Goal: Complete application form: Complete application form

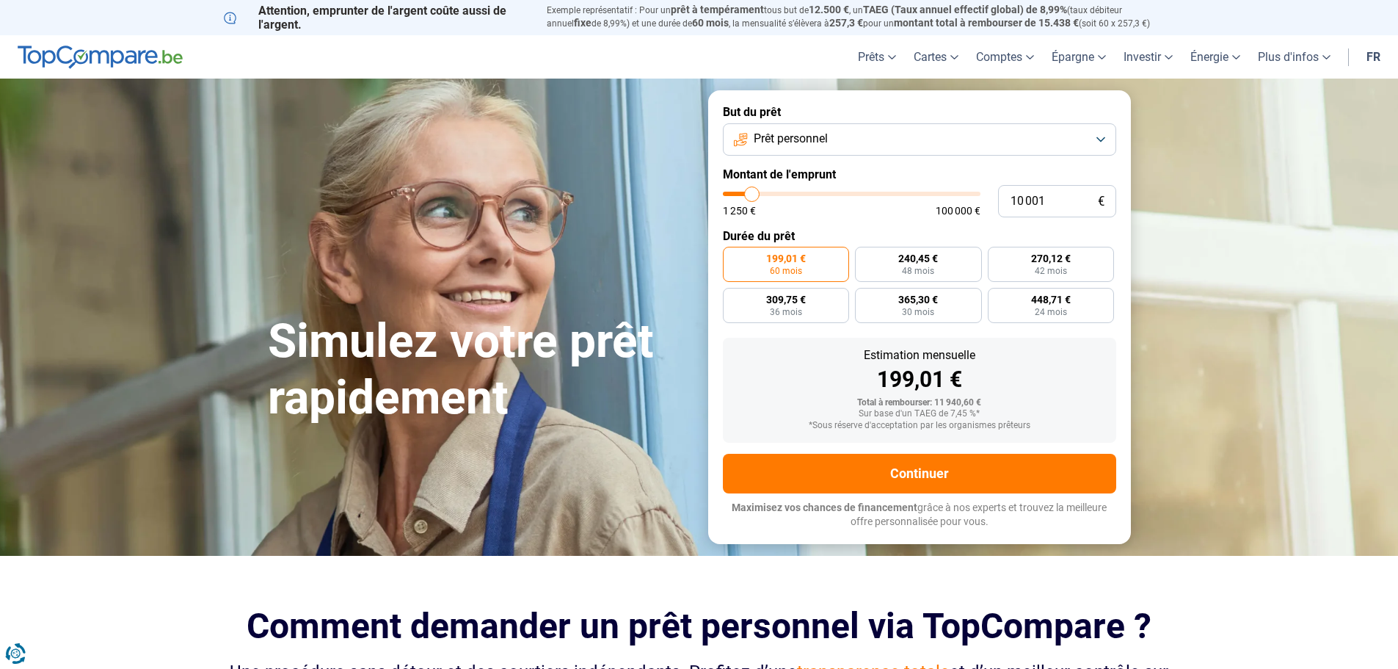
type input "12 000"
type input "12000"
type input "13 250"
type input "13250"
type input "14 750"
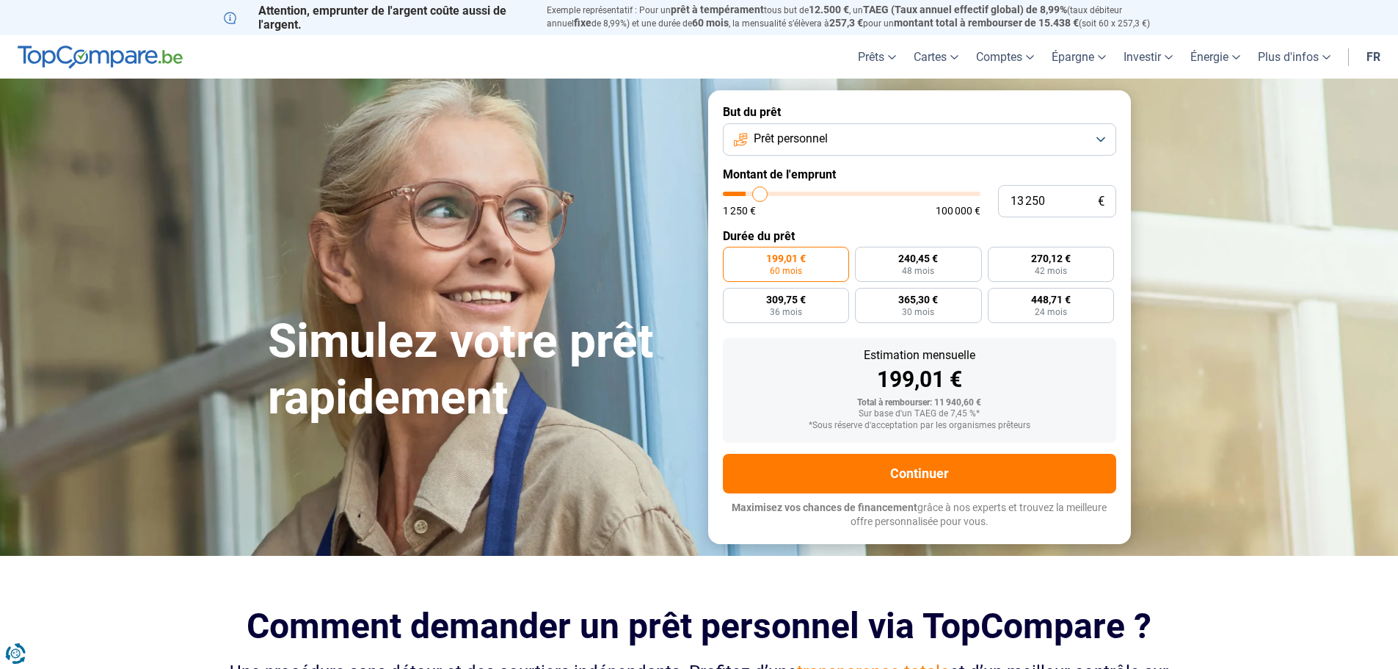
type input "14750"
type input "16 500"
type input "16500"
type input "18 500"
type input "18500"
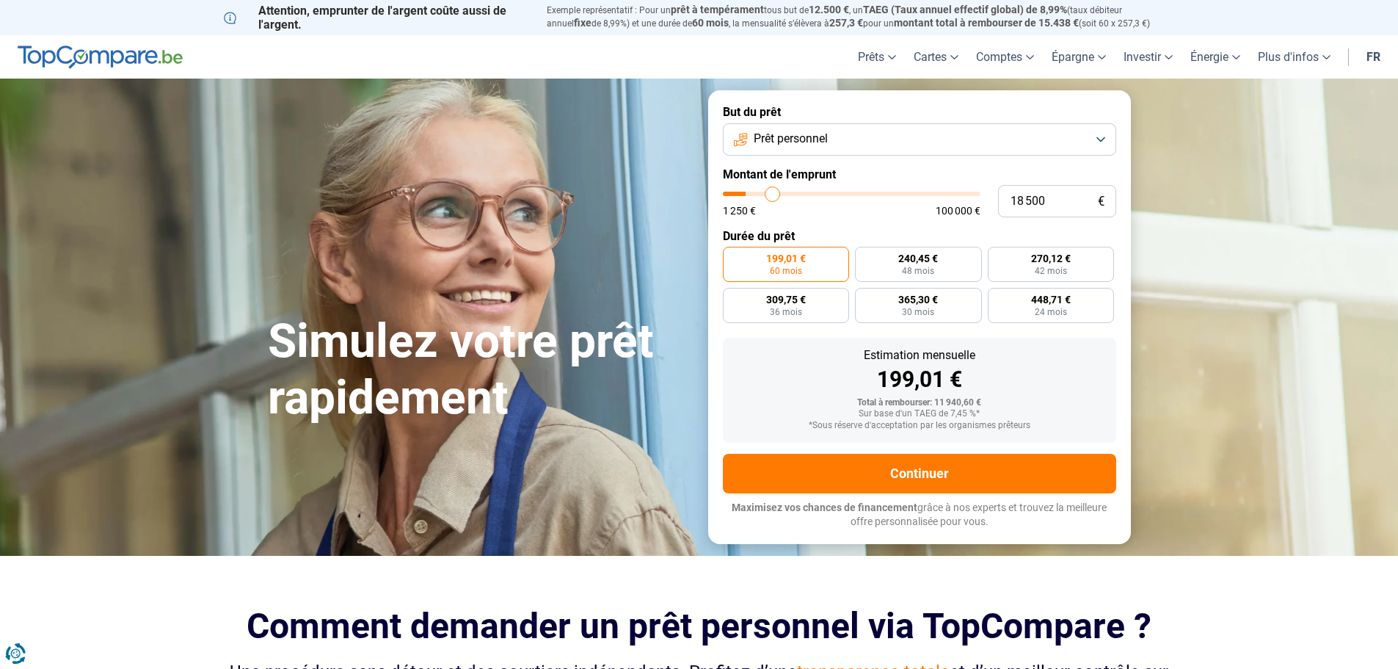
type input "21 750"
type input "21750"
type input "23 250"
type input "23250"
type input "24 500"
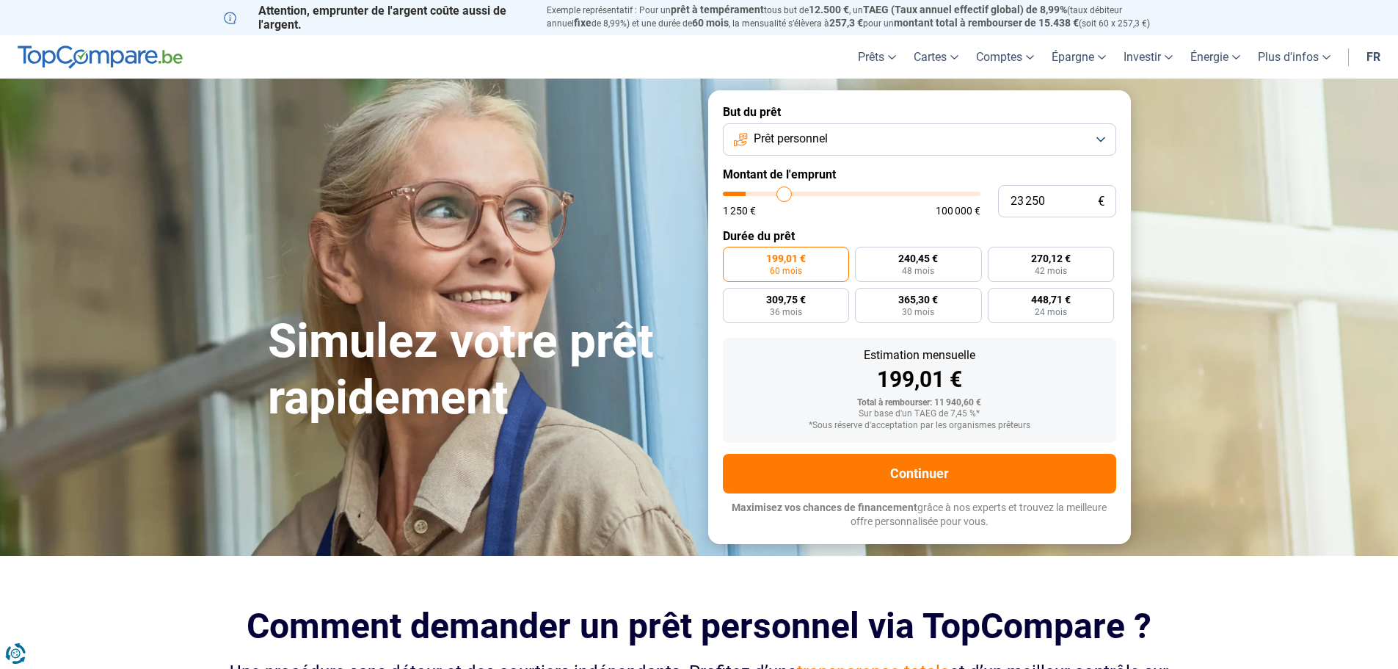
type input "24500"
type input "26 000"
type input "26000"
type input "26 750"
type input "26750"
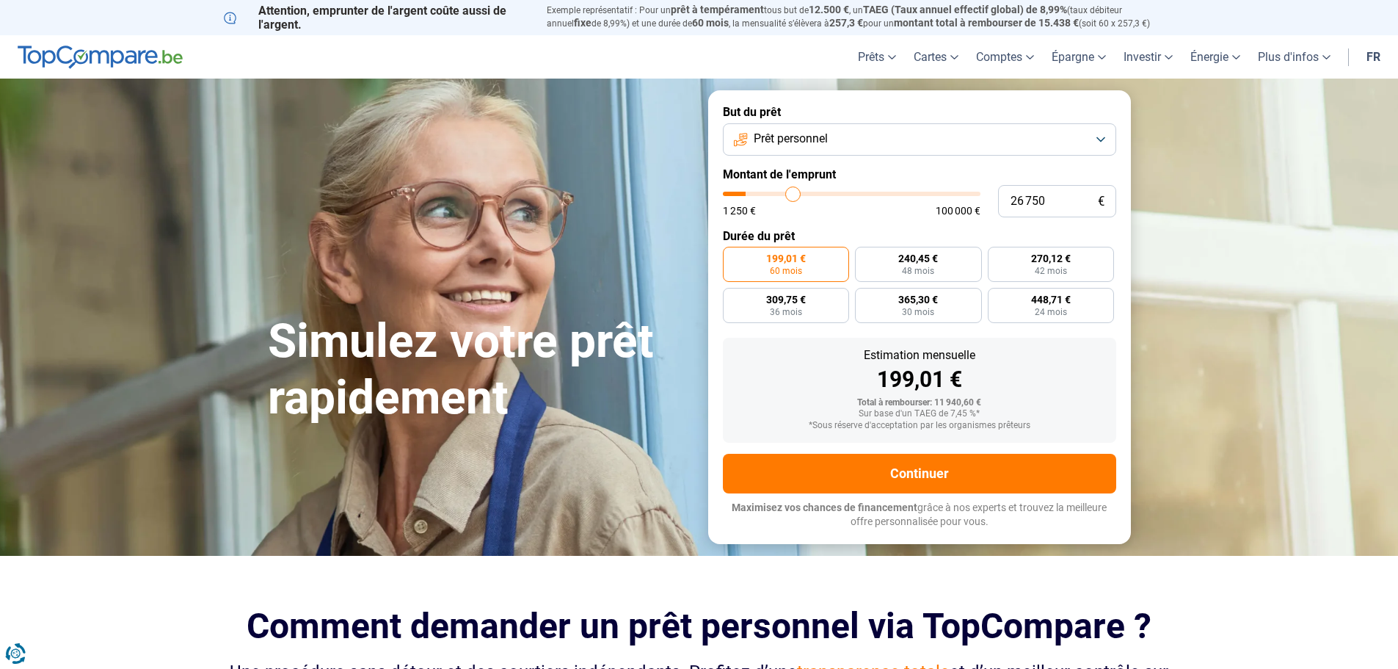
type input "28 250"
type input "28250"
type input "29 500"
type input "29500"
type input "31 250"
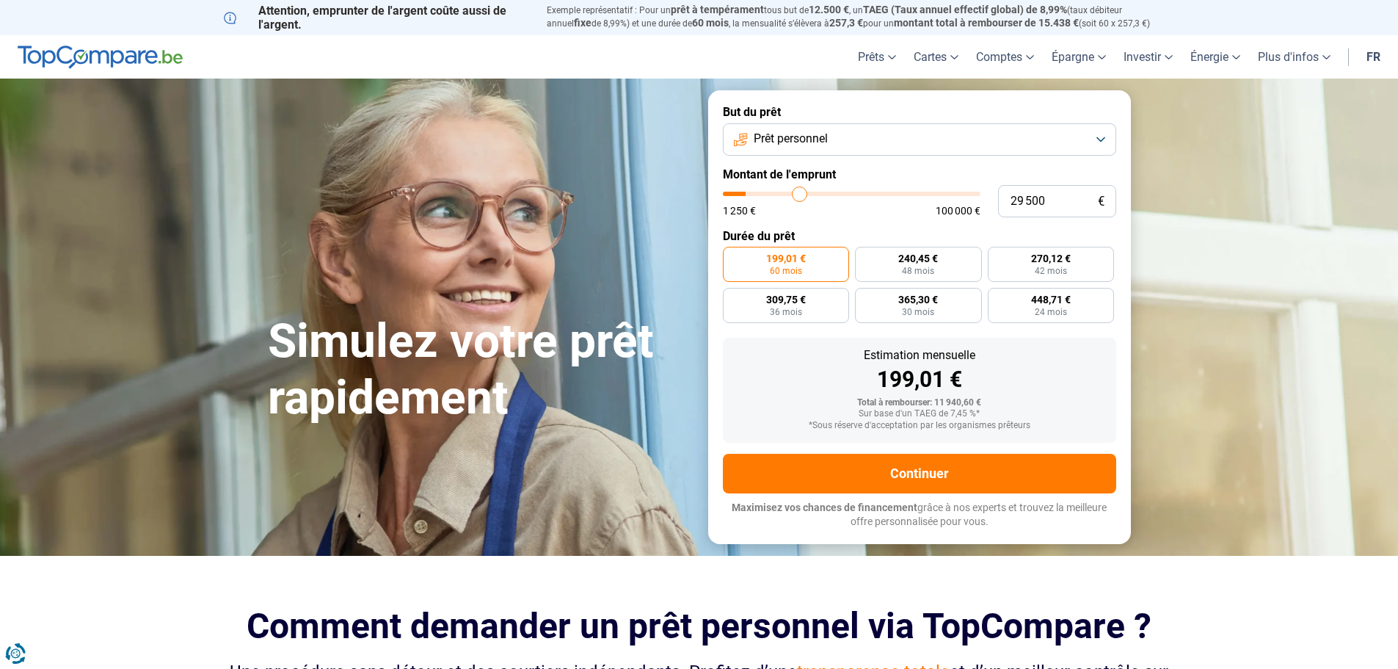
type input "31250"
type input "34 250"
type input "34250"
type input "35 000"
type input "35000"
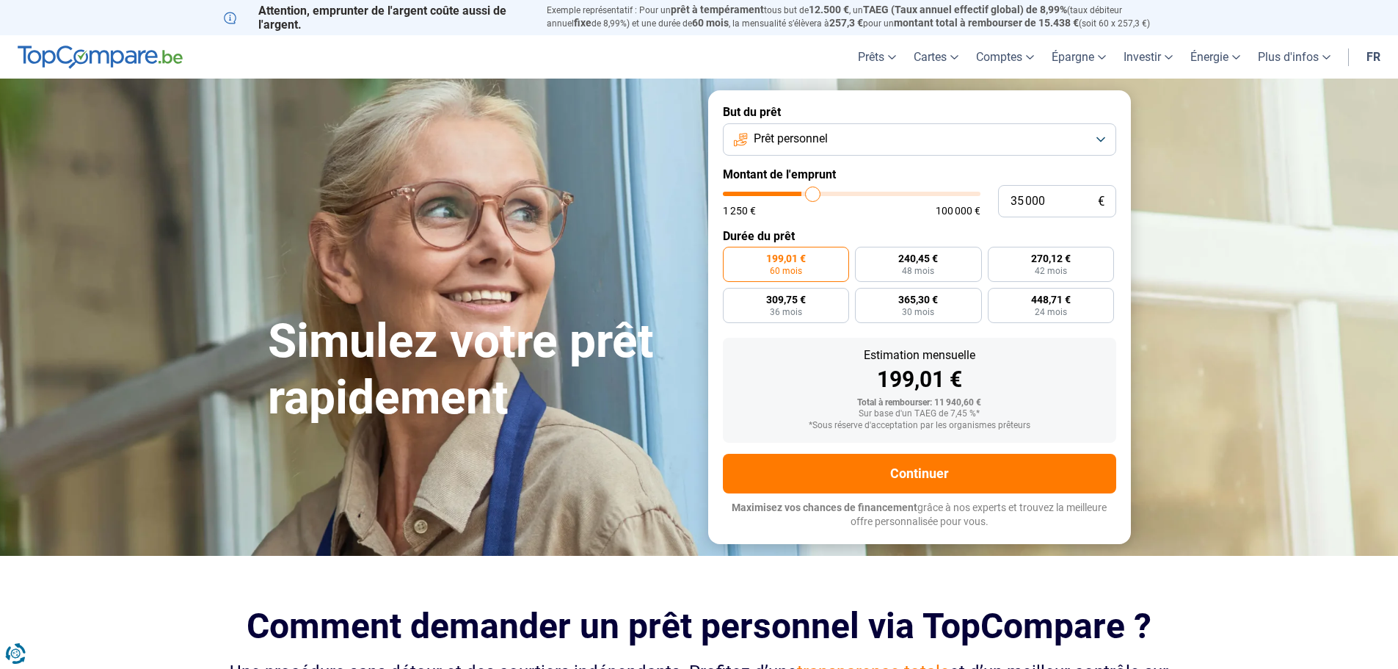
type input "38 500"
type input "38500"
type input "43 000"
type input "43000"
type input "50 250"
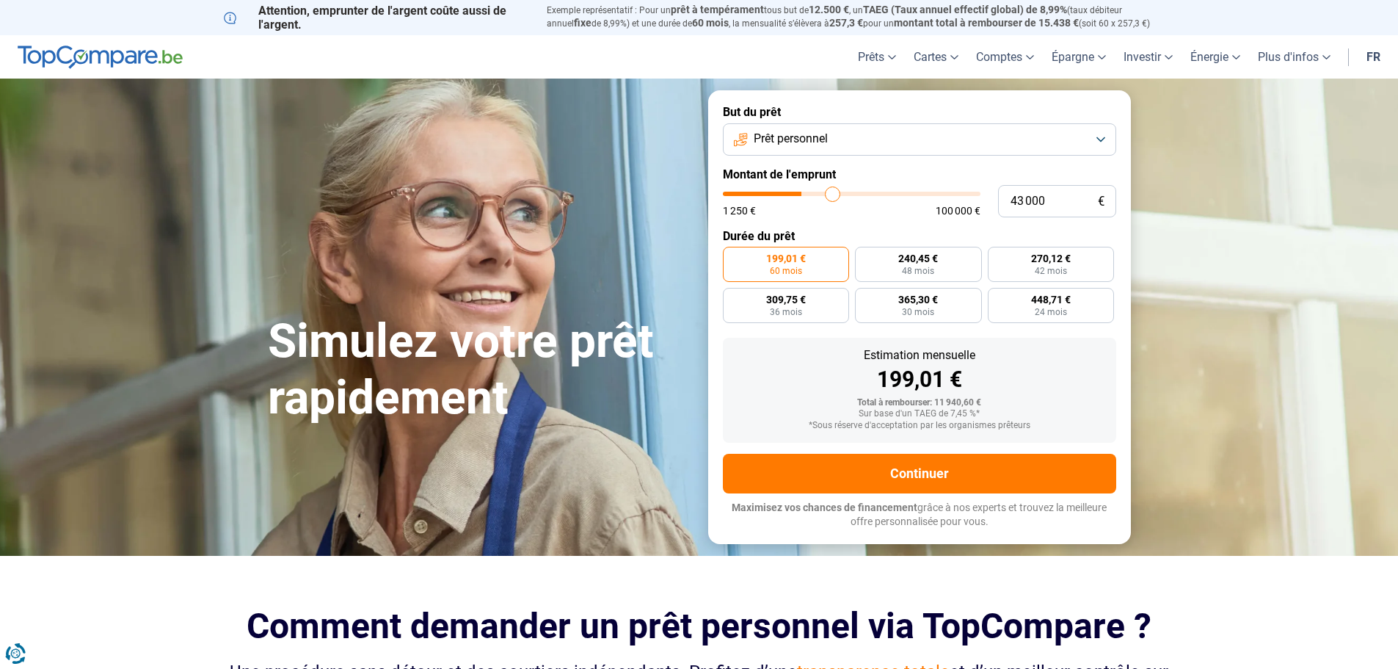
type input "50250"
type input "51 500"
type input "51500"
type input "55 000"
type input "55000"
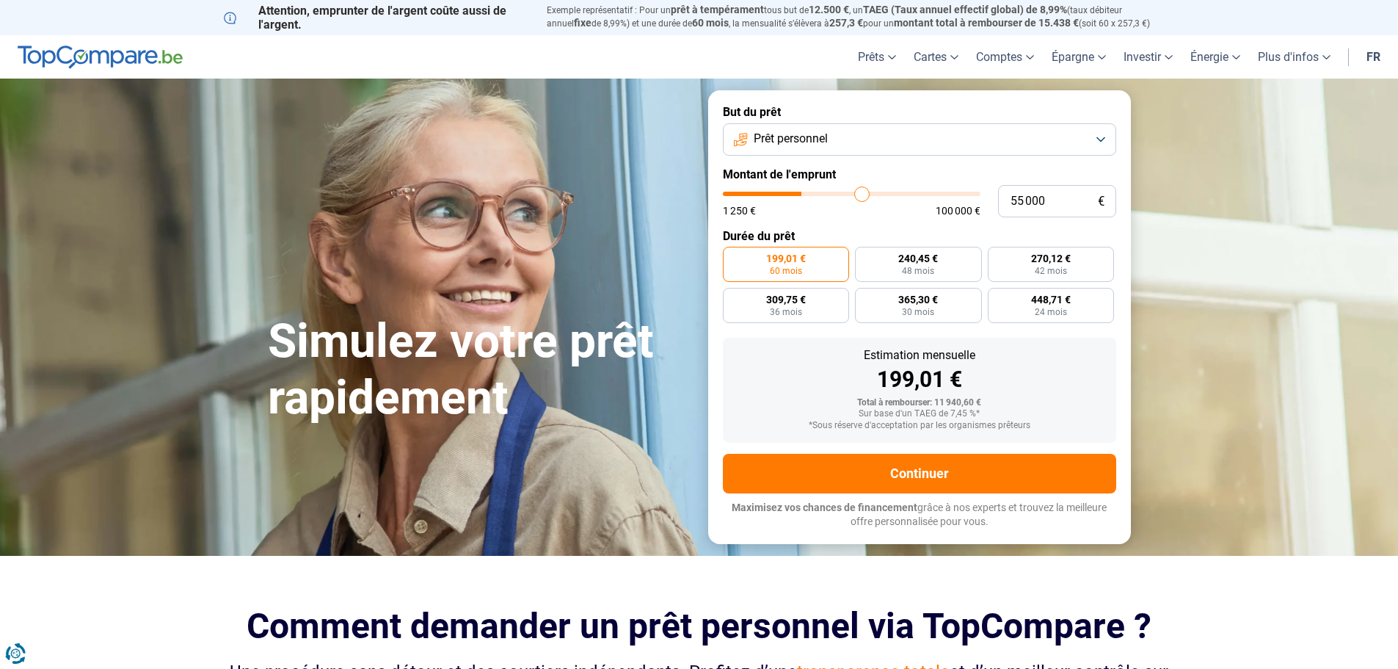
type input "60 250"
type input "60250"
type input "63 250"
type input "63250"
type input "65 000"
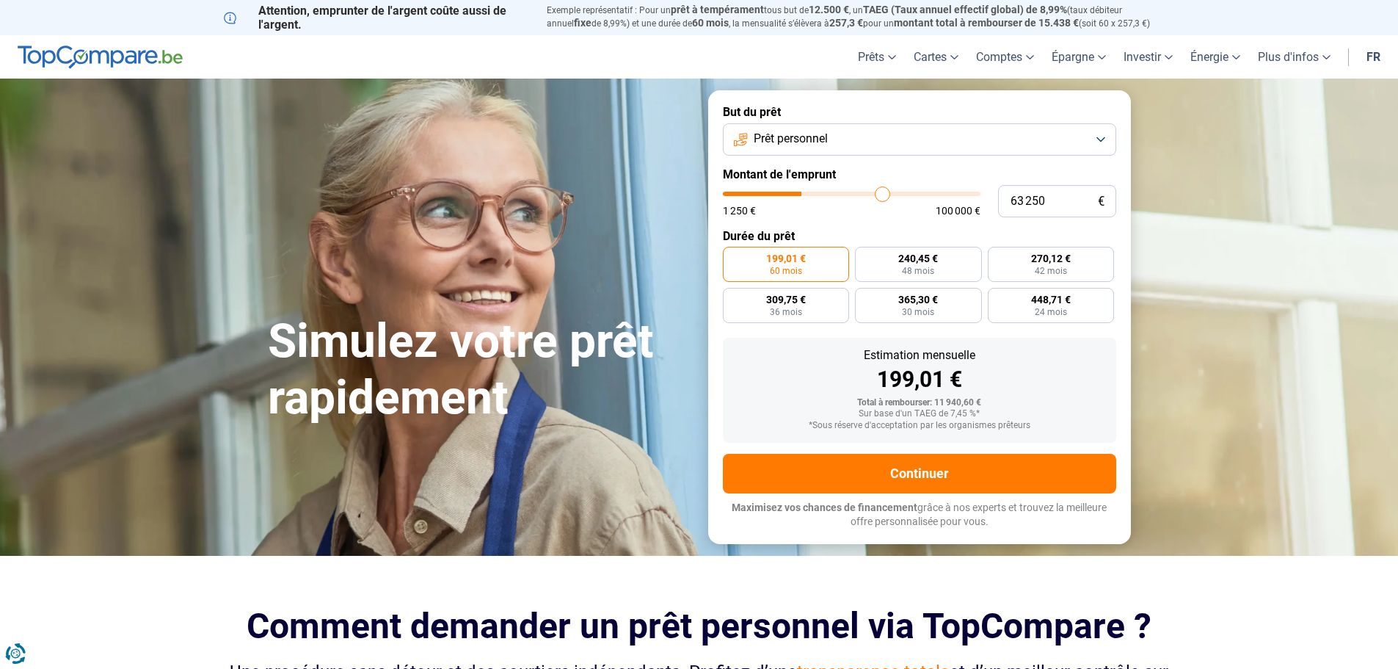
type input "65000"
type input "66 000"
type input "66000"
type input "66 500"
type input "66500"
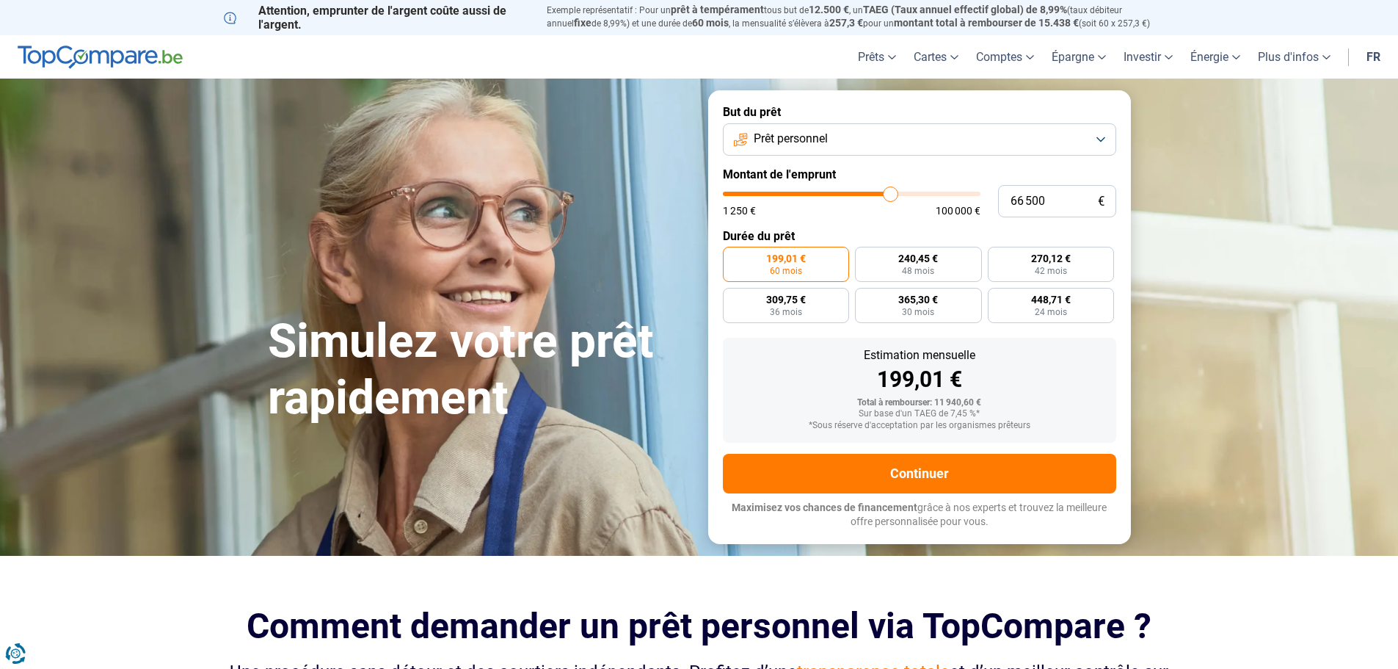
type input "66 750"
type input "66750"
type input "67 750"
type input "67750"
type input "68 750"
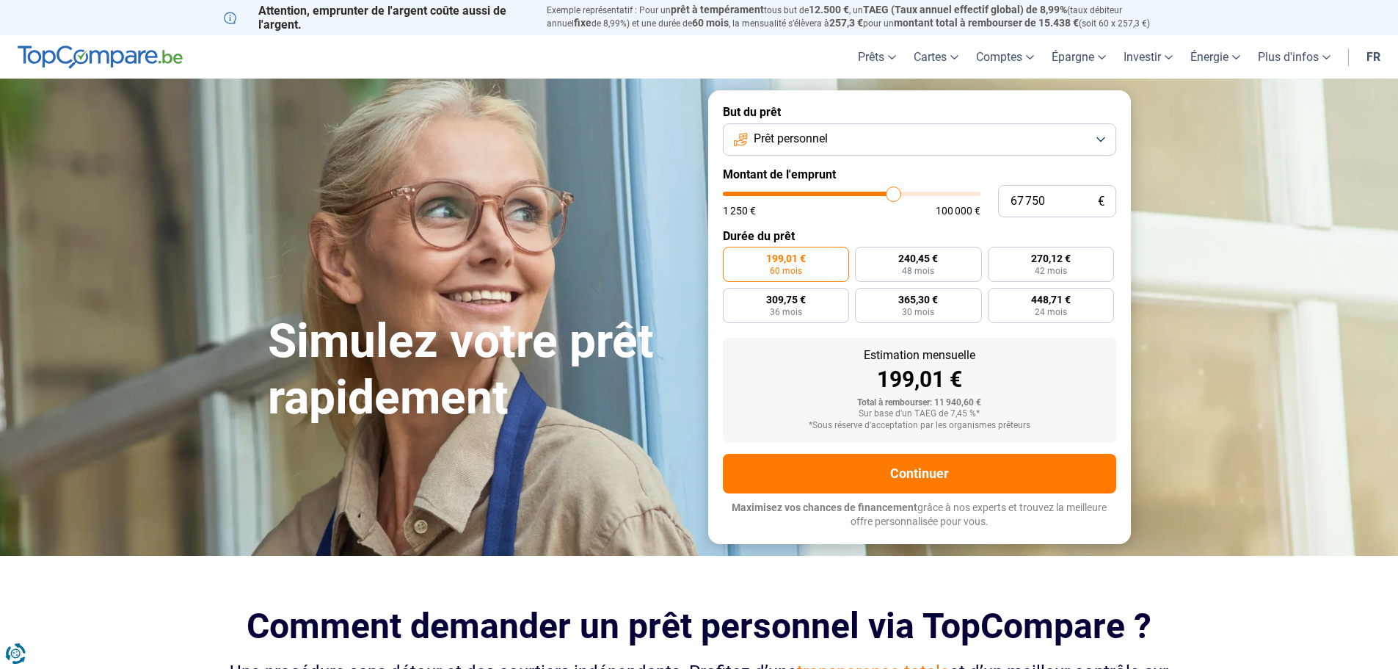
type input "68750"
type input "69 250"
type input "69250"
type input "69 750"
type input "69750"
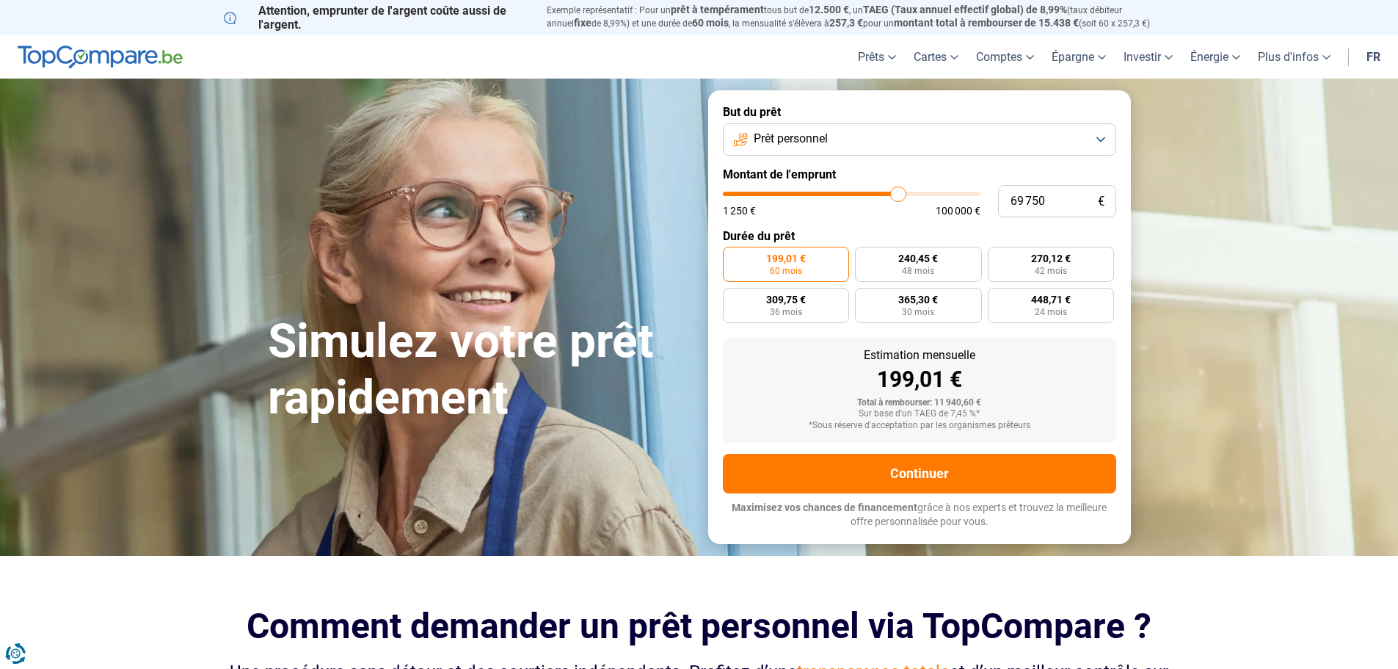
type input "70 250"
type input "70250"
type input "70 500"
type input "70500"
type input "70 750"
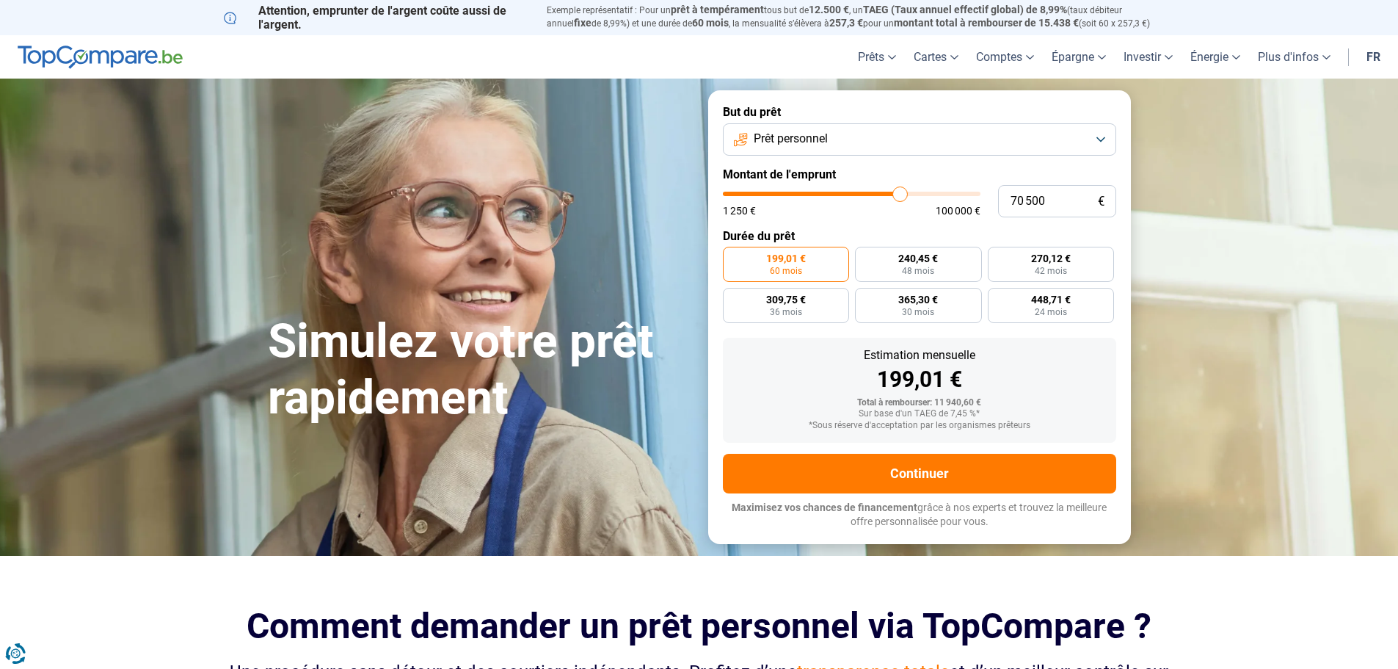
type input "70750"
type input "71 000"
type input "71000"
type input "70 250"
type input "70250"
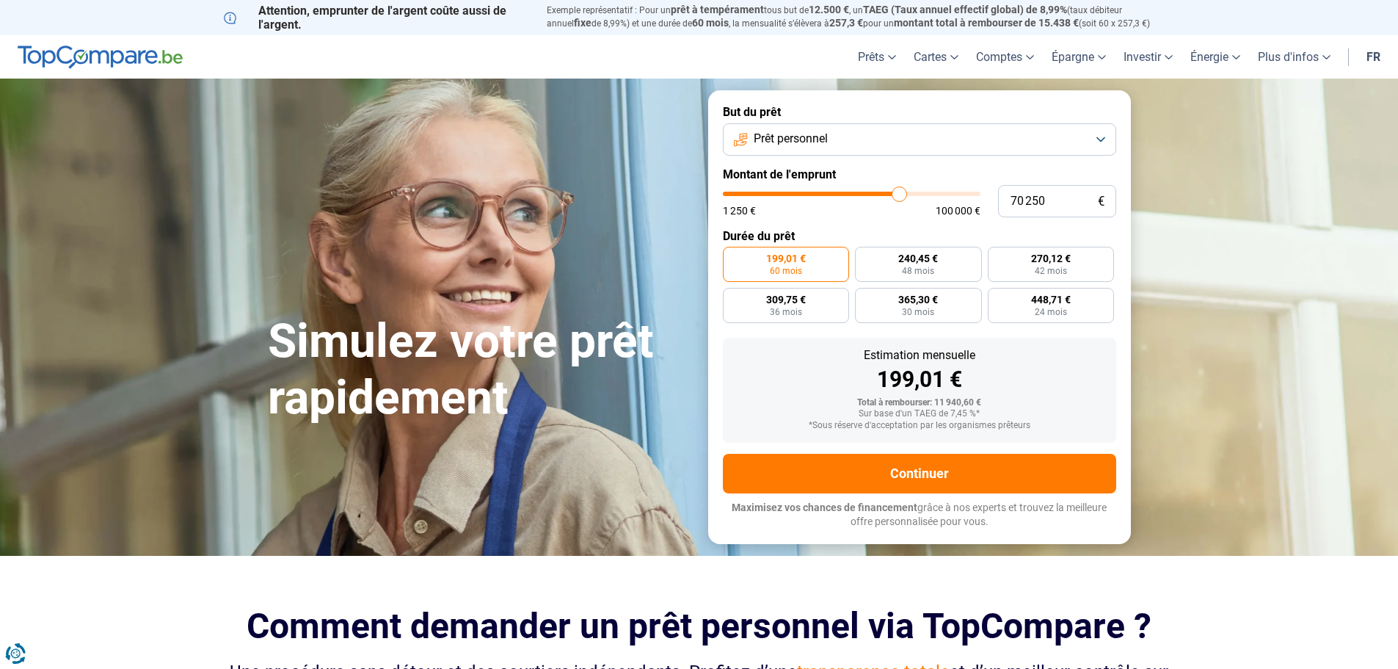
type input "68 250"
type input "68250"
type input "65 750"
type input "65750"
type input "62 500"
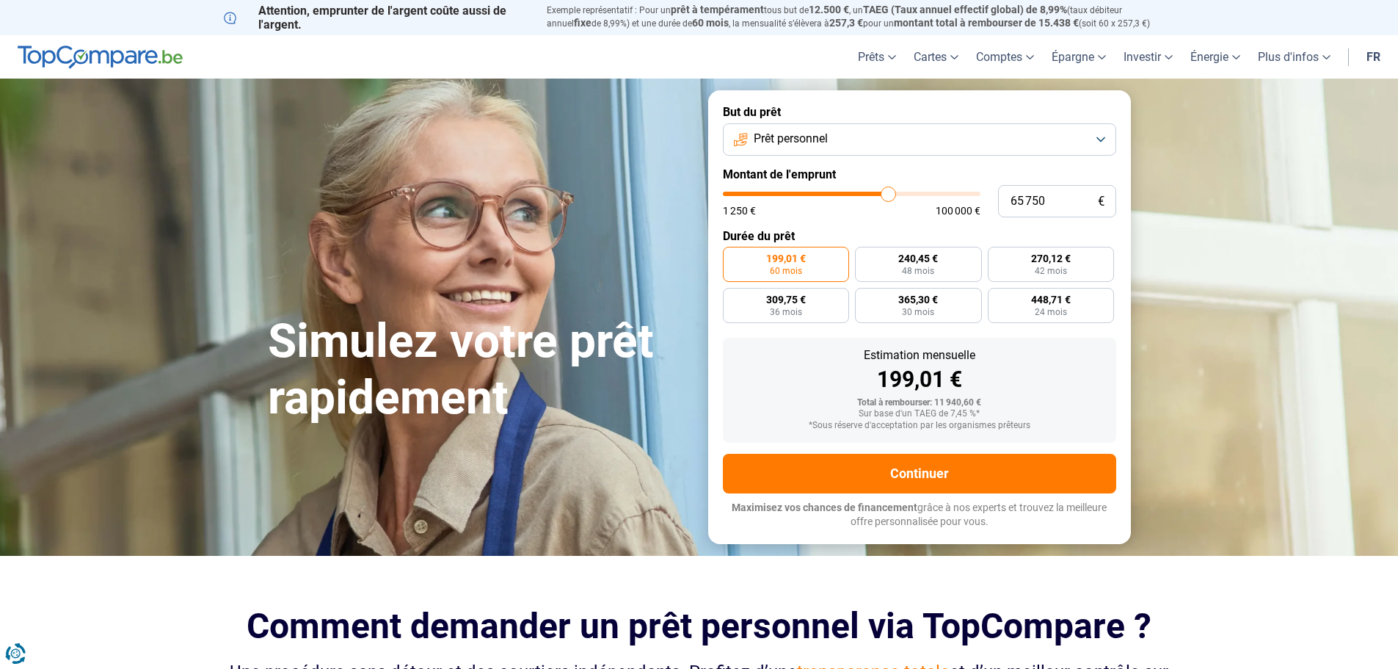
type input "62500"
type input "60 000"
type input "60000"
type input "58 500"
type input "58500"
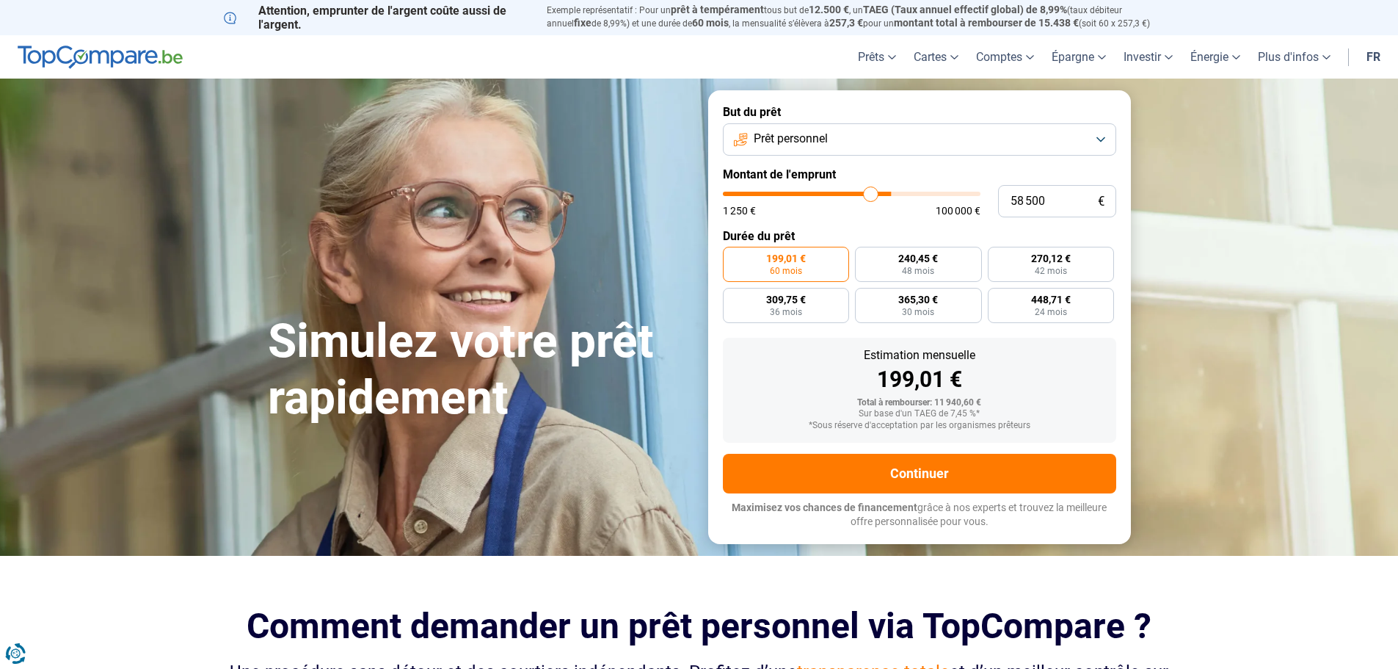
type input "57 500"
type input "57500"
type input "57 250"
type input "57250"
type input "56 250"
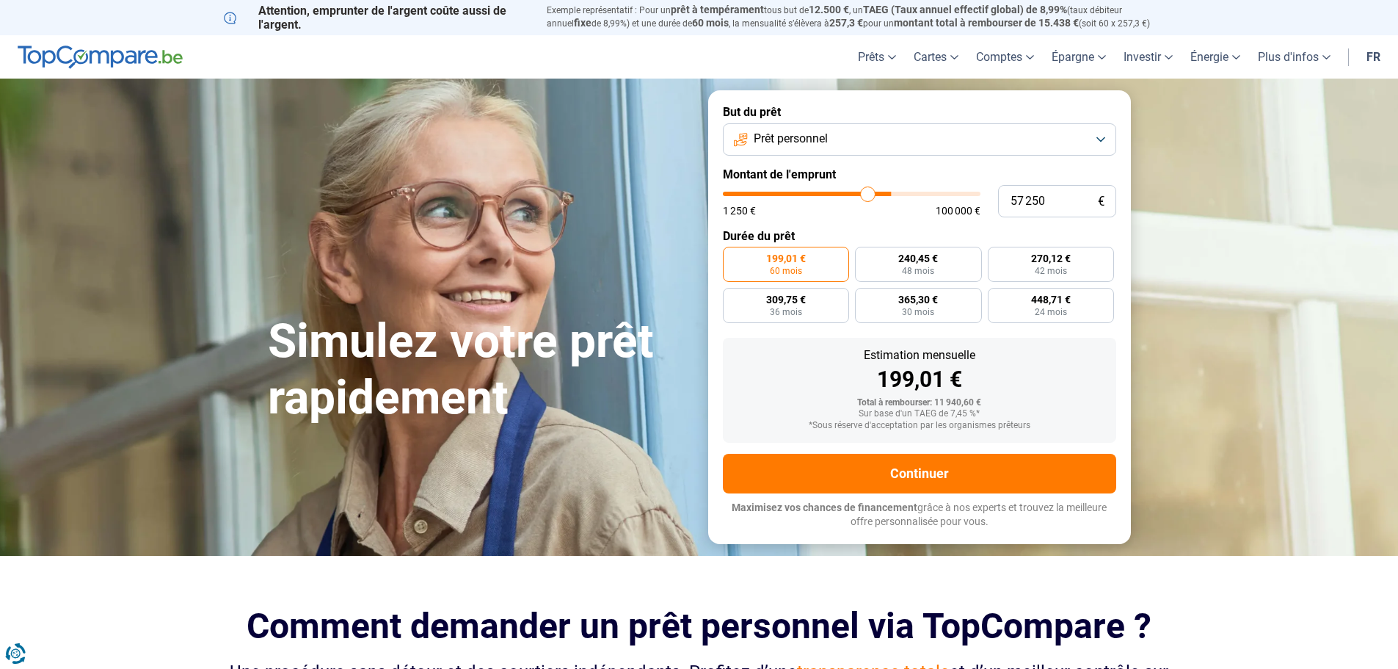
type input "56250"
type input "55 750"
type input "55750"
type input "55 000"
type input "55000"
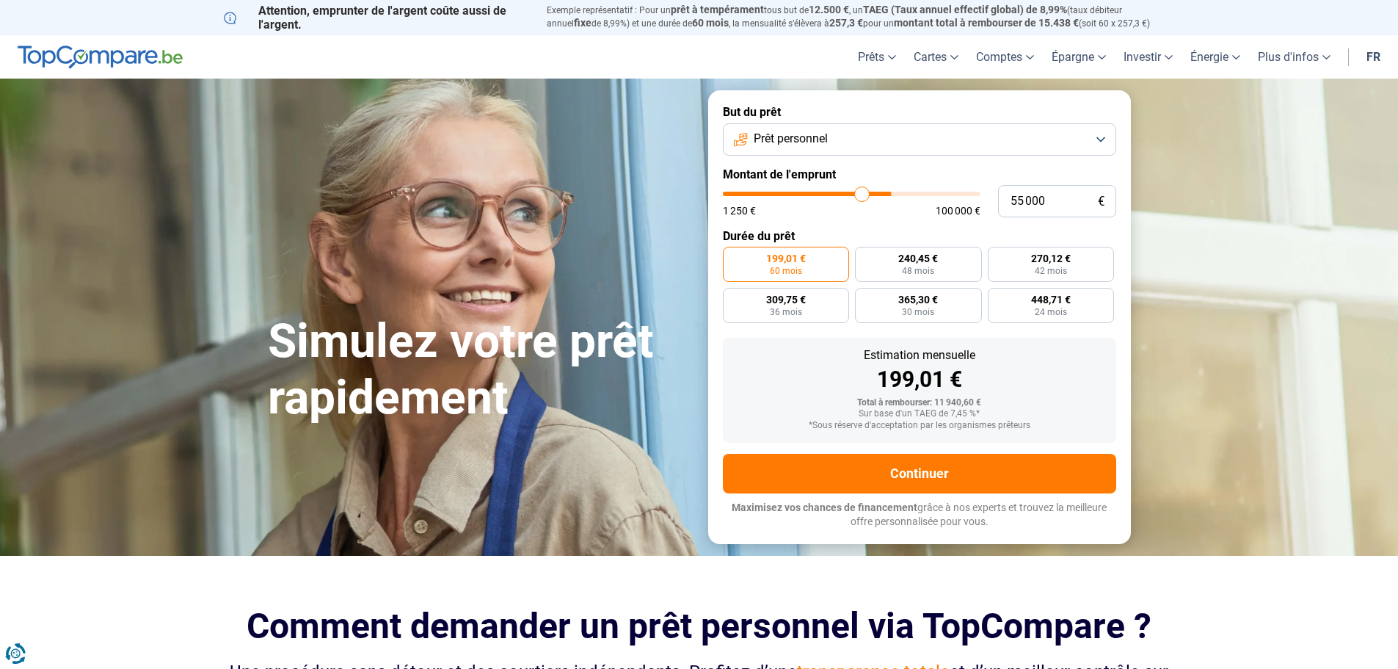
type input "54 250"
type input "54250"
type input "53 500"
type input "53500"
type input "52 500"
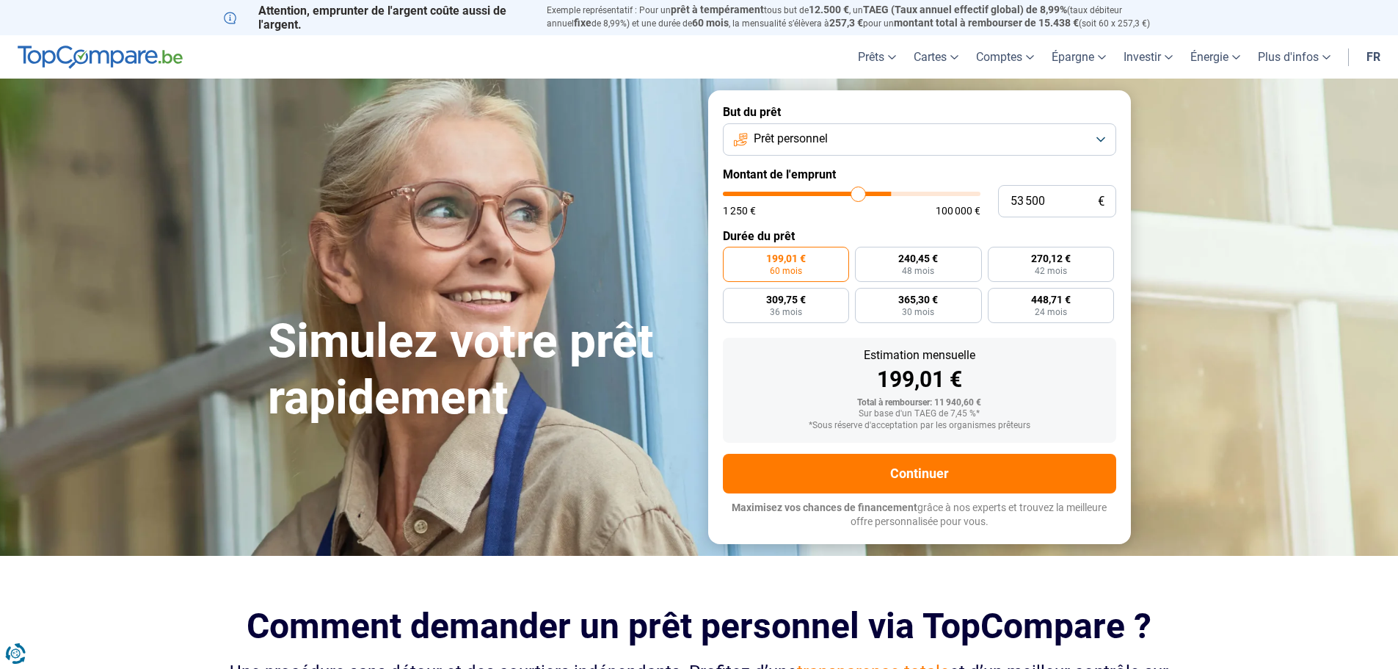
type input "52500"
type input "51 750"
type input "51750"
type input "50 500"
type input "50500"
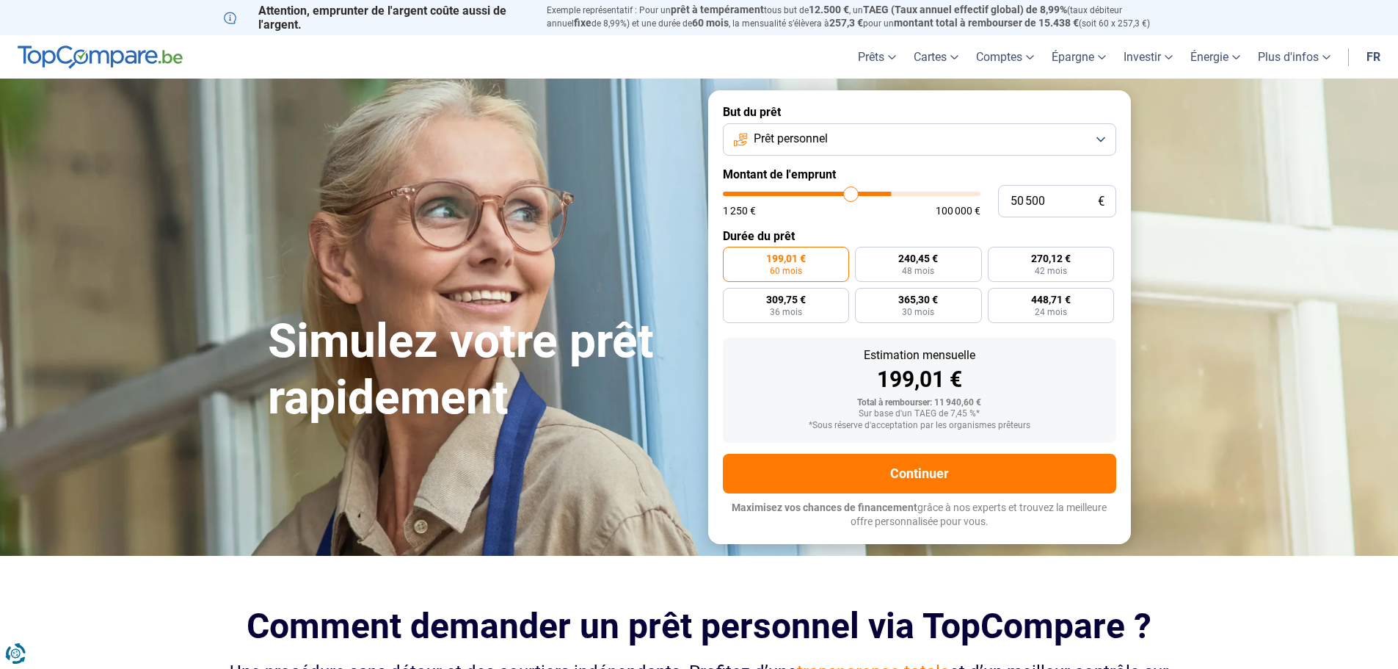
type input "50 000"
type input "50000"
type input "49 000"
type input "49000"
type input "48 500"
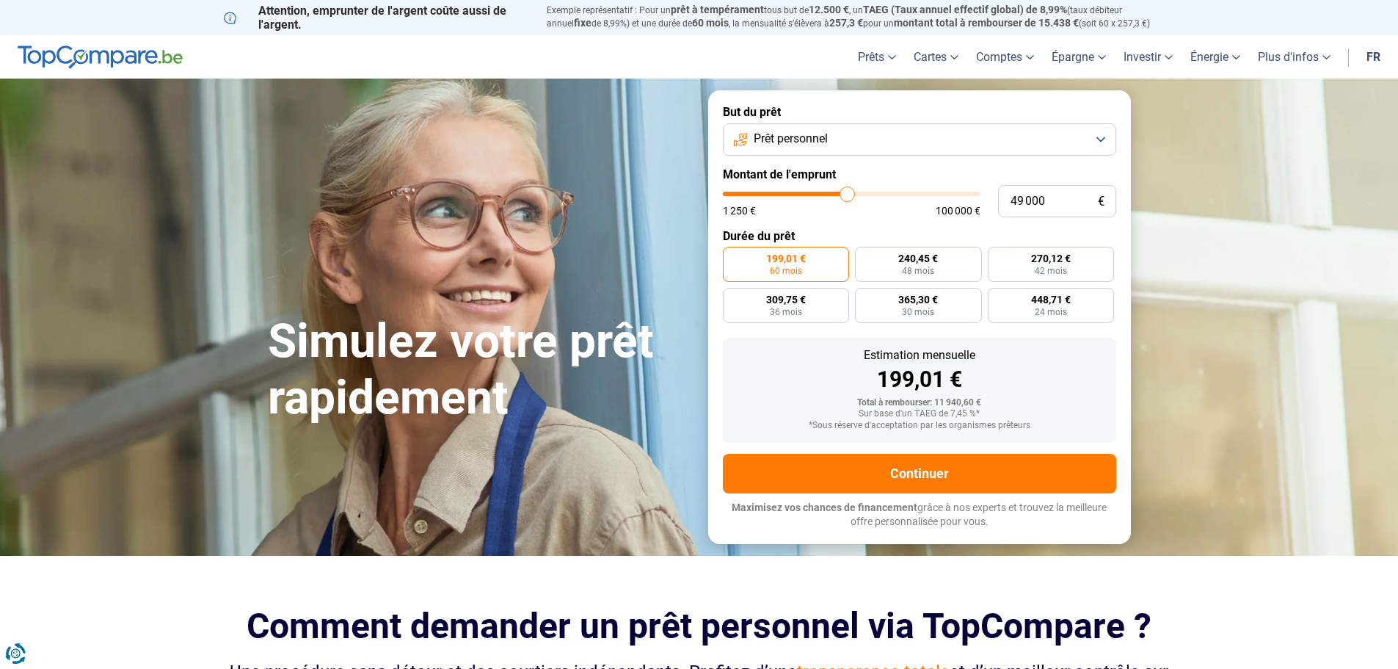
type input "48500"
type input "48 000"
type input "48000"
type input "47 000"
type input "47000"
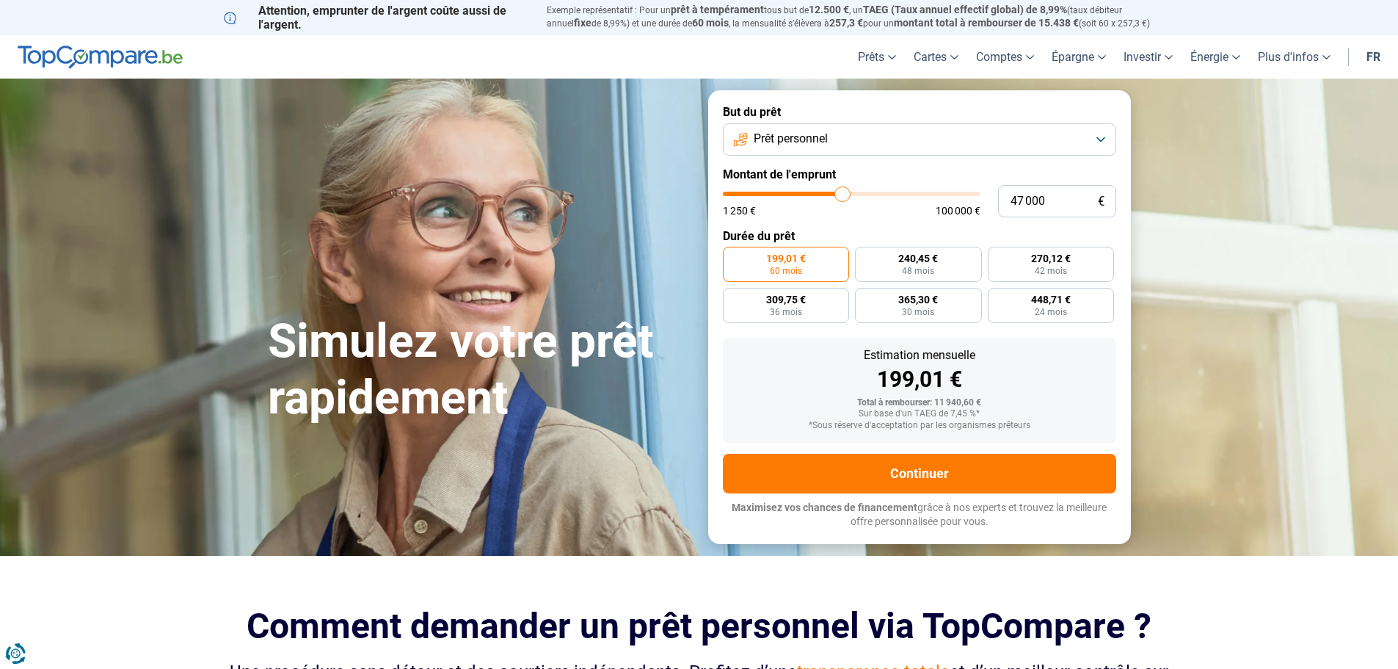
type input "46 500"
type input "46500"
type input "45 500"
type input "45500"
type input "45 250"
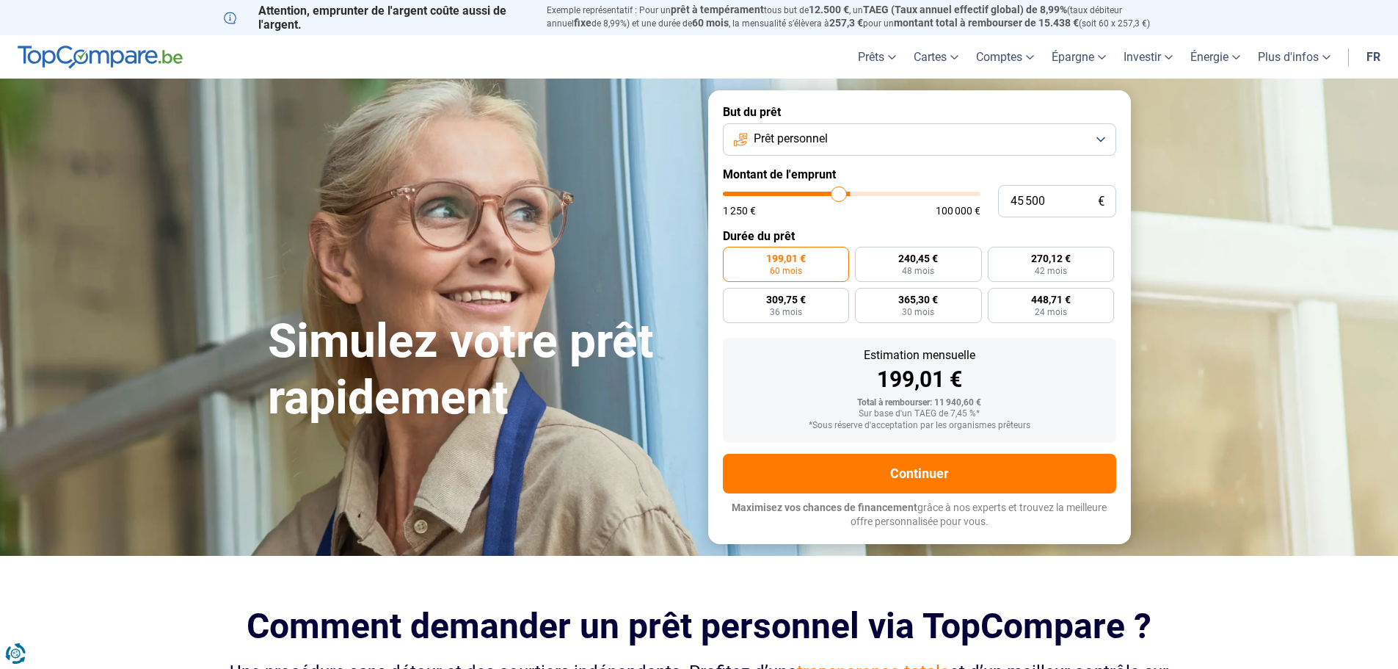
type input "45250"
type input "44 500"
type input "44500"
type input "44 250"
type input "44250"
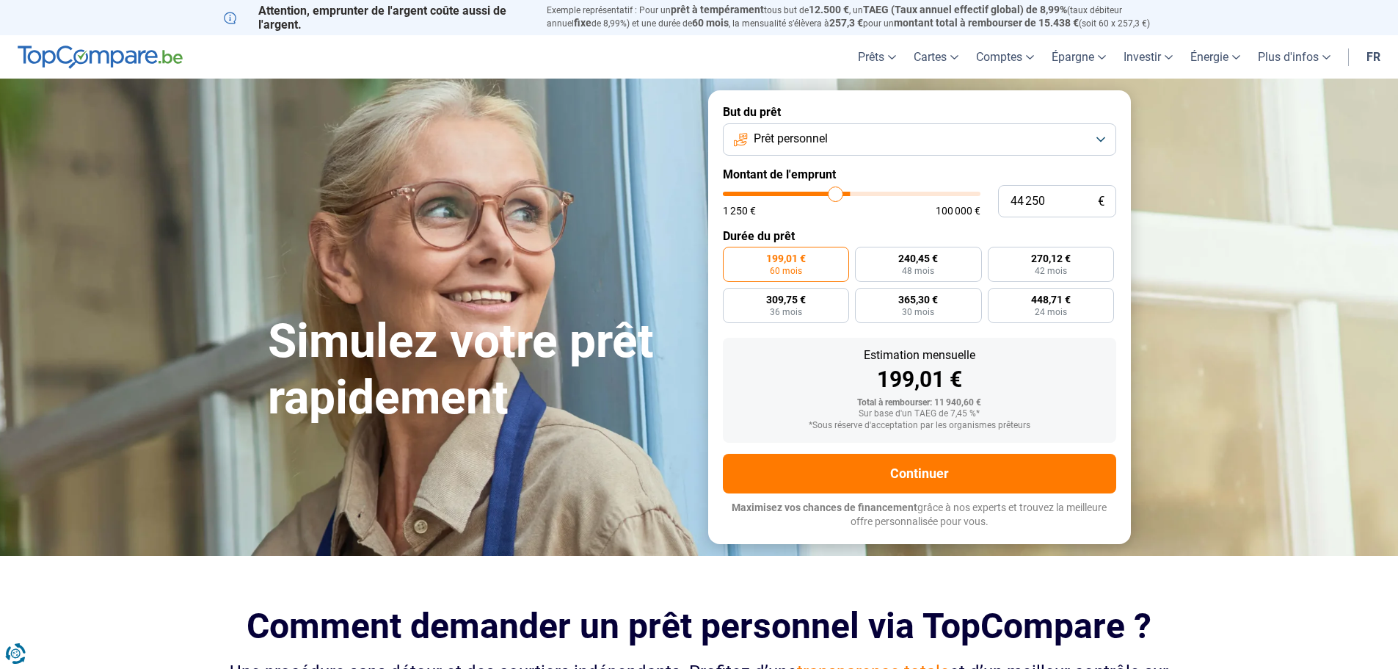
type input "43 750"
drag, startPoint x: 754, startPoint y: 195, endPoint x: 835, endPoint y: 197, distance: 80.8
type input "43750"
click at [835, 196] on input "range" at bounding box center [852, 194] width 258 height 4
radio input "false"
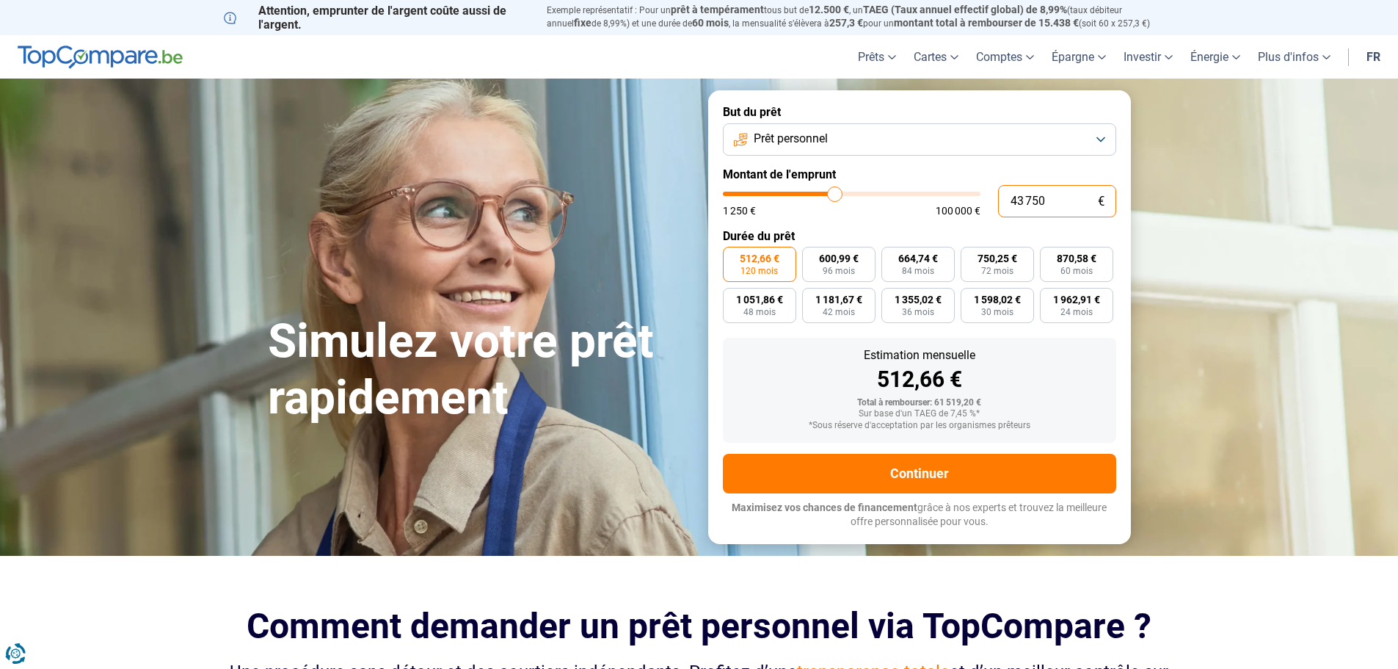
click at [1076, 203] on input "43 750" at bounding box center [1057, 201] width 118 height 32
type input "2"
type input "1250"
type input "20"
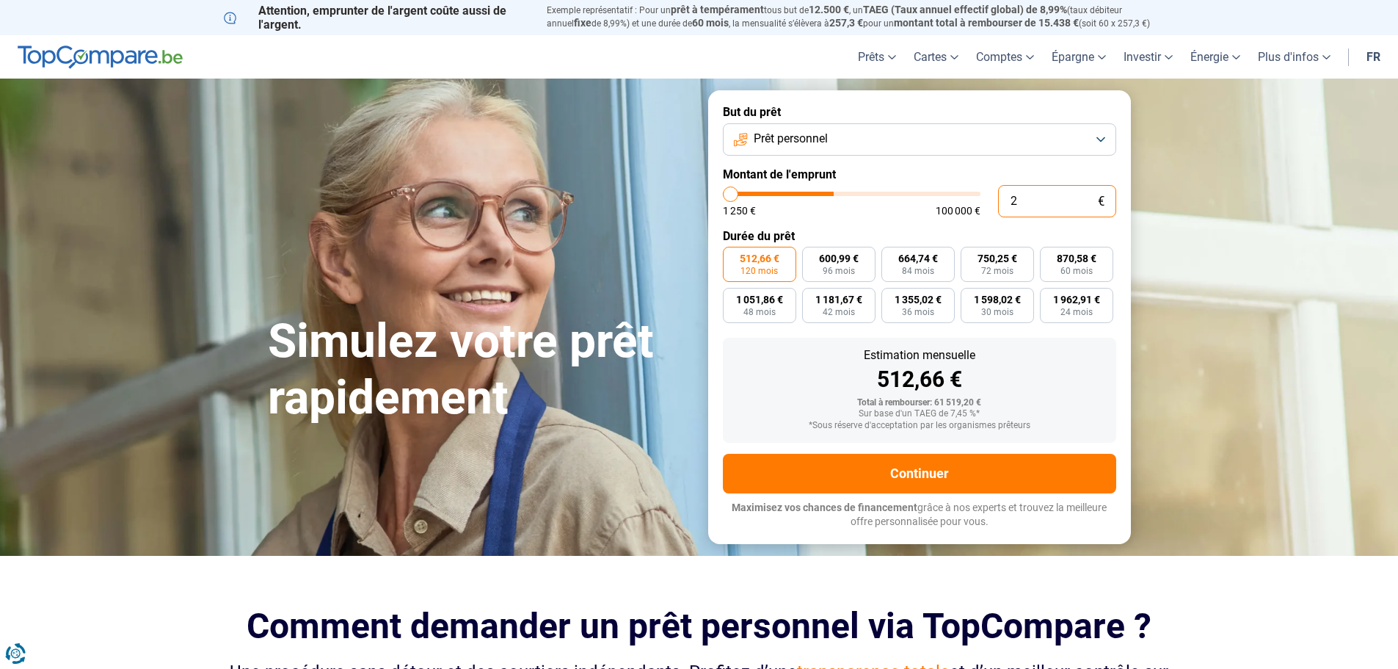
type input "1250"
type input "200"
type input "1250"
type input "2 000"
type input "2000"
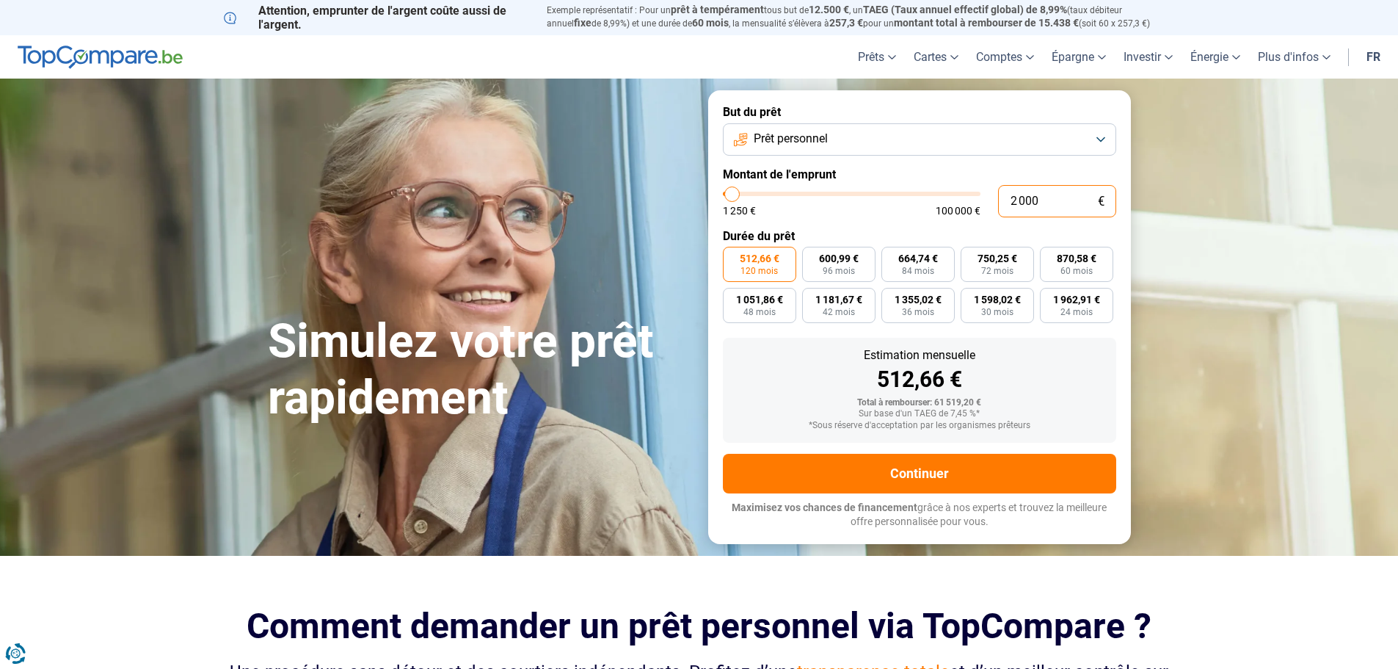
type input "20 000"
type input "20000"
radio input "true"
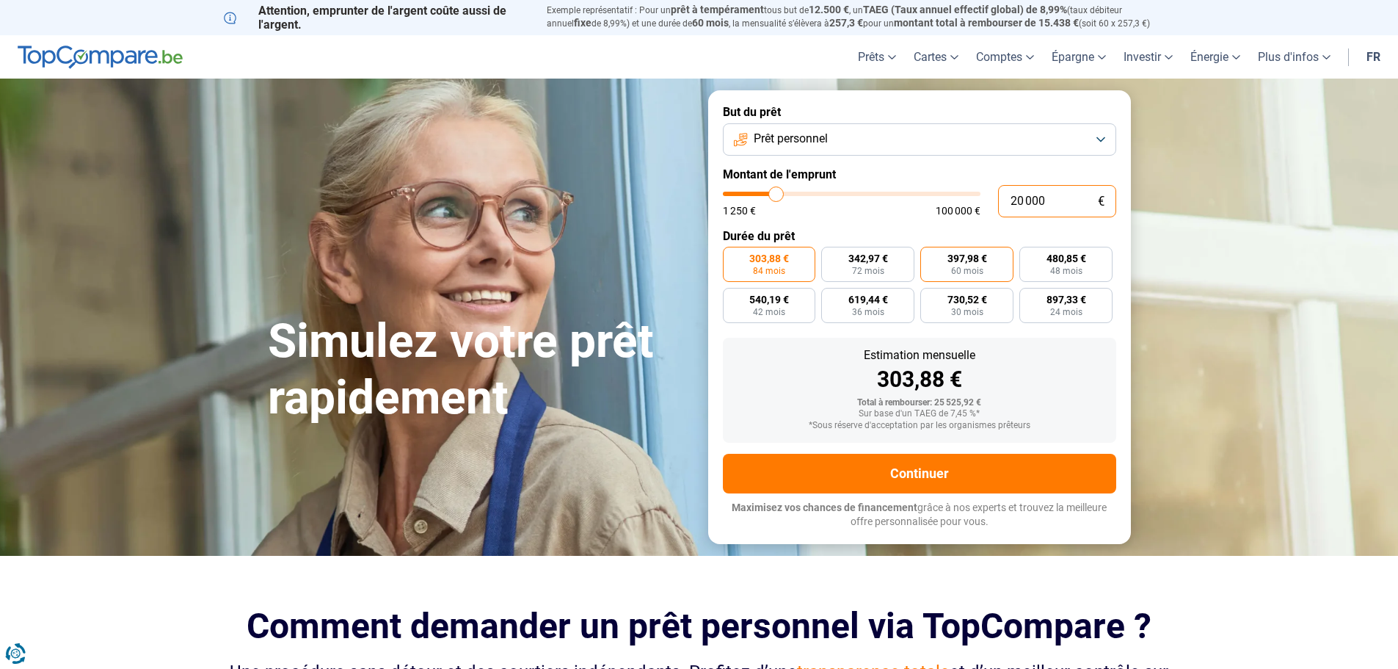
type input "20 000"
click at [970, 266] on span "60 mois" at bounding box center [967, 270] width 32 height 9
click at [930, 256] on input "397,98 € 60 mois" at bounding box center [926, 252] width 10 height 10
radio input "true"
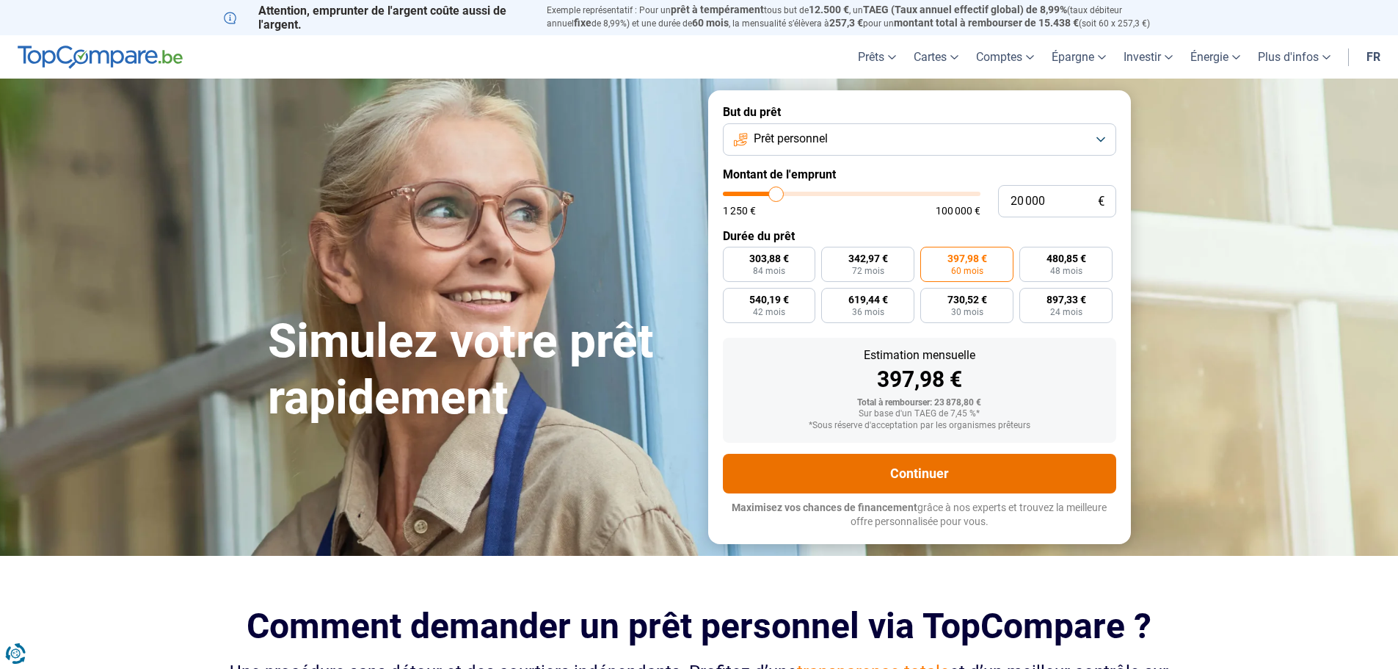
click at [934, 468] on button "Continuer" at bounding box center [919, 474] width 393 height 40
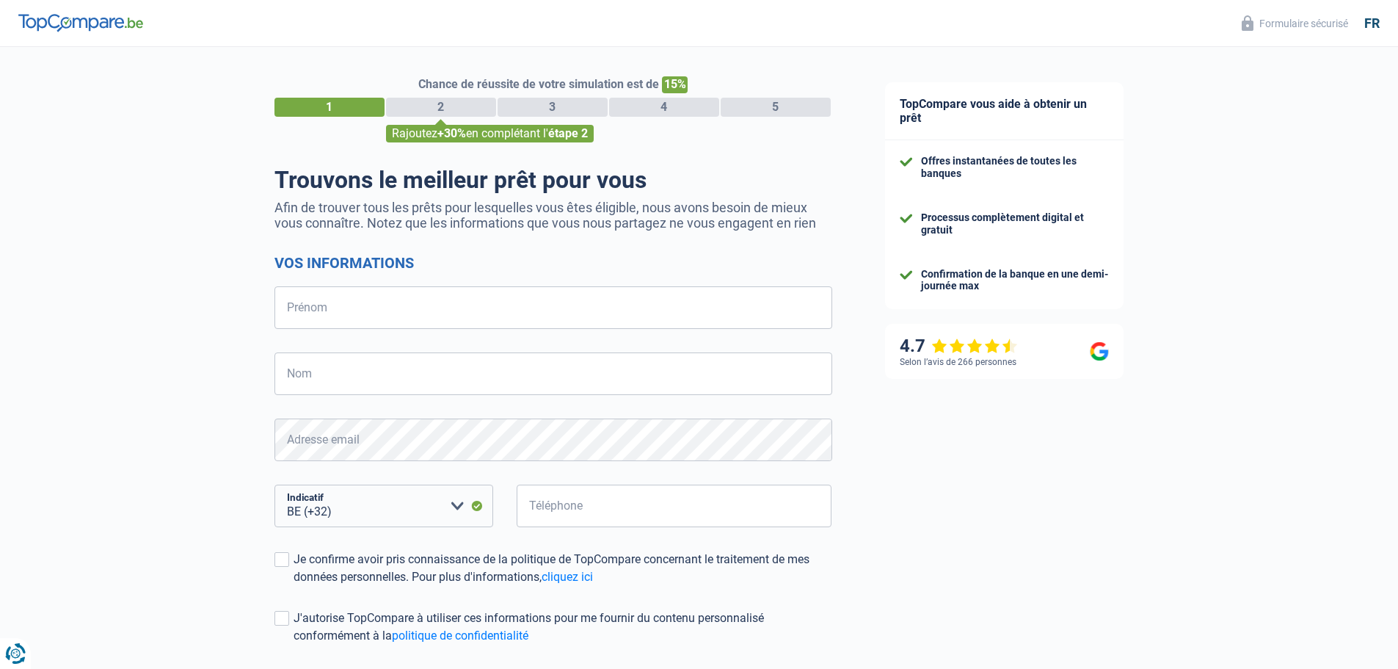
select select "32"
click at [360, 302] on input "Prénom" at bounding box center [554, 307] width 558 height 43
type input "[PERSON_NAME]"
type input "Durieux"
click at [566, 515] on input "Téléphone" at bounding box center [675, 505] width 316 height 43
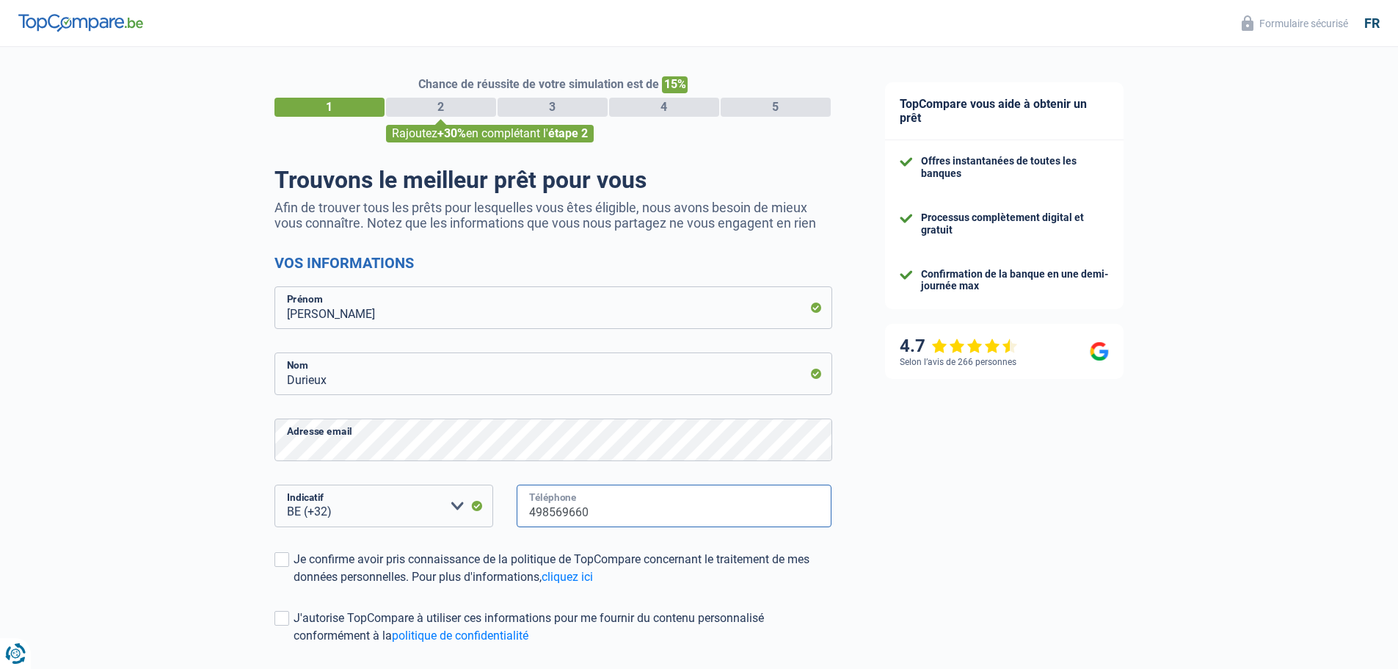
type input "498569660"
click at [221, 550] on div "Chance de réussite de votre simulation est de 15% 1 2 3 4 5 Rajoutez +30% en co…" at bounding box center [429, 416] width 859 height 751
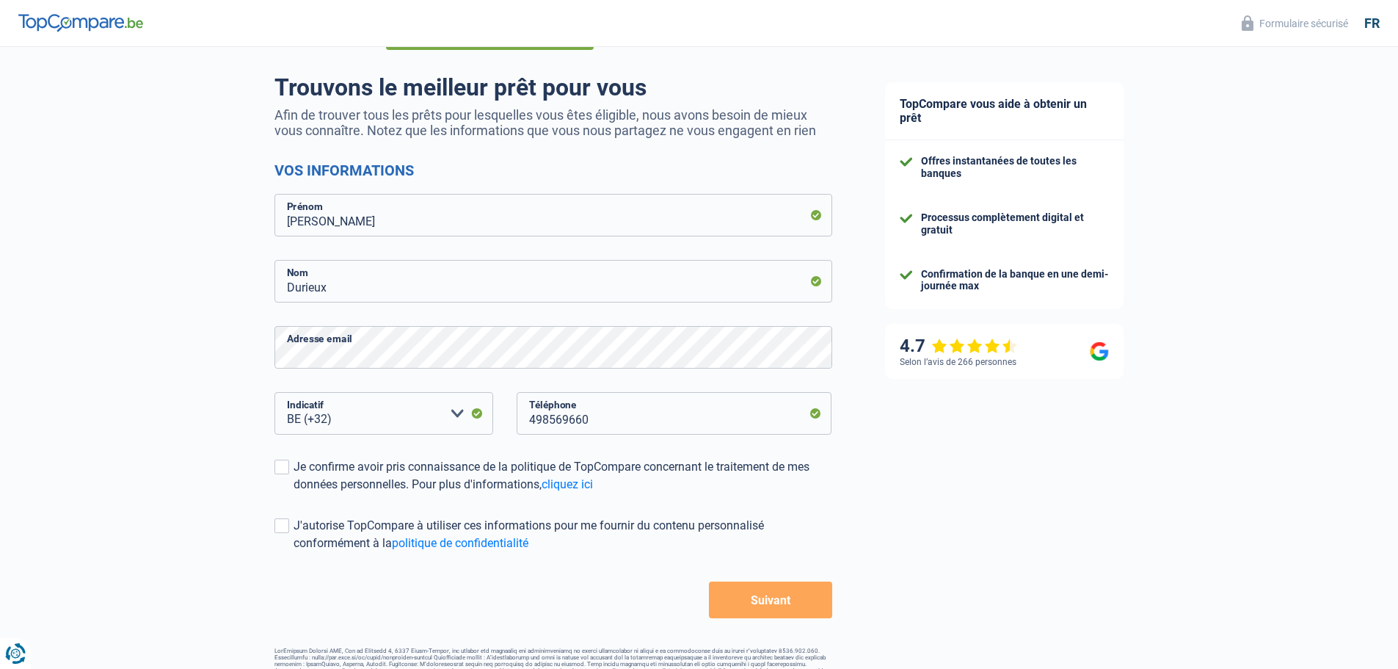
scroll to position [128, 0]
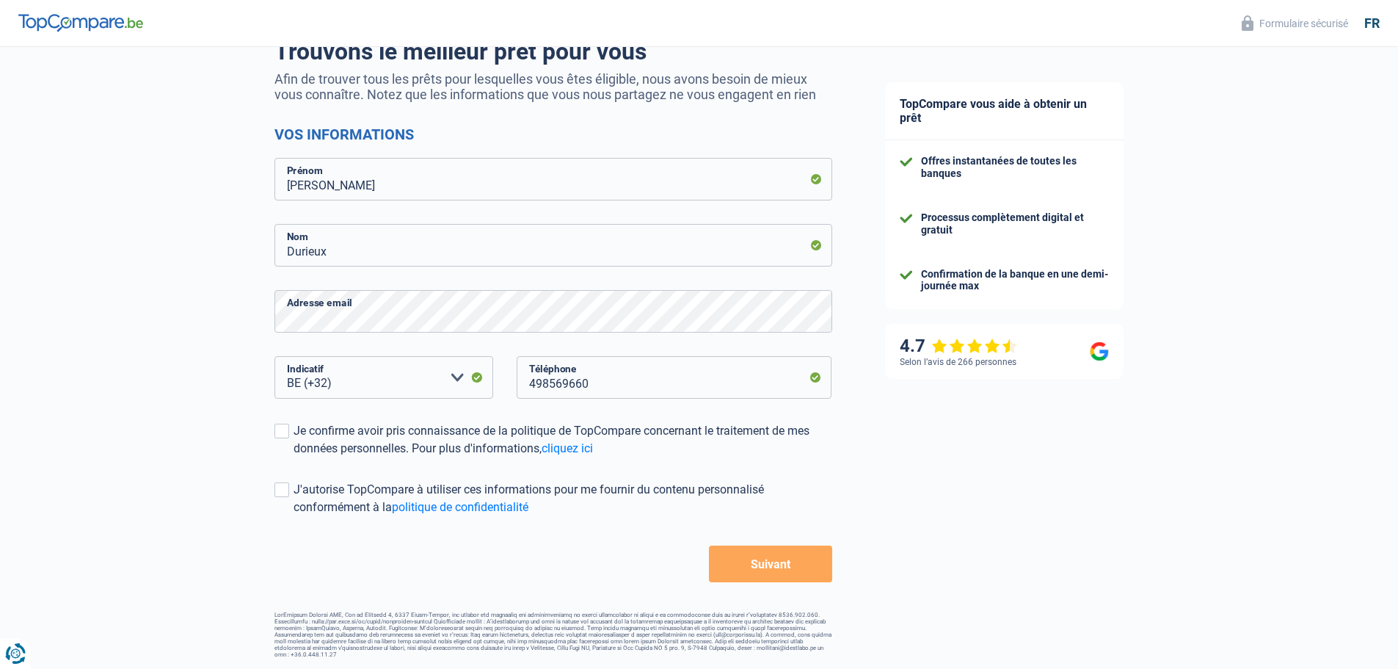
click at [772, 563] on button "Suivant" at bounding box center [770, 563] width 123 height 37
click at [285, 490] on span at bounding box center [282, 489] width 15 height 15
click at [294, 516] on input "J'autorise TopCompare à utiliser ces informations pour me fournir du contenu pe…" at bounding box center [294, 516] width 0 height 0
click at [282, 427] on span at bounding box center [282, 431] width 15 height 15
click at [294, 457] on input "Je confirme avoir pris connaissance de la politique de TopCompare concernant le…" at bounding box center [294, 457] width 0 height 0
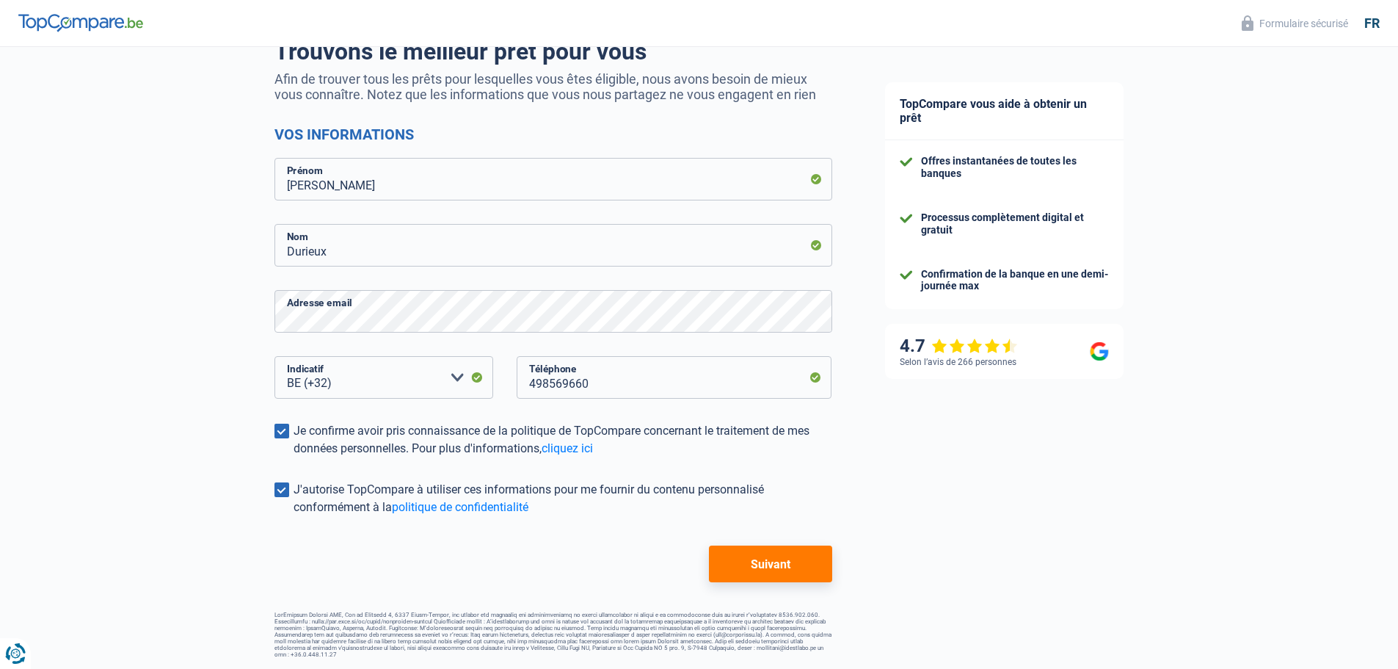
click at [282, 427] on span at bounding box center [282, 431] width 15 height 15
click at [294, 457] on input "Je confirme avoir pris connaissance de la politique de TopCompare concernant le…" at bounding box center [294, 457] width 0 height 0
click at [286, 492] on span at bounding box center [282, 489] width 15 height 15
click at [294, 516] on input "J'autorise TopCompare à utiliser ces informations pour me fournir du contenu pe…" at bounding box center [294, 516] width 0 height 0
click at [280, 432] on span at bounding box center [282, 431] width 15 height 15
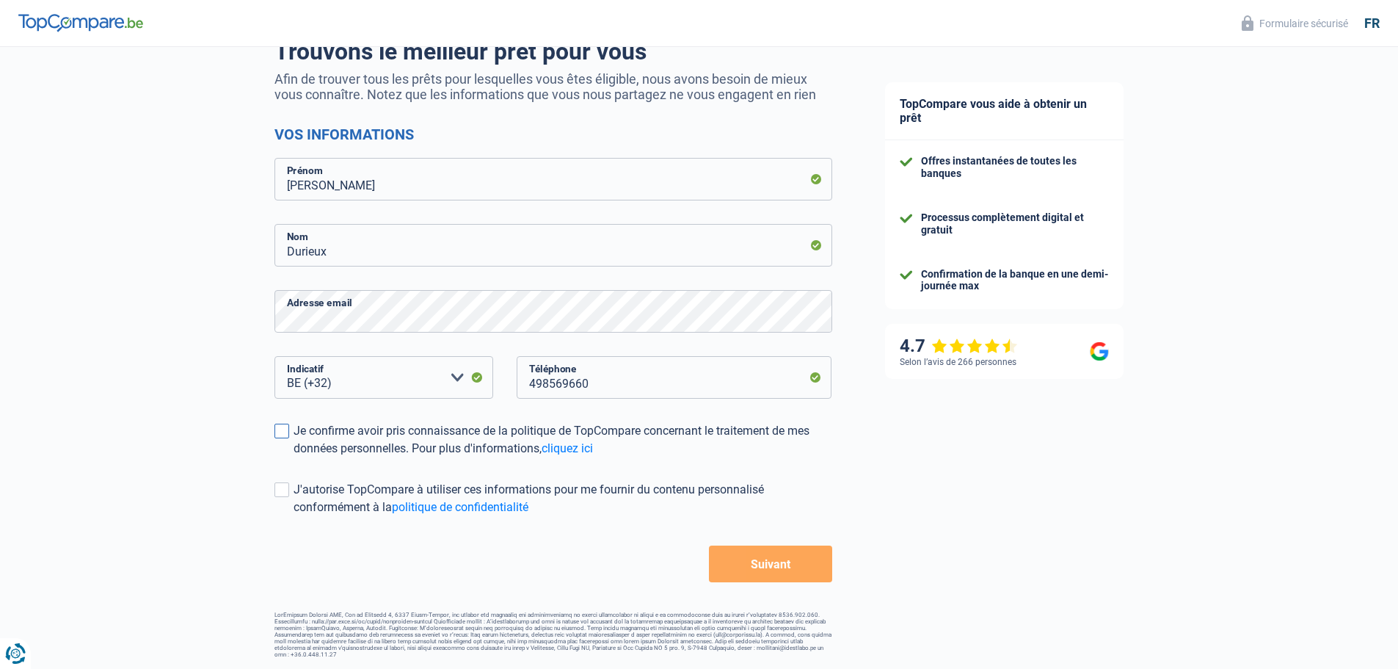
click at [294, 457] on input "Je confirme avoir pris connaissance de la politique de TopCompare concernant le…" at bounding box center [294, 457] width 0 height 0
click at [780, 565] on button "Suivant" at bounding box center [770, 563] width 123 height 37
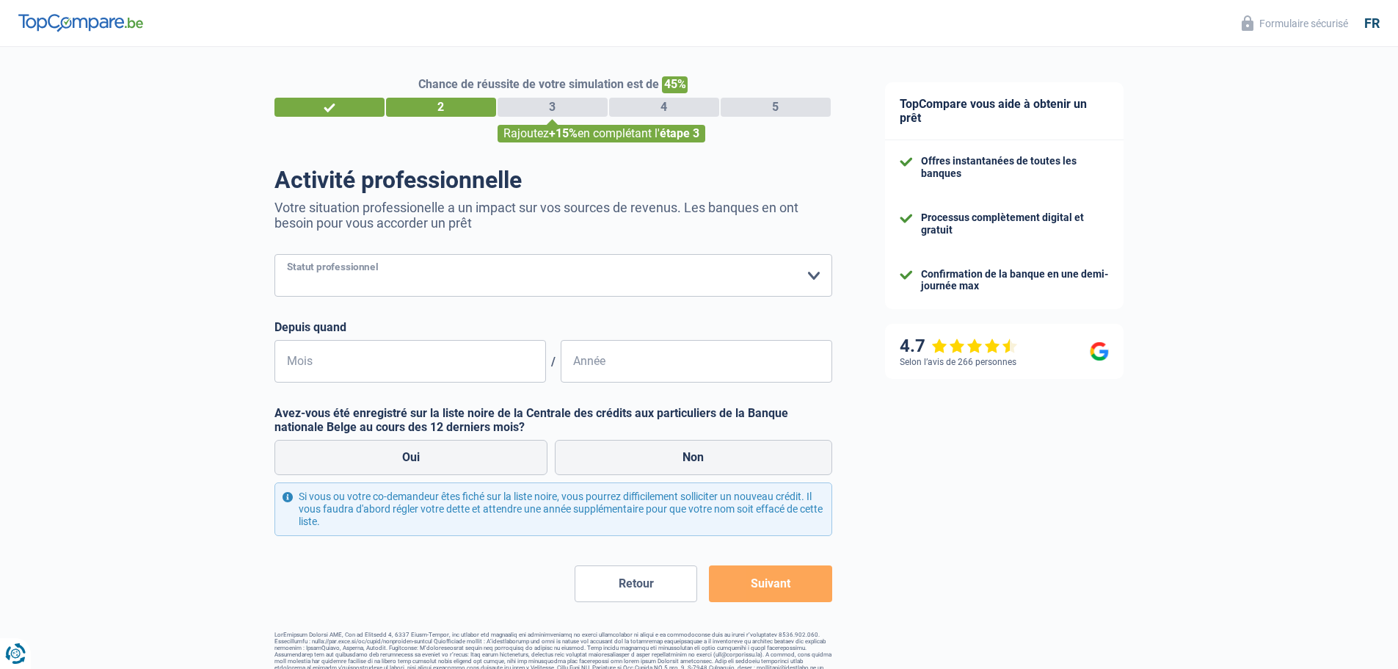
click at [556, 282] on select "Ouvrier Employé privé Employé public Invalide Indépendant Pensionné Chômeur Mut…" at bounding box center [554, 275] width 558 height 43
select select "independent"
click at [275, 255] on select "Ouvrier Employé privé Employé public Invalide Indépendant Pensionné Chômeur Mut…" at bounding box center [554, 275] width 558 height 43
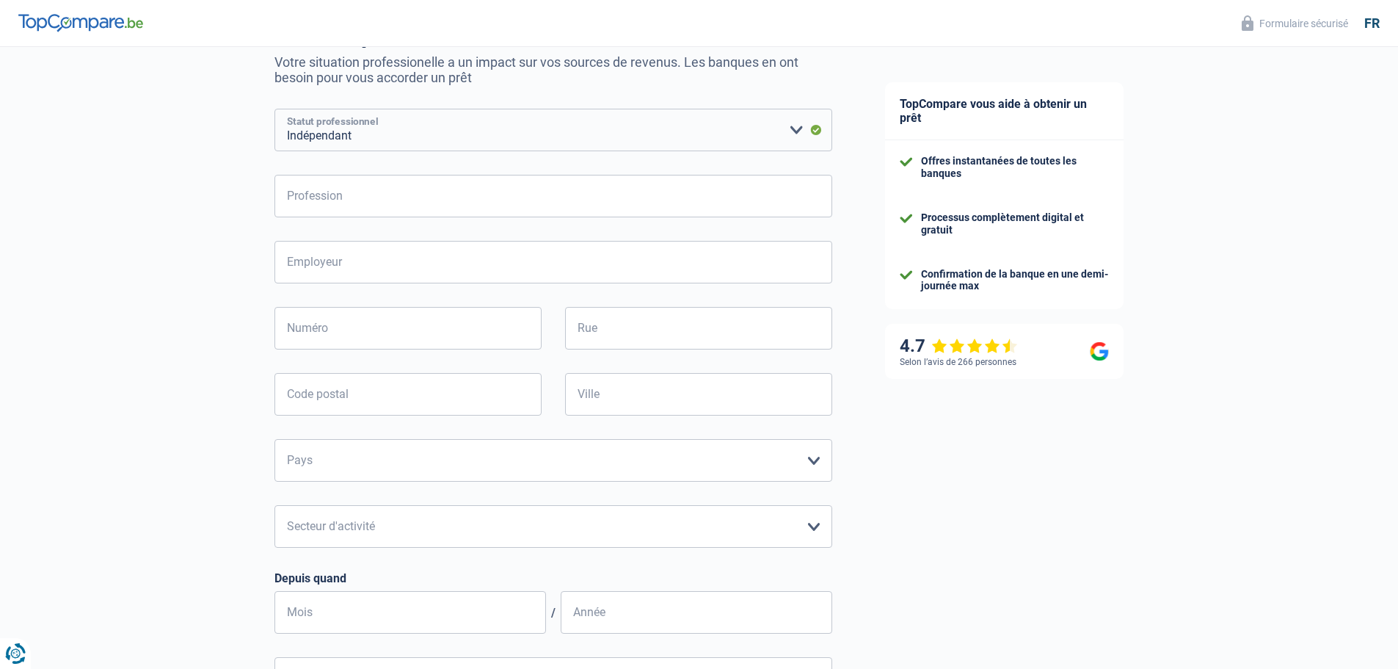
scroll to position [147, 0]
click at [349, 197] on input "Profession" at bounding box center [554, 194] width 558 height 43
type input "Gérant d'entreprise"
click at [362, 273] on input "Moi même" at bounding box center [554, 260] width 558 height 43
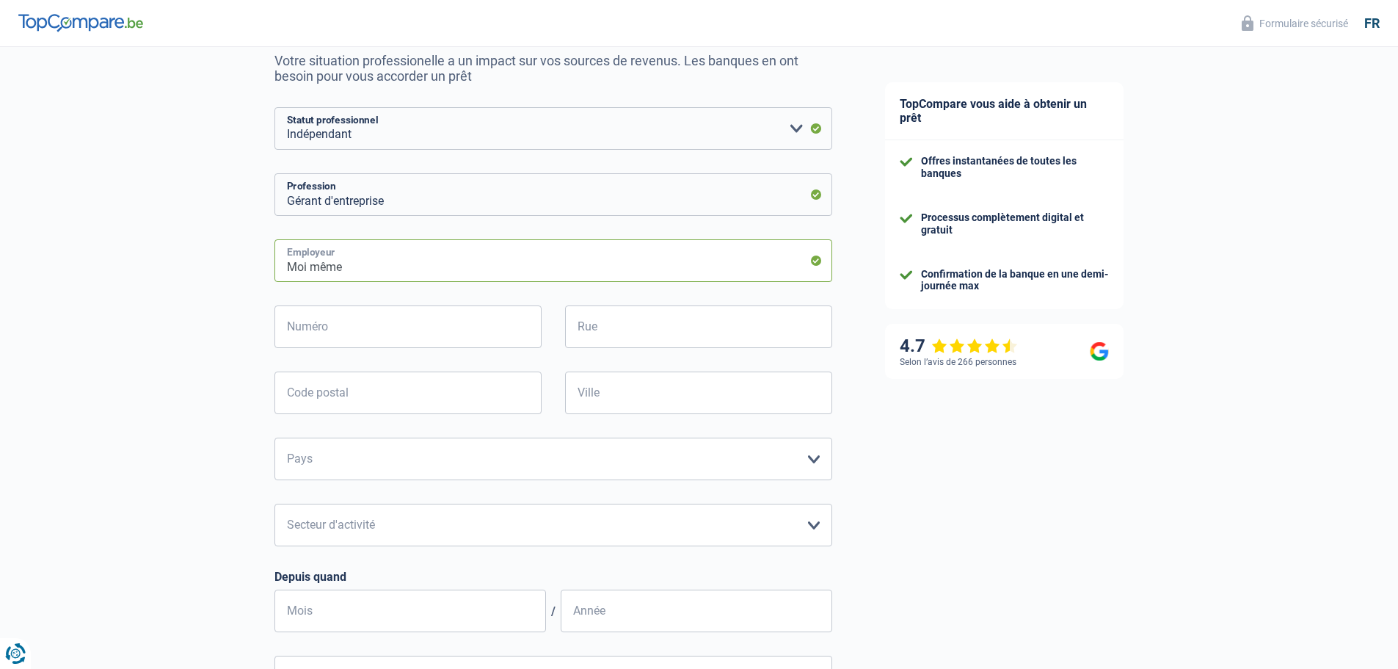
click at [362, 269] on input "Moi même" at bounding box center [554, 260] width 558 height 43
type input "JMND LEERNES SRL"
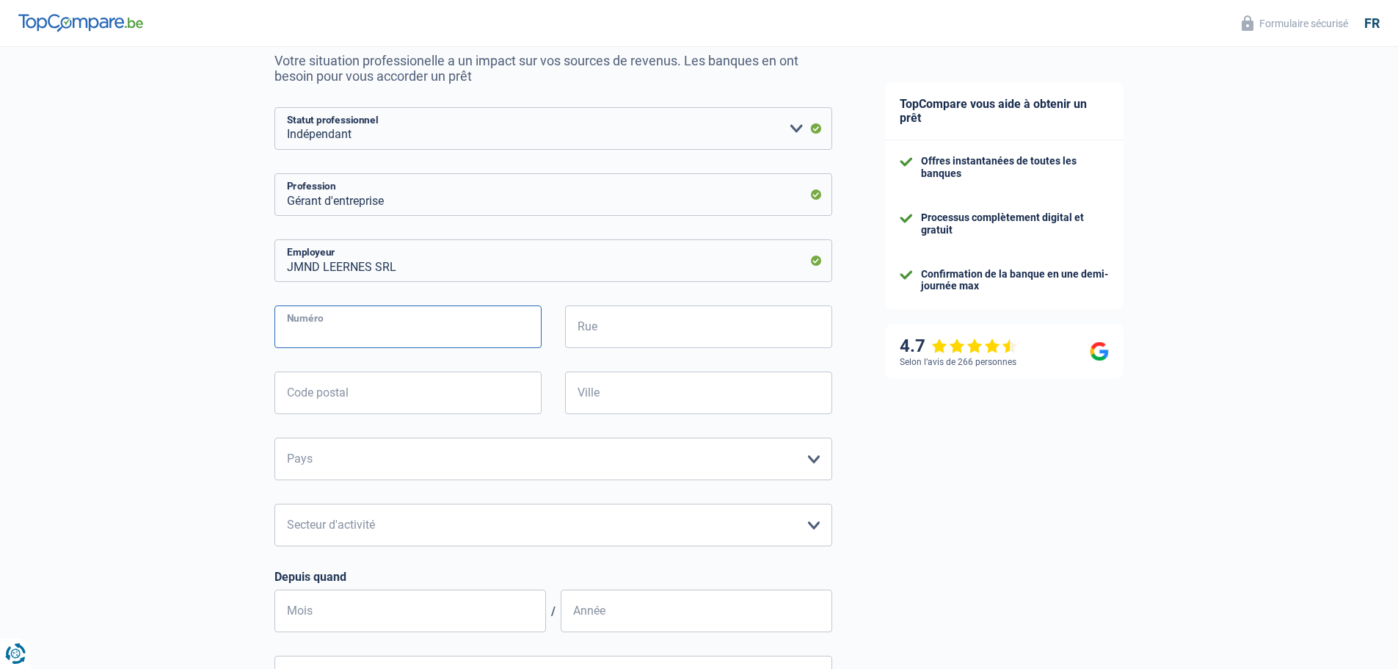
click at [359, 337] on input "Numéro" at bounding box center [408, 326] width 267 height 43
type input "rue de Marchienne"
click at [323, 339] on input "rue de Marchienne" at bounding box center [408, 326] width 267 height 43
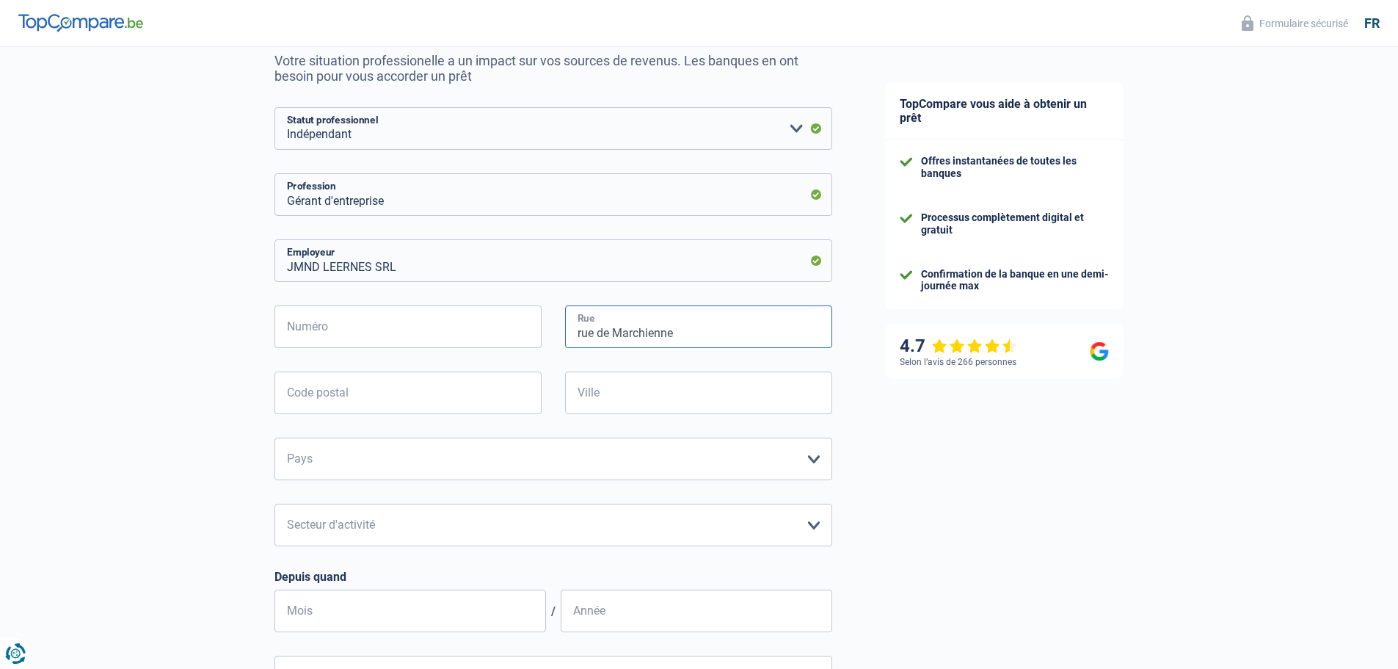
type input "rue de Marchienne"
click at [308, 341] on input "Numéro" at bounding box center [408, 326] width 267 height 43
type input "20a"
click at [438, 405] on input "Code postal" at bounding box center [408, 392] width 267 height 43
type input "6142"
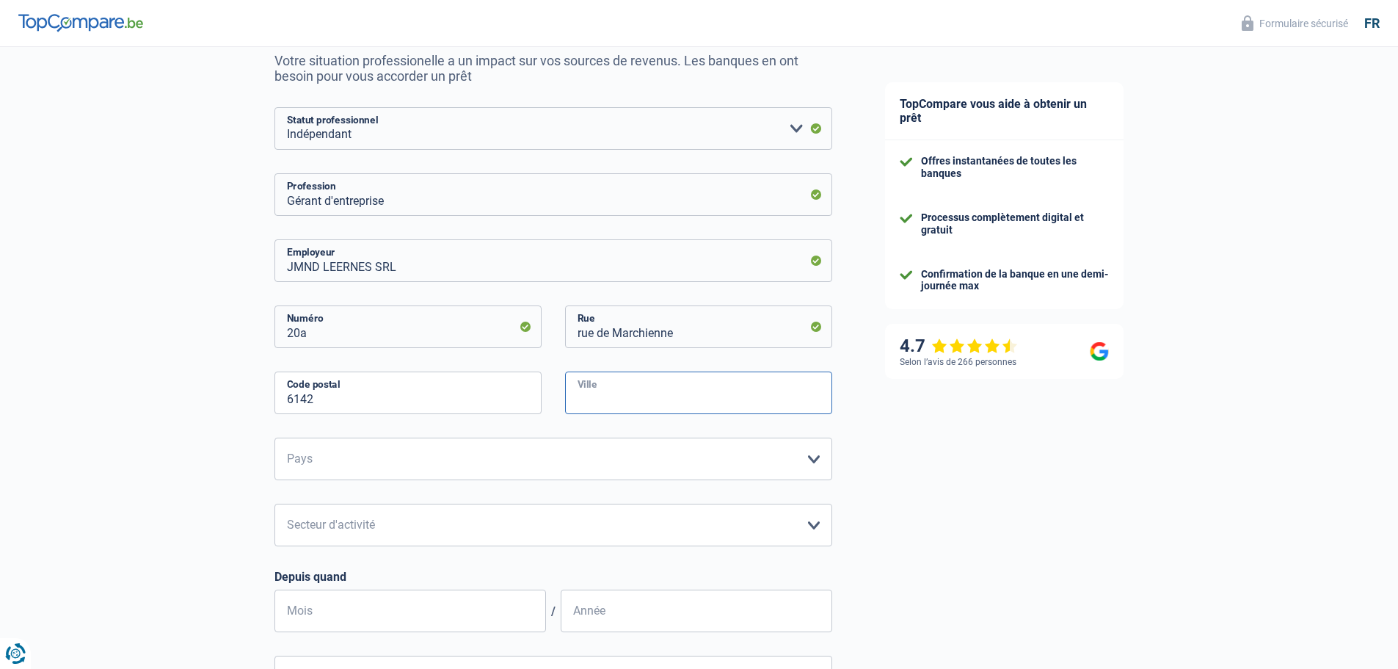
click at [595, 404] on input "Ville" at bounding box center [698, 392] width 267 height 43
type input "Leernes"
select select "BE"
click at [307, 525] on select "Agriculture/Pêche Industrie Horeca Courier/Fitness/Taxi Construction Banques/As…" at bounding box center [554, 525] width 558 height 43
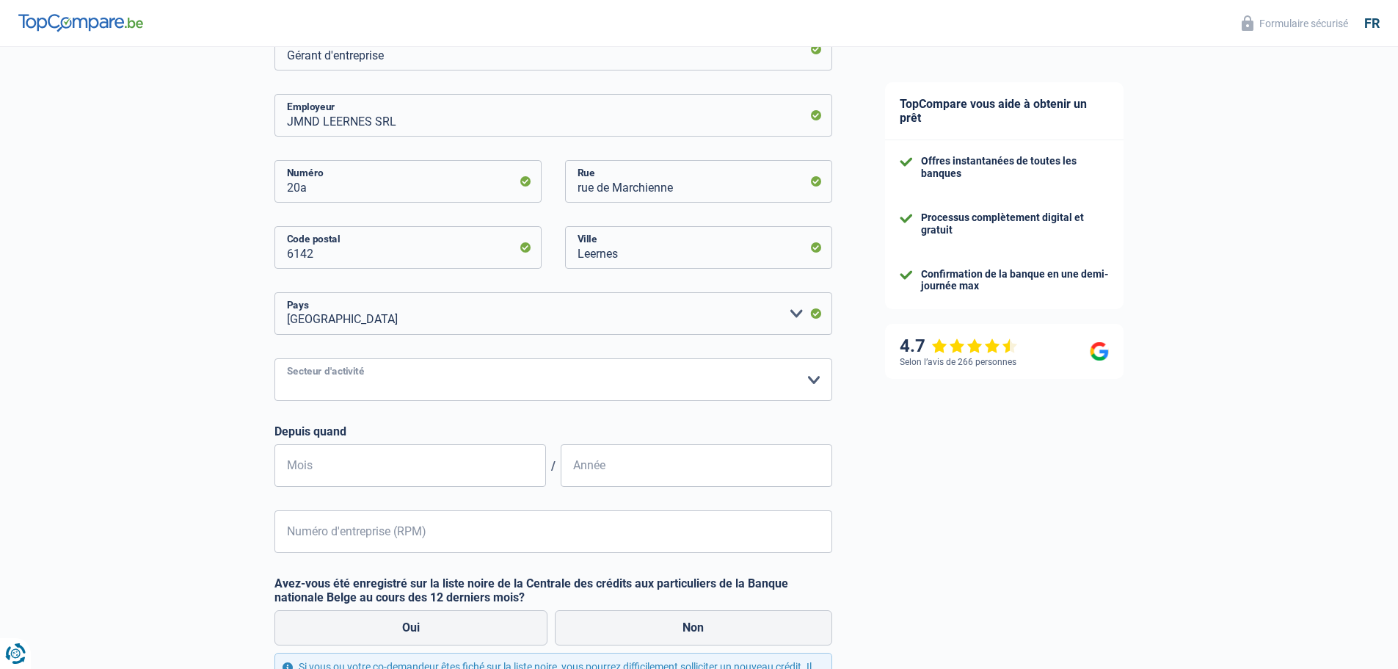
scroll to position [367, 0]
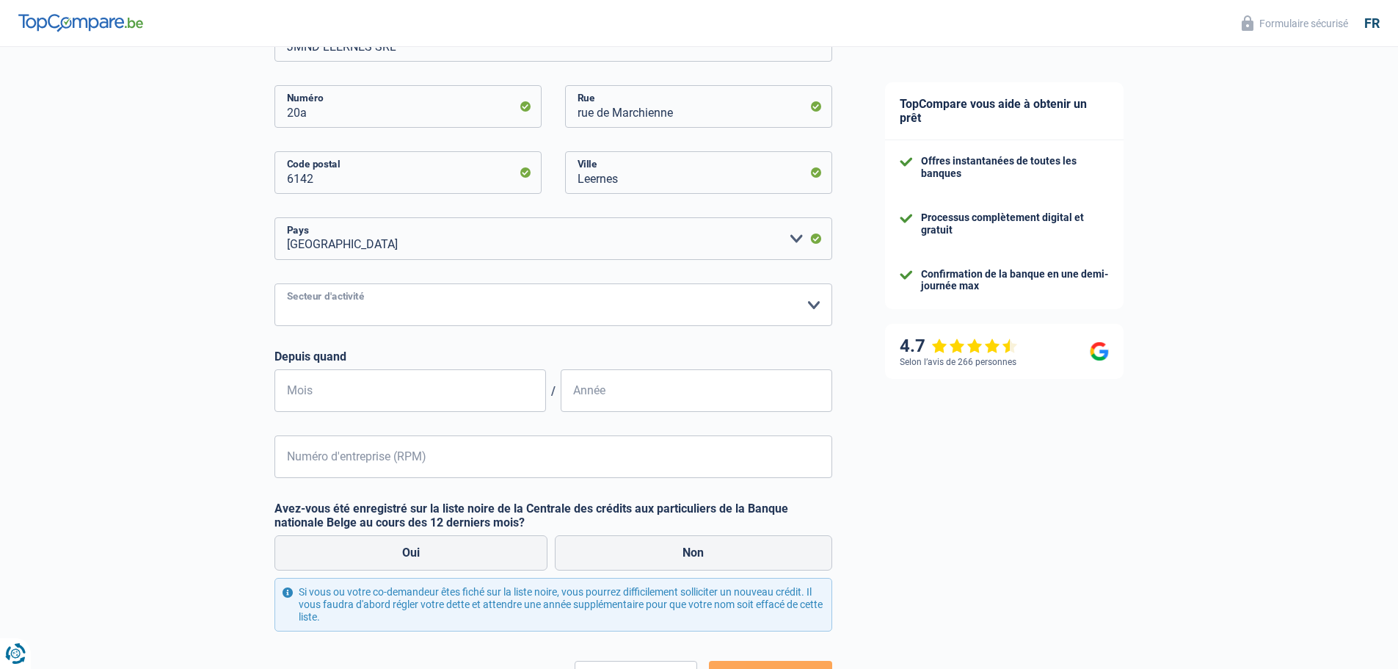
click at [387, 303] on select "Agriculture/Pêche Industrie Horeca Courier/Fitness/Taxi Construction Banques/As…" at bounding box center [554, 304] width 558 height 43
select select "smallCompanies"
click at [275, 285] on select "Agriculture/Pêche Industrie Horeca Courier/Fitness/Taxi Construction Banques/As…" at bounding box center [554, 304] width 558 height 43
click at [360, 397] on input "Mois" at bounding box center [411, 390] width 272 height 43
type input "12"
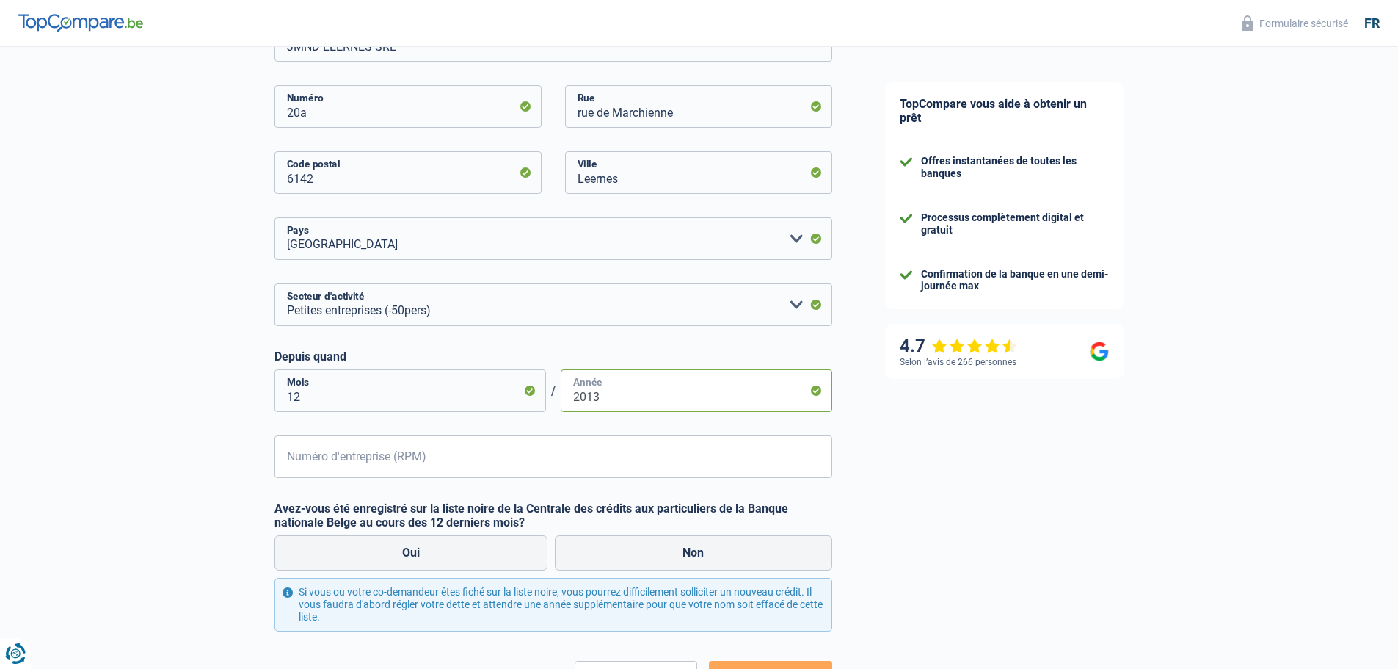
type input "2013"
click at [356, 454] on input "Numéro d'entreprise (RPM)" at bounding box center [554, 456] width 558 height 43
click at [413, 457] on input "Numéro d'entreprise (RPM)" at bounding box center [554, 456] width 558 height 43
type input "0542611862"
click at [123, 471] on div "Chance de réussite de votre simulation est de 45% 1 2 3 4 5 Rajoutez +15% en co…" at bounding box center [429, 226] width 859 height 1105
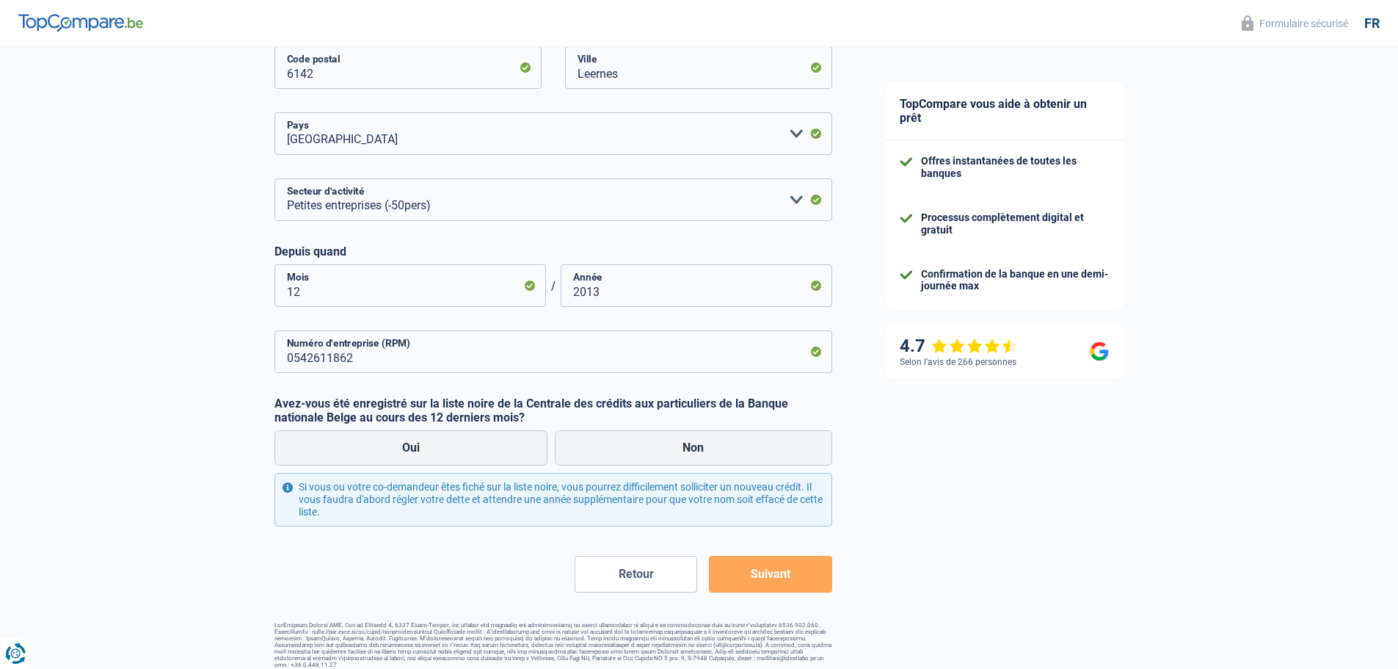
scroll to position [482, 0]
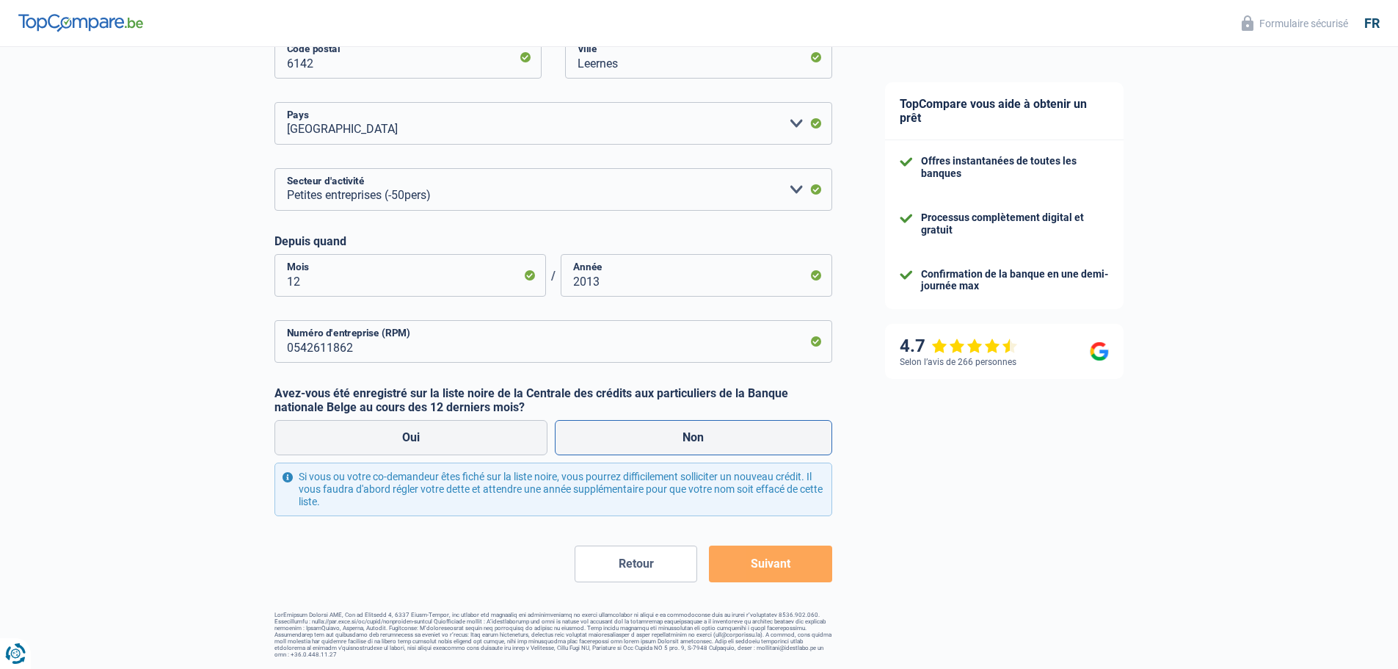
click at [751, 438] on label "Non" at bounding box center [693, 437] width 277 height 35
click at [751, 438] on input "Non" at bounding box center [693, 437] width 277 height 35
radio input "true"
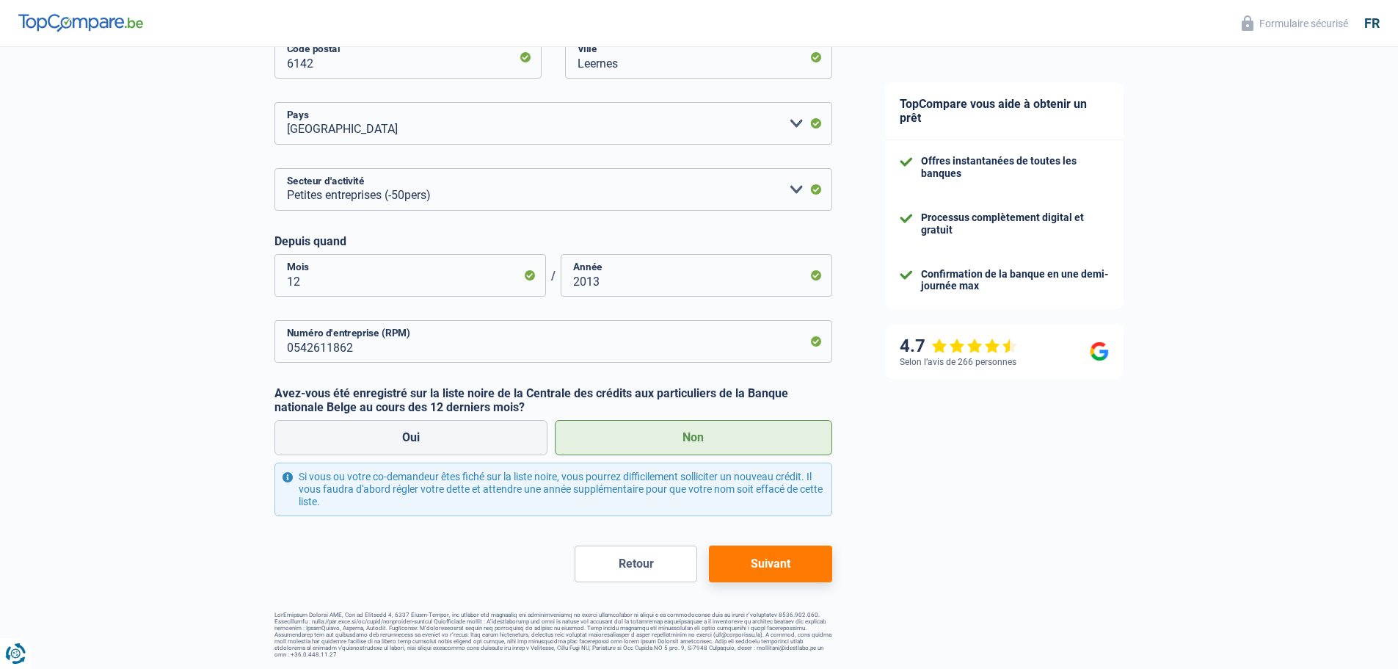
click at [803, 570] on button "Suivant" at bounding box center [770, 563] width 123 height 37
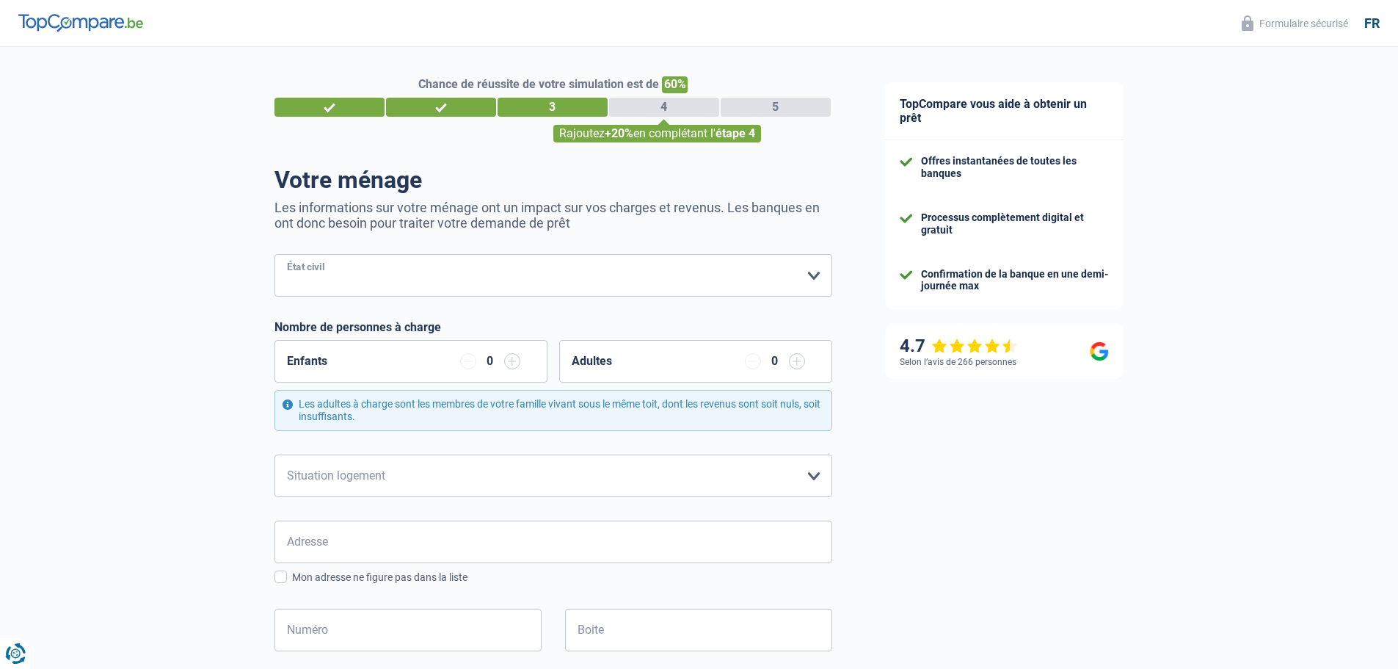
click at [468, 275] on select "[PERSON_NAME](e) Cohabitant(e) légal(e) Divorcé(e) Veuf(ve) Séparé (de fait) Ve…" at bounding box center [554, 275] width 558 height 43
select select "cohabitation"
click at [275, 255] on select "[PERSON_NAME](e) Cohabitant(e) légal(e) Divorcé(e) Veuf(ve) Séparé (de fait) Ve…" at bounding box center [554, 275] width 558 height 43
click at [514, 363] on input "button" at bounding box center [512, 361] width 16 height 16
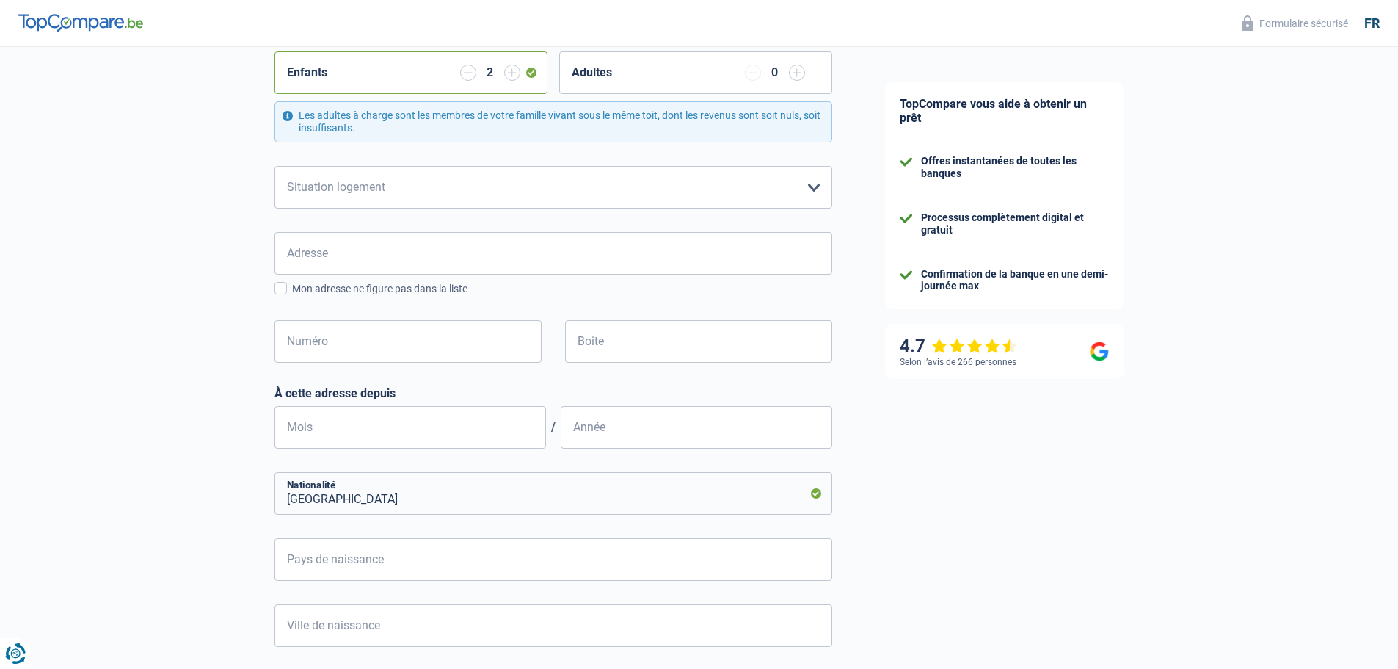
scroll to position [294, 0]
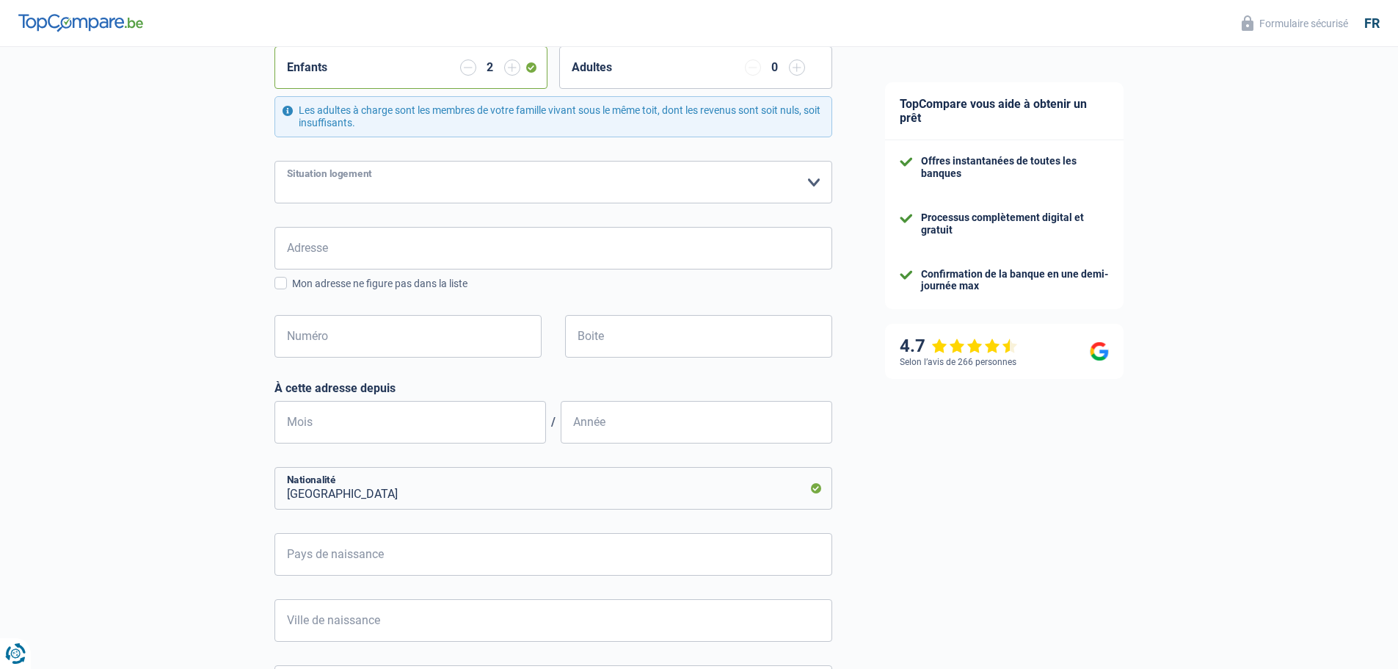
click at [438, 186] on select "Locataire Propriétaire avec prêt hypothécaire Propriétaire sans prêt hypothécai…" at bounding box center [554, 182] width 558 height 43
select select "ownerWithMortgage"
click at [275, 161] on select "Locataire Propriétaire avec prêt hypothécaire Propriétaire sans prêt hypothécai…" at bounding box center [554, 182] width 558 height 43
click at [353, 244] on input "Adresse" at bounding box center [554, 248] width 558 height 43
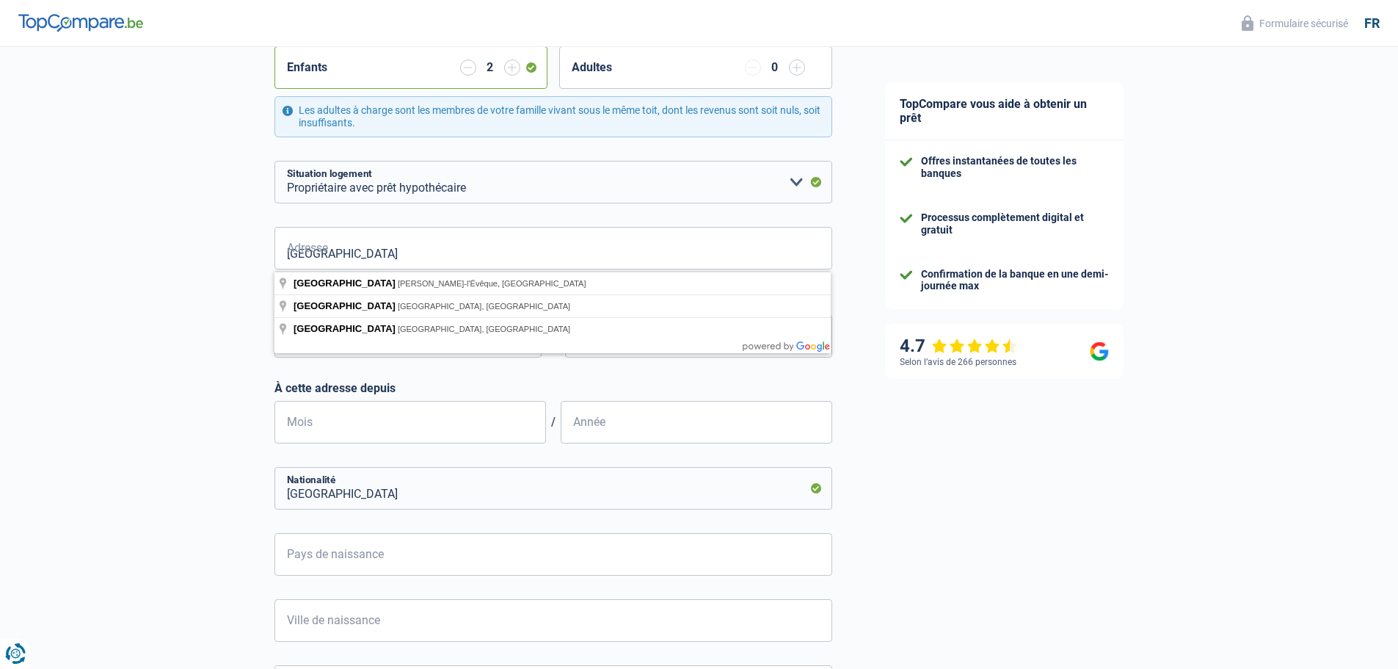
click at [68, 266] on div "Chance de réussite de votre simulation est de 60% 1 2 3 4 5 Rajoutez +20% en co…" at bounding box center [429, 301] width 859 height 1108
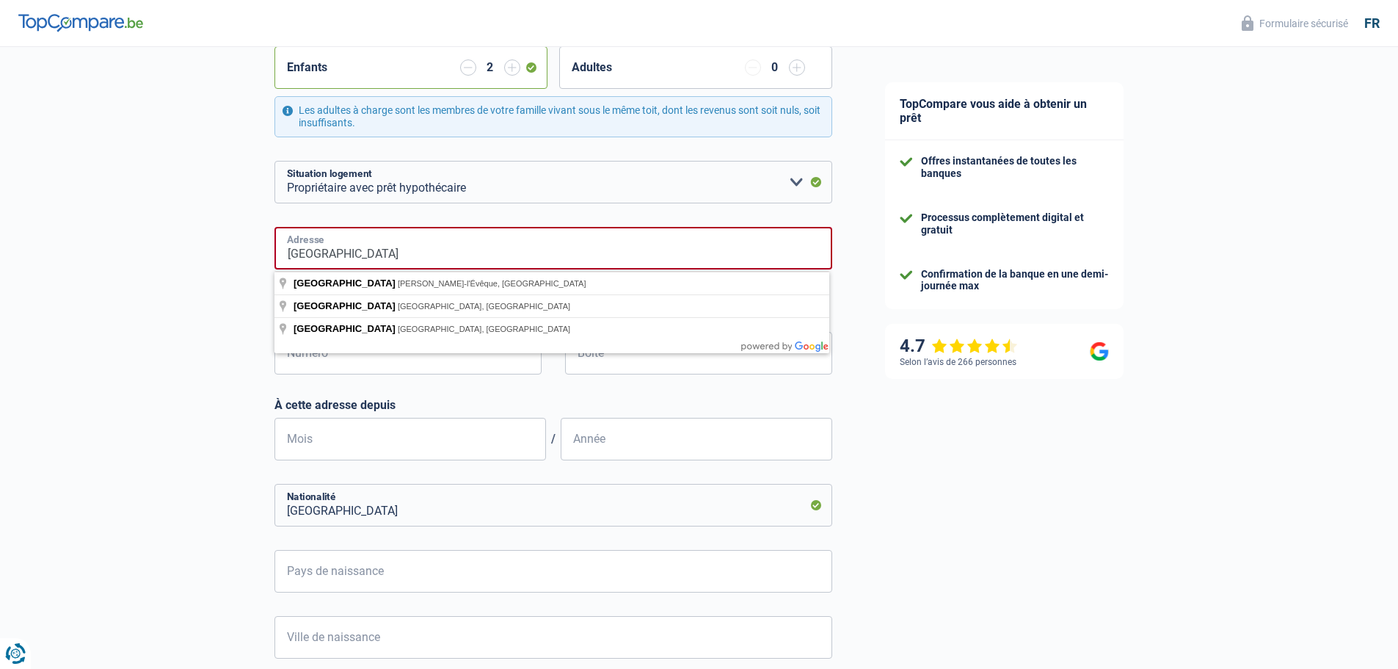
click at [404, 250] on input "[GEOGRAPHIC_DATA]" at bounding box center [554, 248] width 558 height 43
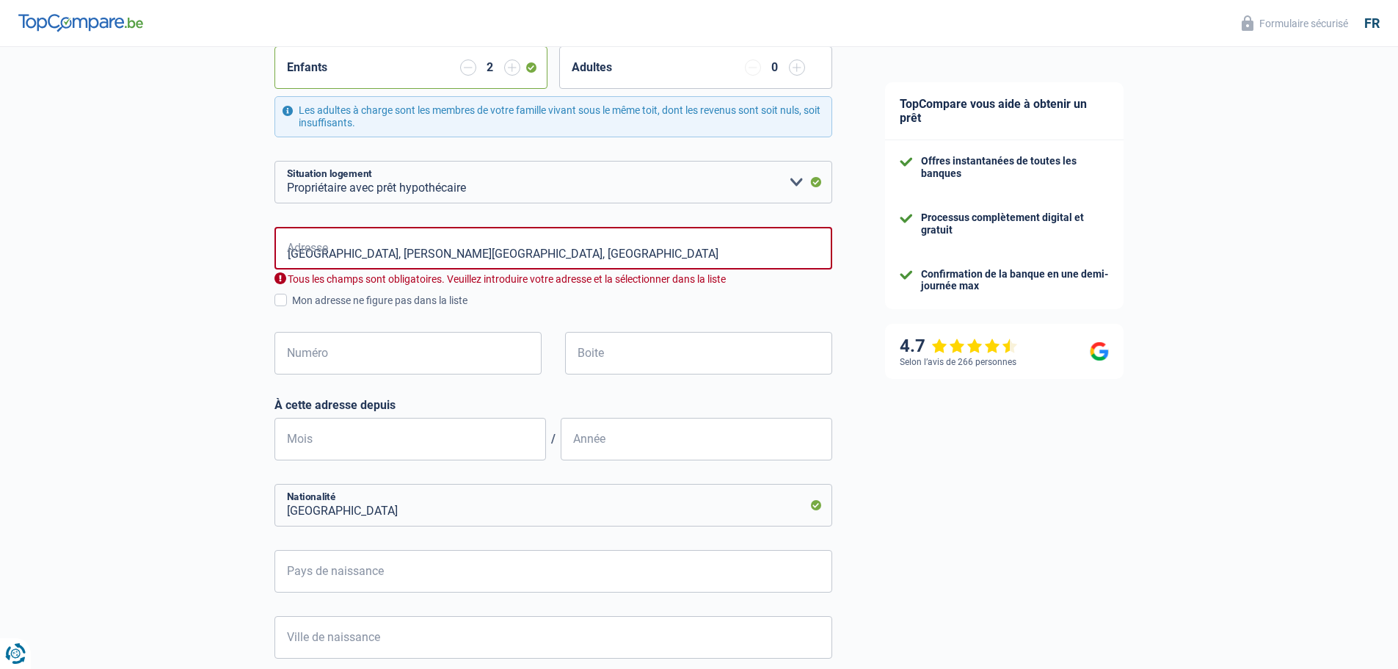
type input "[STREET_ADDRESS][PERSON_NAME]"
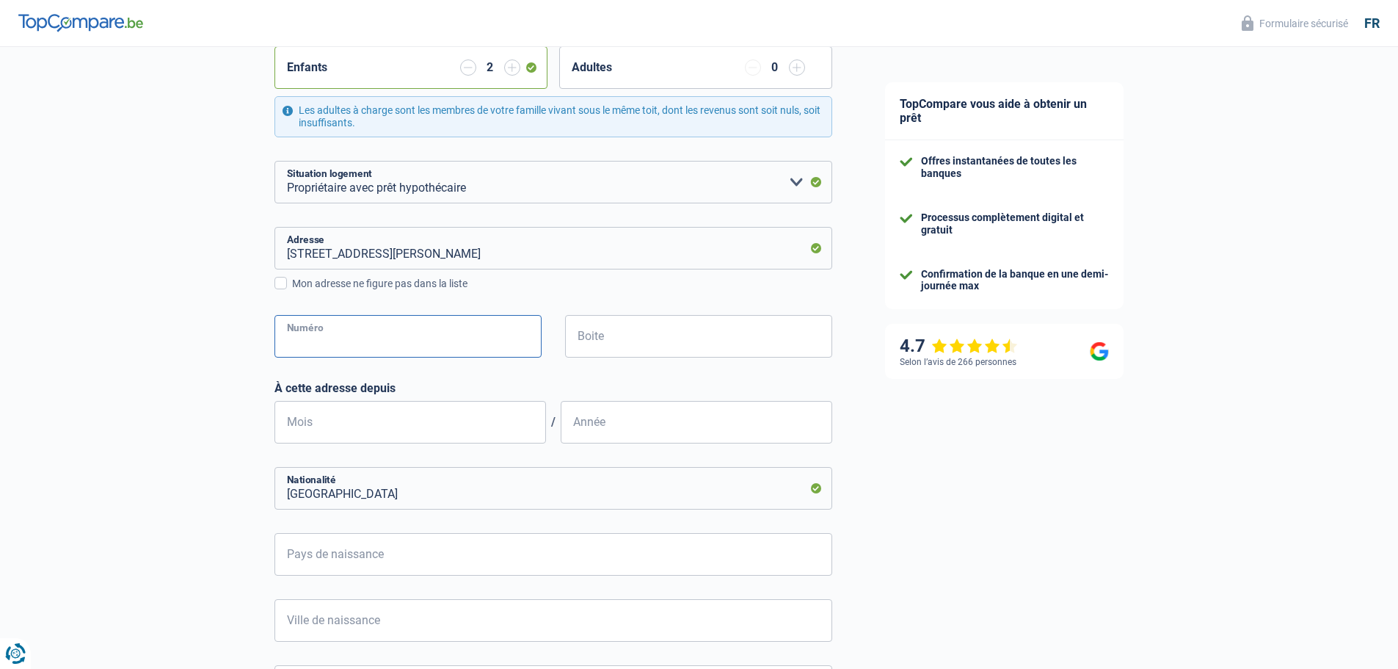
click at [357, 327] on input "Numéro" at bounding box center [408, 336] width 267 height 43
type input "38"
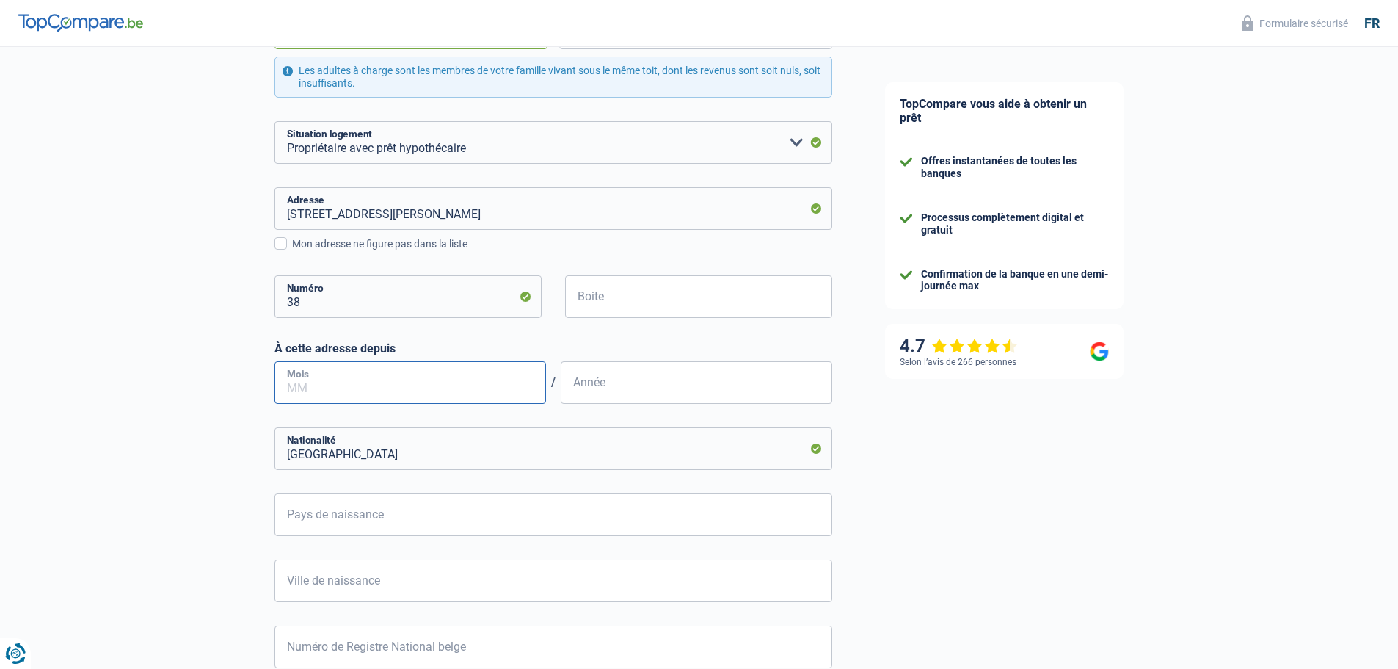
scroll to position [367, 0]
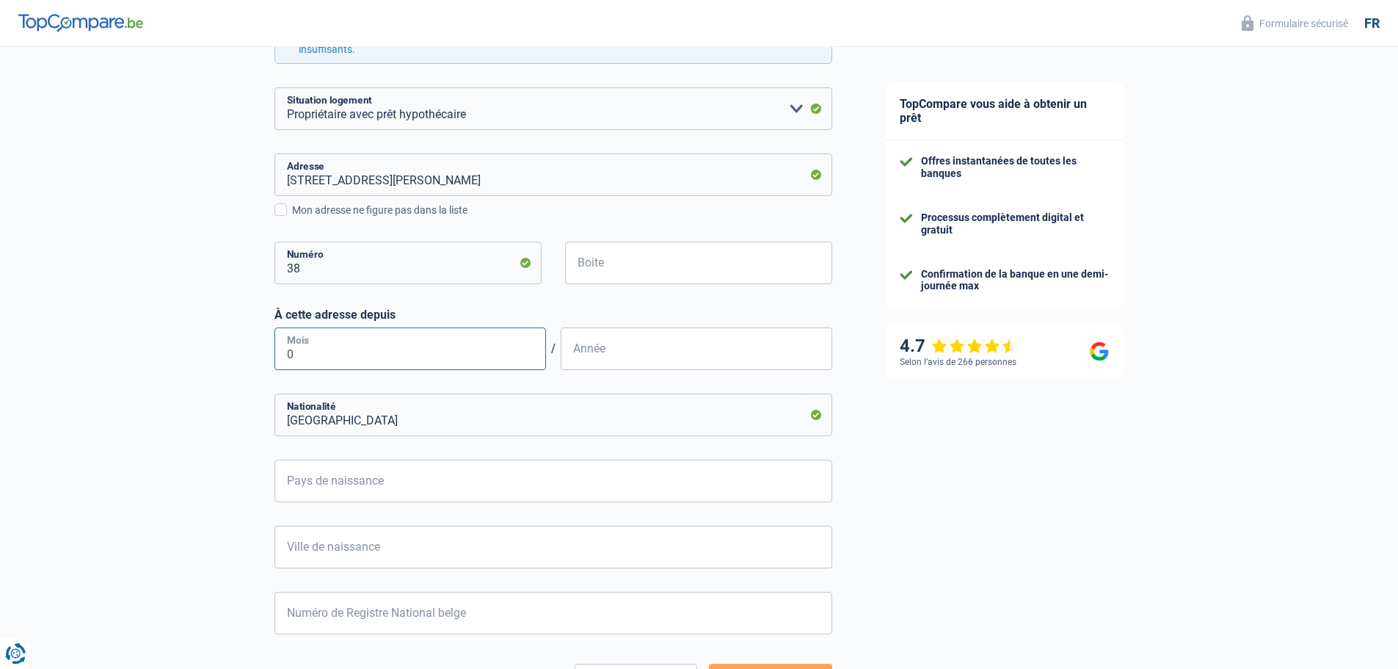
type input "07"
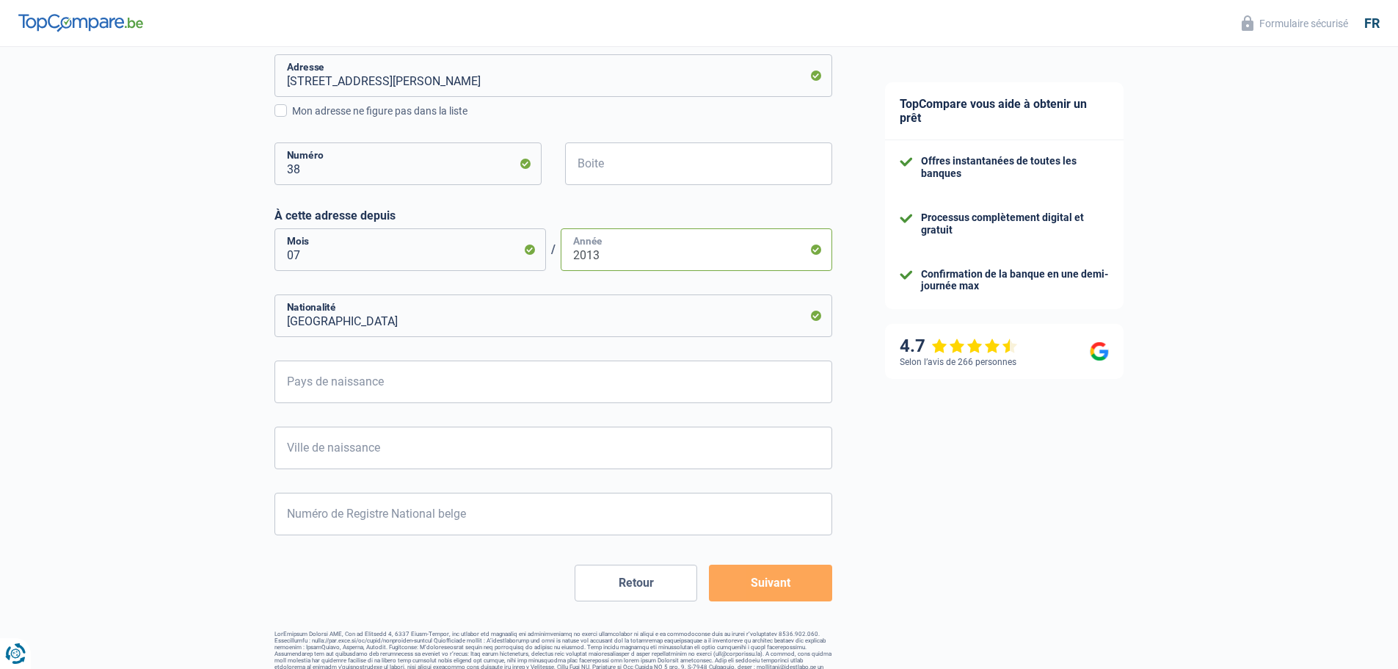
scroll to position [485, 0]
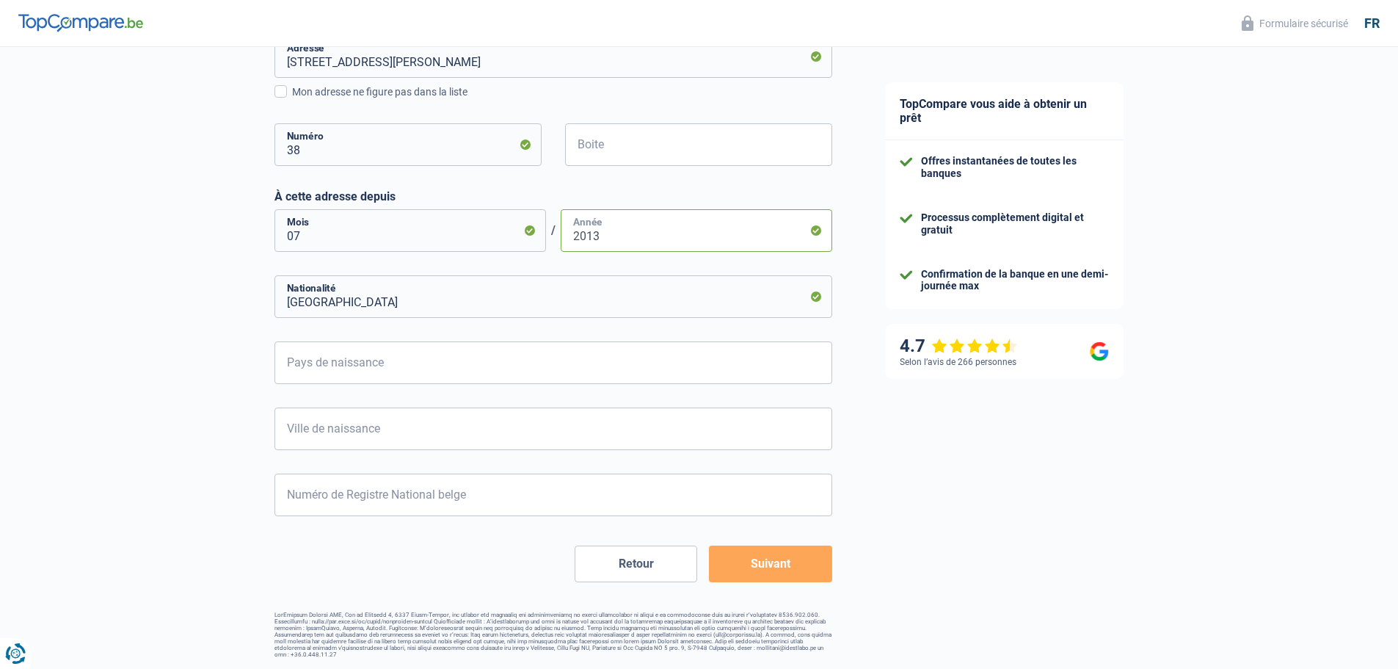
type input "2013"
click at [314, 365] on input "Pays de naissance" at bounding box center [554, 362] width 558 height 43
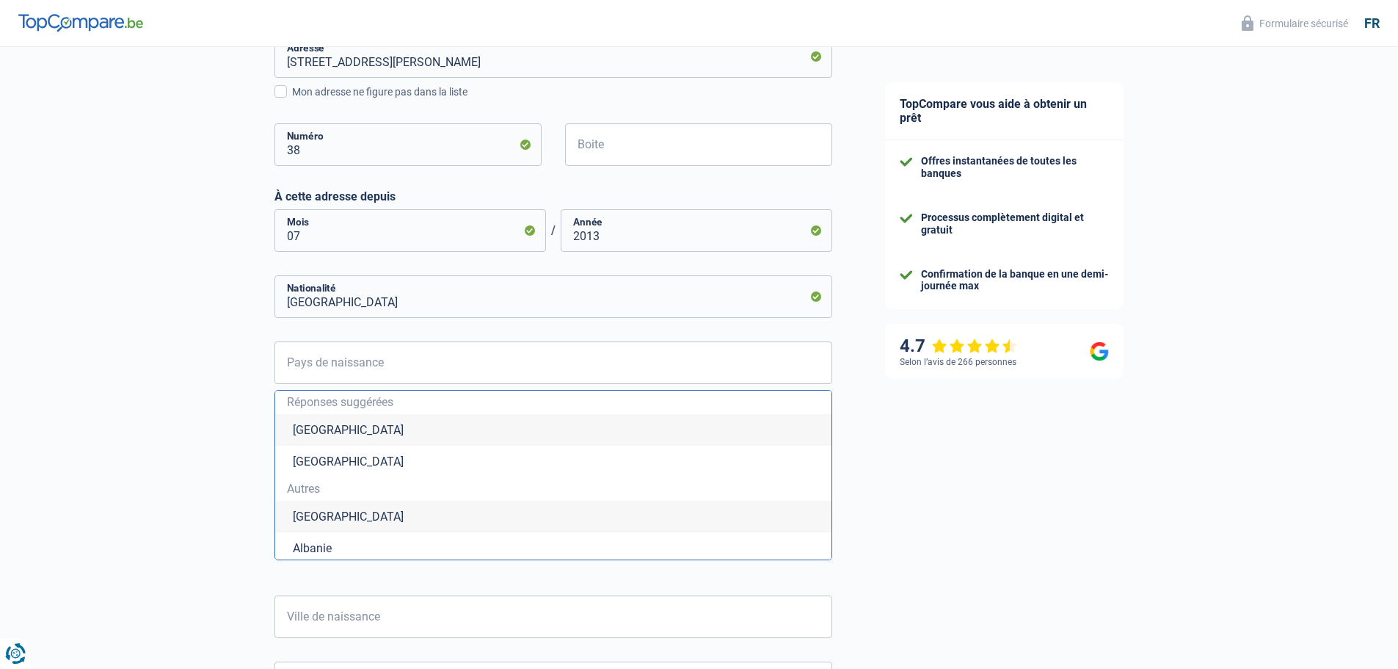
click at [338, 426] on li "[GEOGRAPHIC_DATA]" at bounding box center [553, 430] width 556 height 32
type input "[GEOGRAPHIC_DATA]"
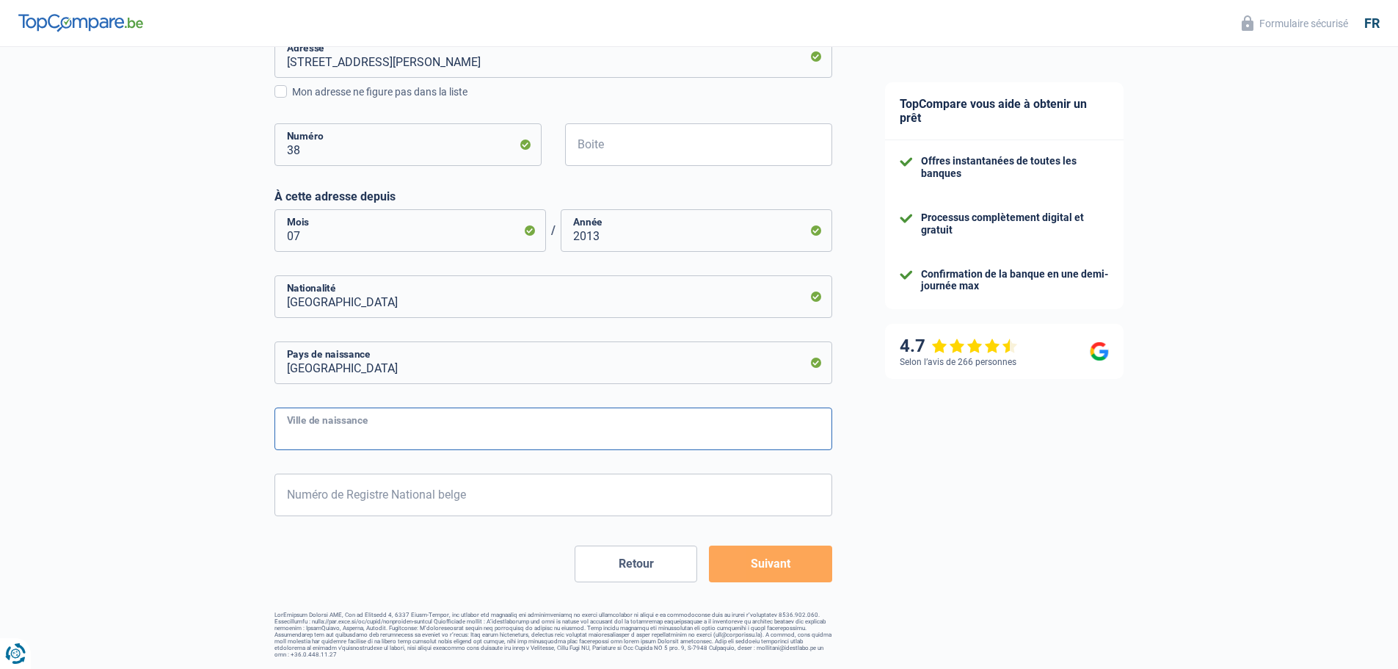
click at [368, 426] on input "Ville de naissance" at bounding box center [554, 428] width 558 height 43
type input "[GEOGRAPHIC_DATA]"
click at [388, 495] on input "Numéro de Registre National belge" at bounding box center [554, 494] width 558 height 43
click at [787, 582] on button "Suivant" at bounding box center [770, 563] width 123 height 37
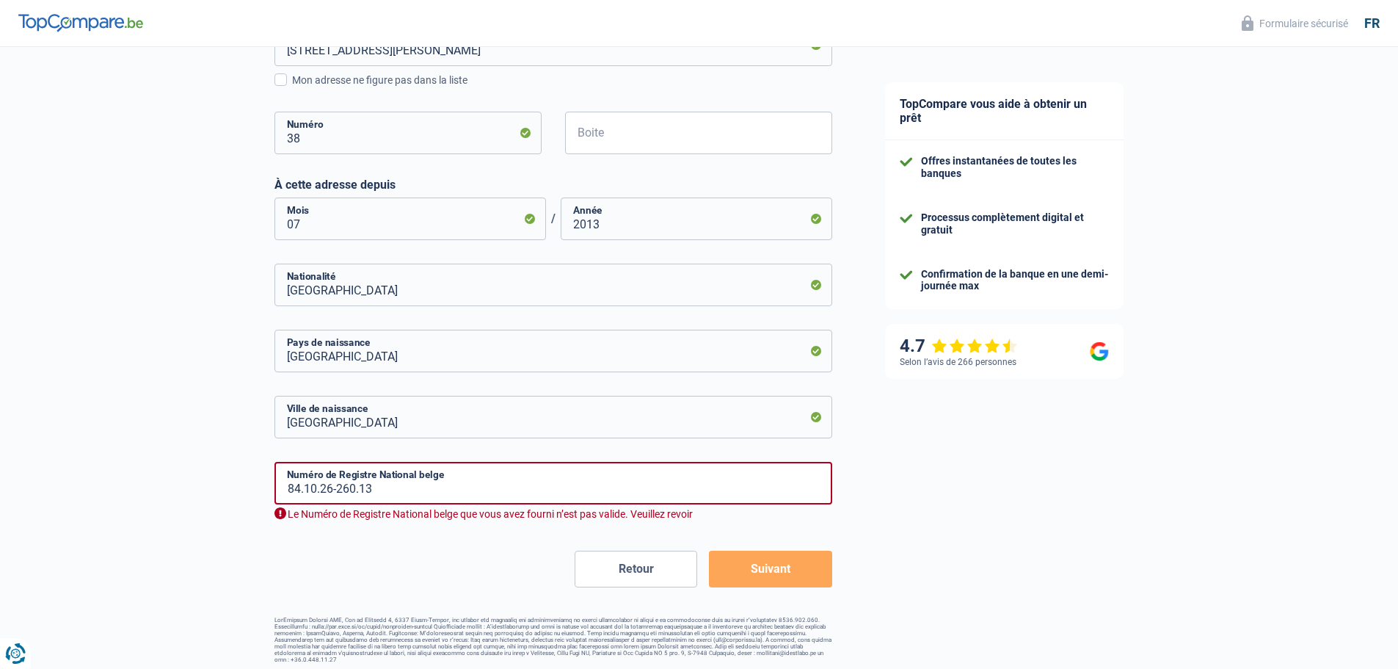
scroll to position [502, 0]
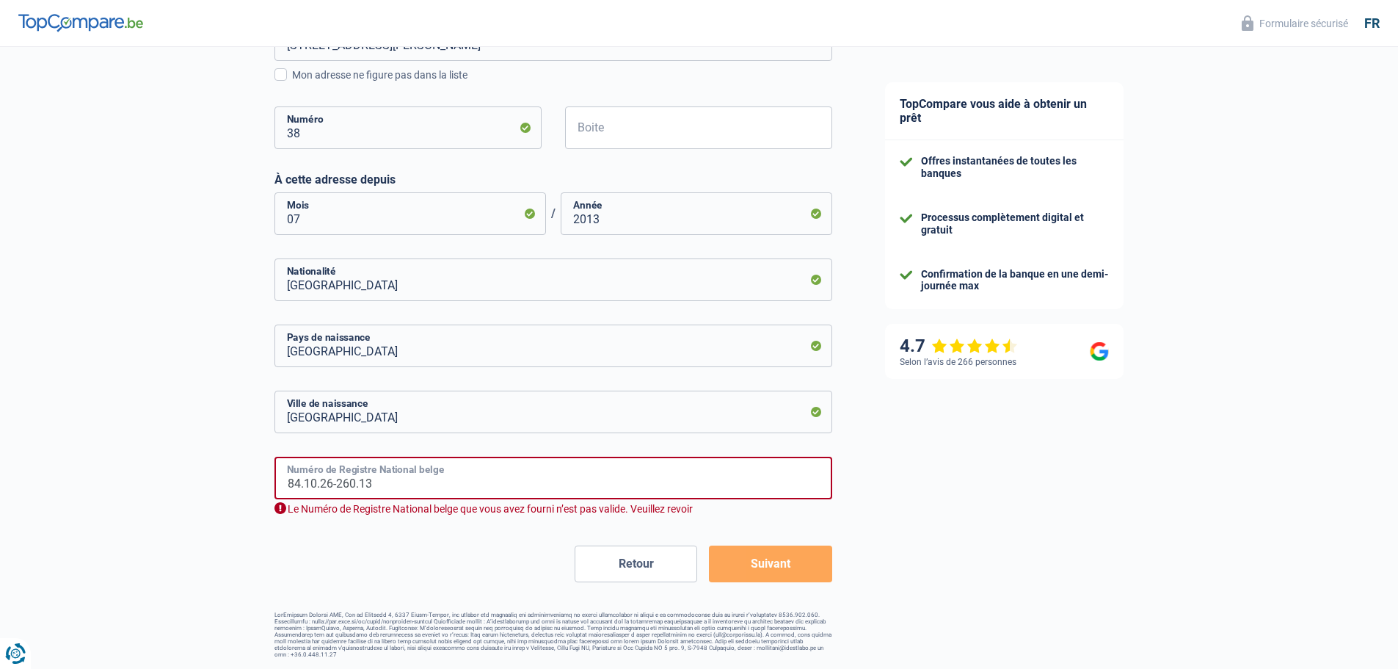
click at [355, 479] on input "84.10.26-260.13" at bounding box center [554, 478] width 558 height 43
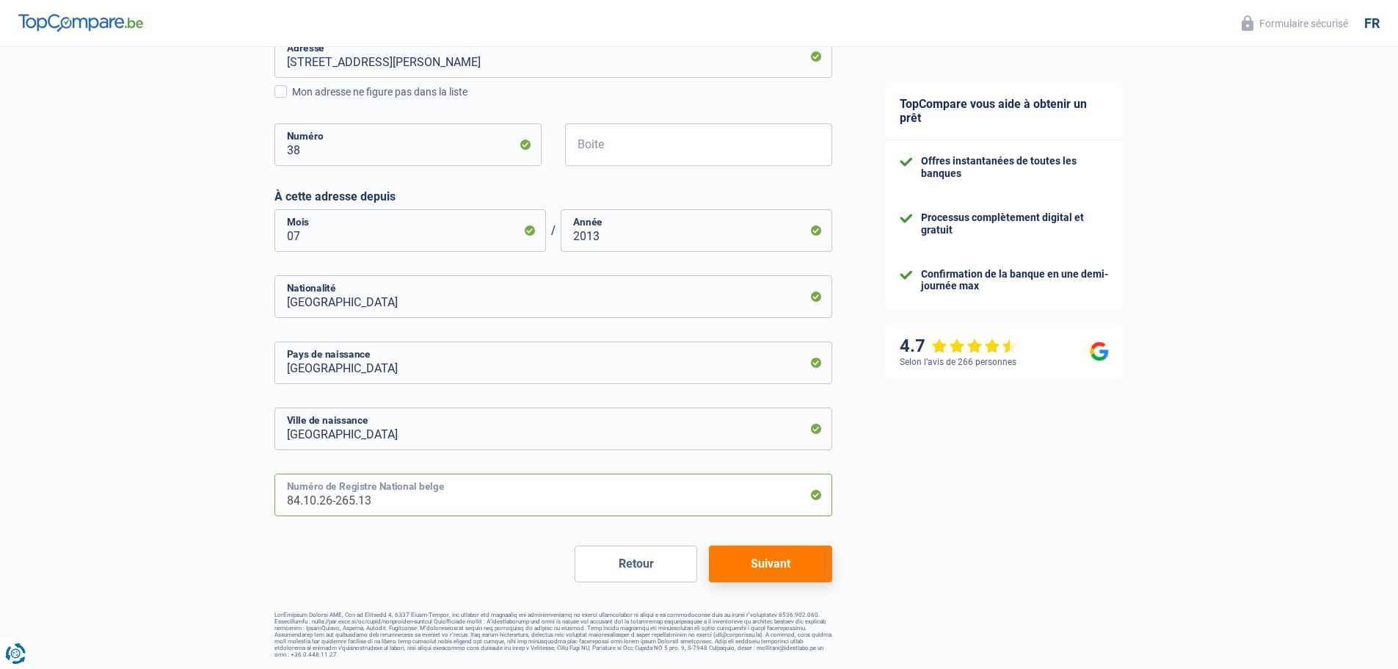
type input "84.10.26-265.13"
click at [771, 563] on button "Suivant" at bounding box center [770, 563] width 123 height 37
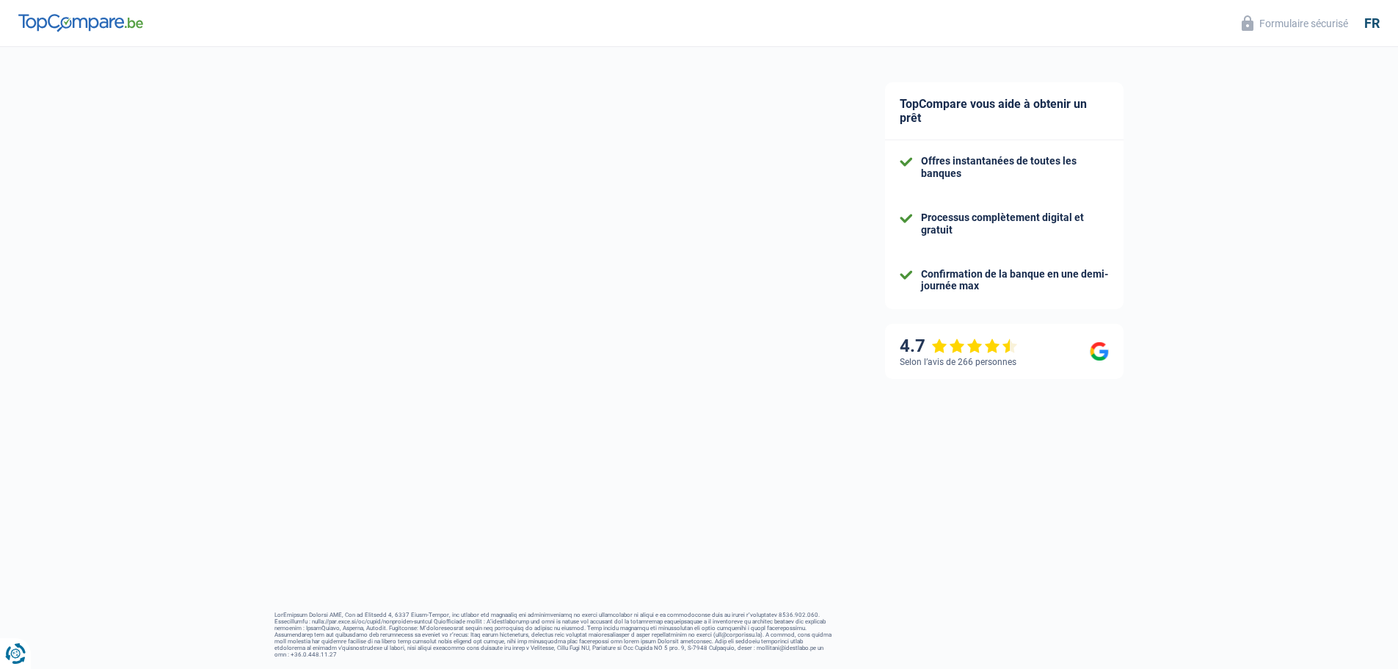
select select "familyAllowances"
select select "netSalary"
select select "mortgage"
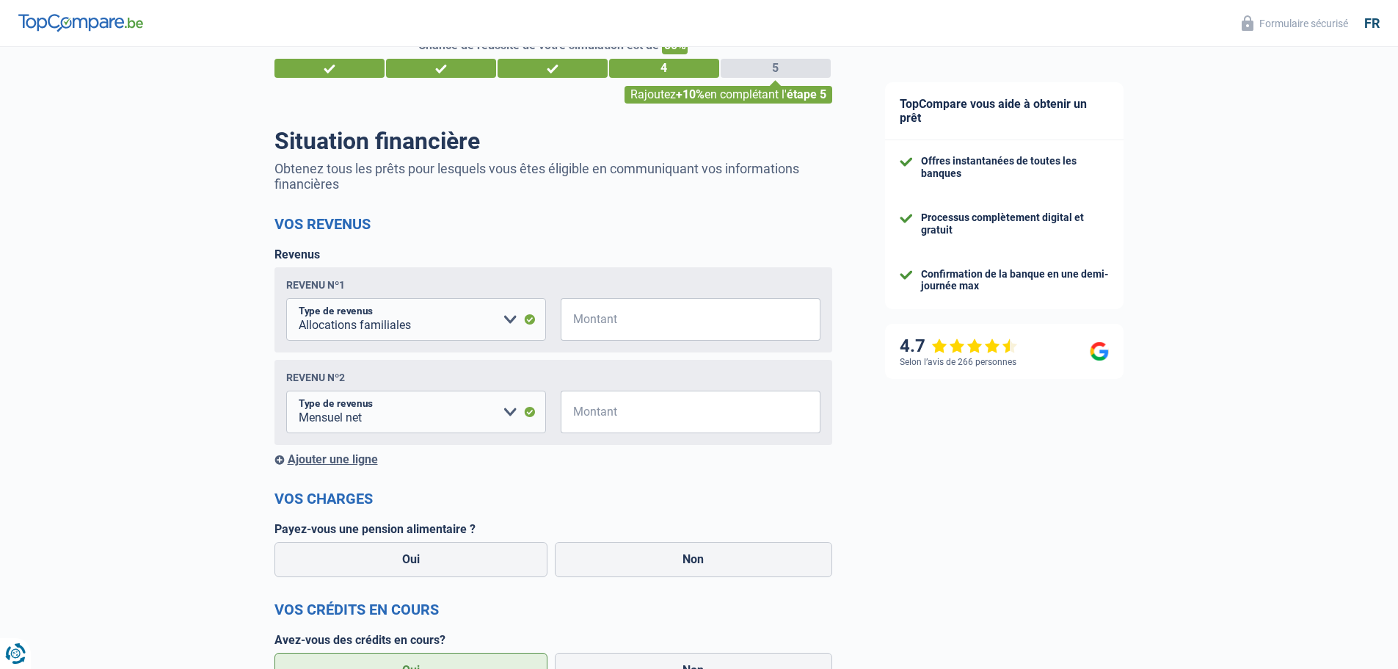
scroll to position [73, 0]
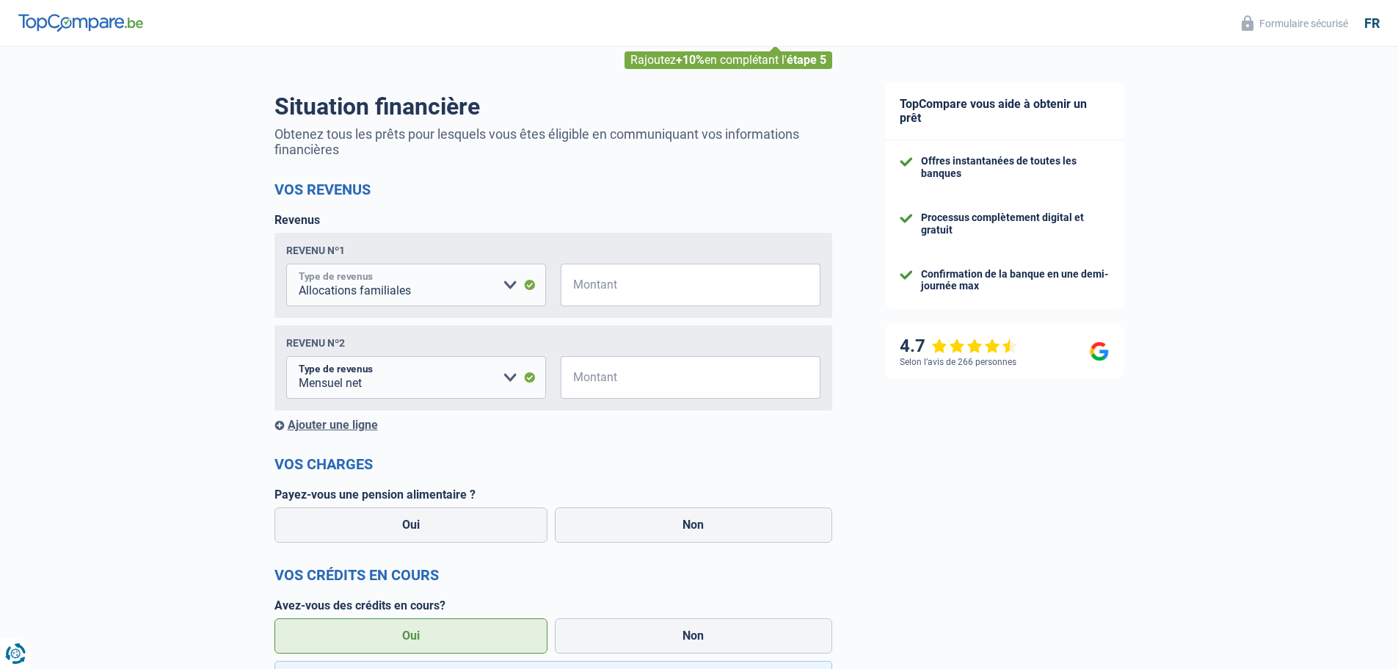
click at [369, 294] on select "Allocation d'handicap Allocations chômage Allocations familiales Chèques repas …" at bounding box center [416, 285] width 260 height 43
click at [286, 266] on select "Allocation d'handicap Allocations chômage Allocations familiales Chèques repas …" at bounding box center [416, 285] width 260 height 43
click at [611, 285] on input "Montant" at bounding box center [700, 285] width 242 height 43
click at [512, 285] on select "Allocation d'handicap Allocations chômage Allocations familiales Chèques repas …" at bounding box center [416, 285] width 260 height 43
select select "netSalary"
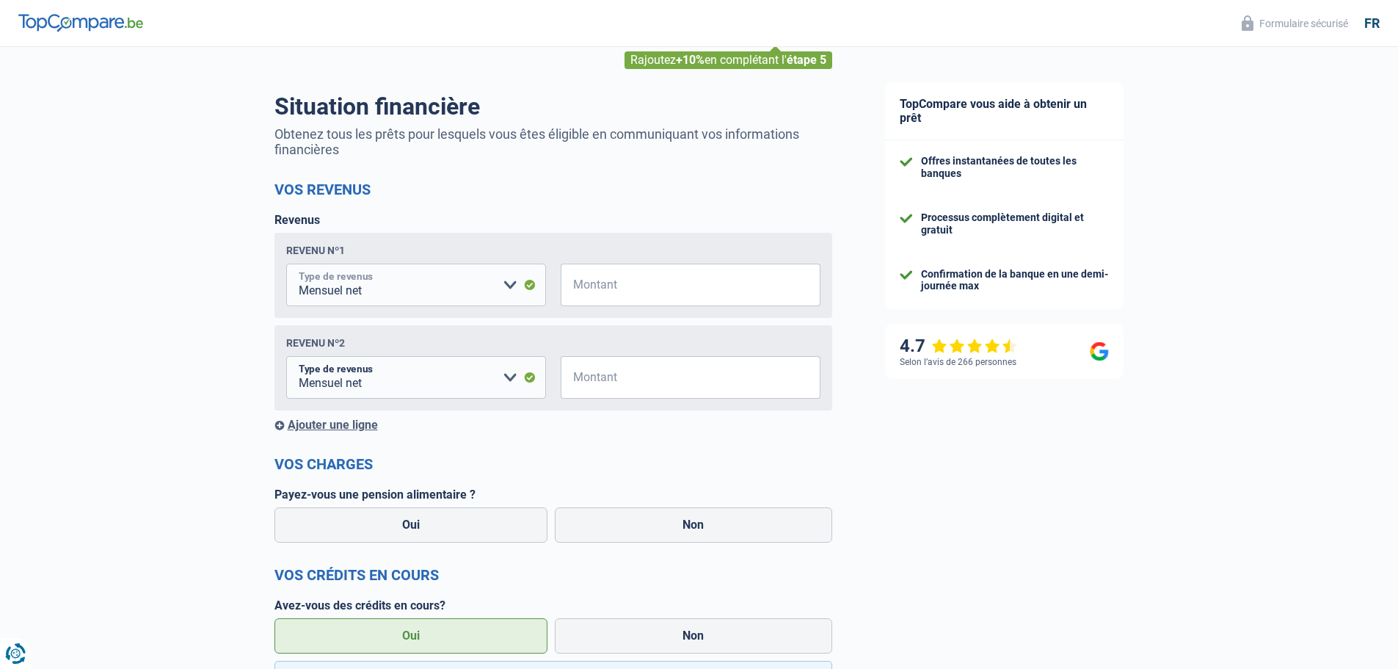
click at [286, 266] on select "Allocation d'handicap Allocations chômage Allocations familiales Chèques repas …" at bounding box center [416, 285] width 260 height 43
click at [607, 288] on input "Montant" at bounding box center [700, 285] width 242 height 43
type input "3.179"
click at [198, 375] on div "Chance de réussite de votre simulation est de 80% 1 2 3 4 5 Rajoutez +10% en co…" at bounding box center [429, 664] width 859 height 1393
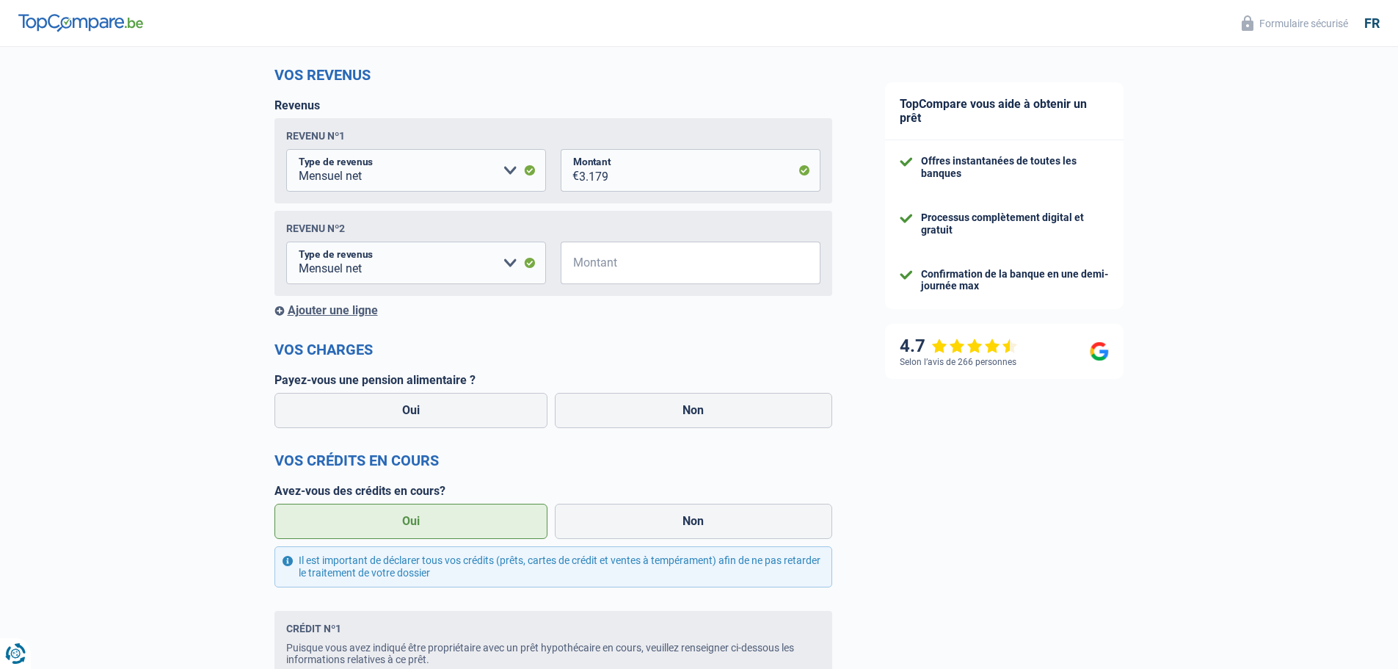
scroll to position [294, 0]
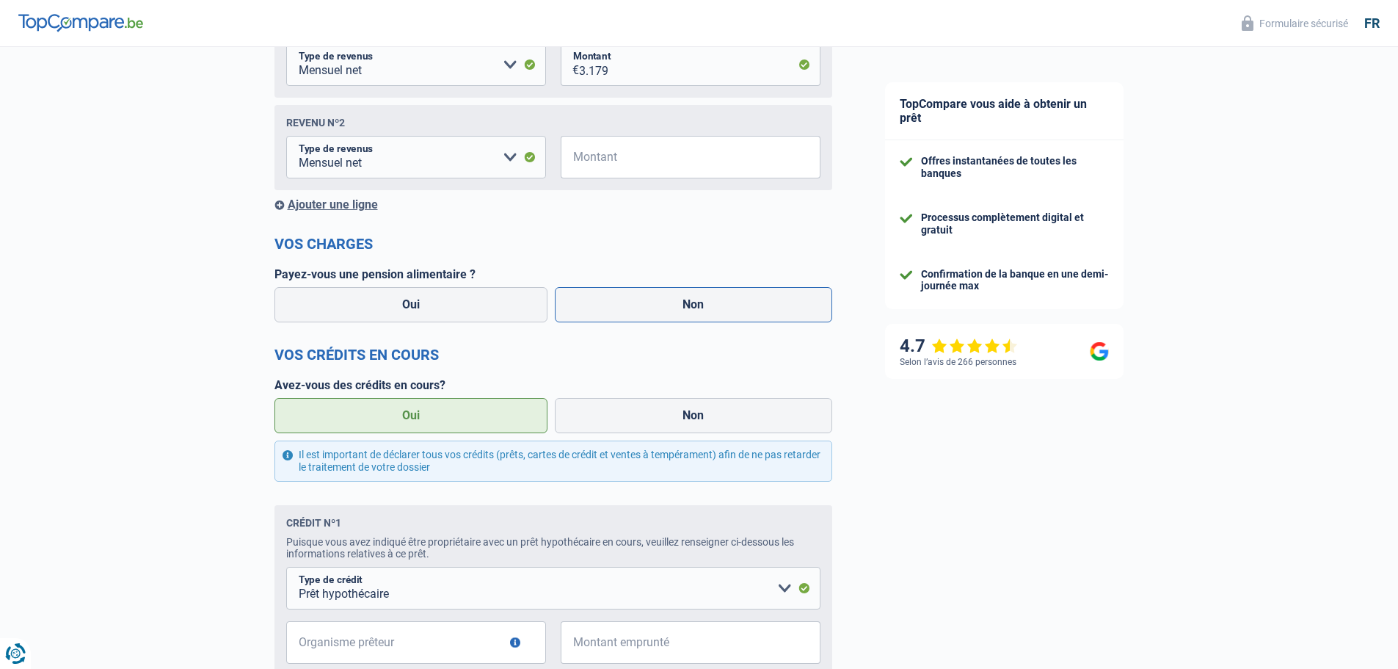
click at [666, 303] on label "Non" at bounding box center [693, 304] width 277 height 35
click at [666, 303] on input "Non" at bounding box center [693, 304] width 277 height 35
radio input "true"
select select "familyAllowances"
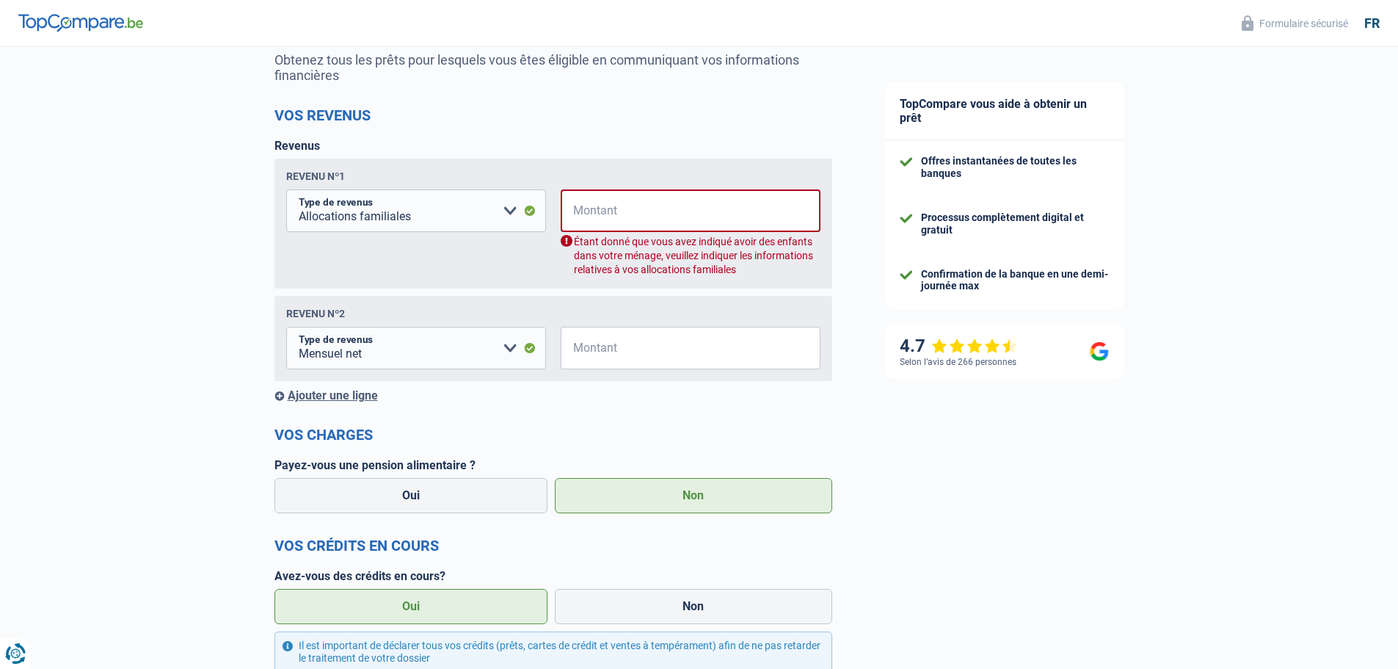
scroll to position [147, 0]
click at [641, 213] on input "Montant" at bounding box center [700, 211] width 241 height 43
click at [617, 343] on input "Montant" at bounding box center [700, 348] width 242 height 43
type input "3.179"
click at [658, 211] on input "Montant" at bounding box center [700, 211] width 241 height 43
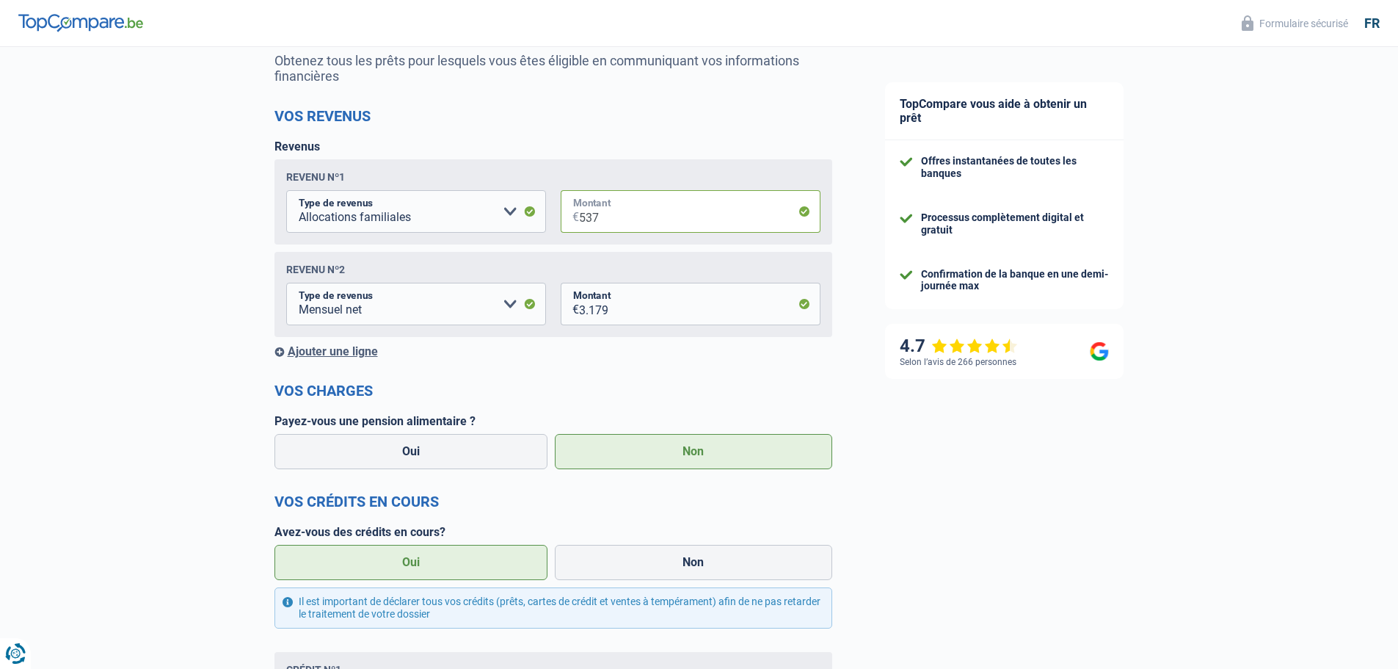
type input "537"
click at [675, 174] on div "Revenu nº1" at bounding box center [553, 177] width 534 height 12
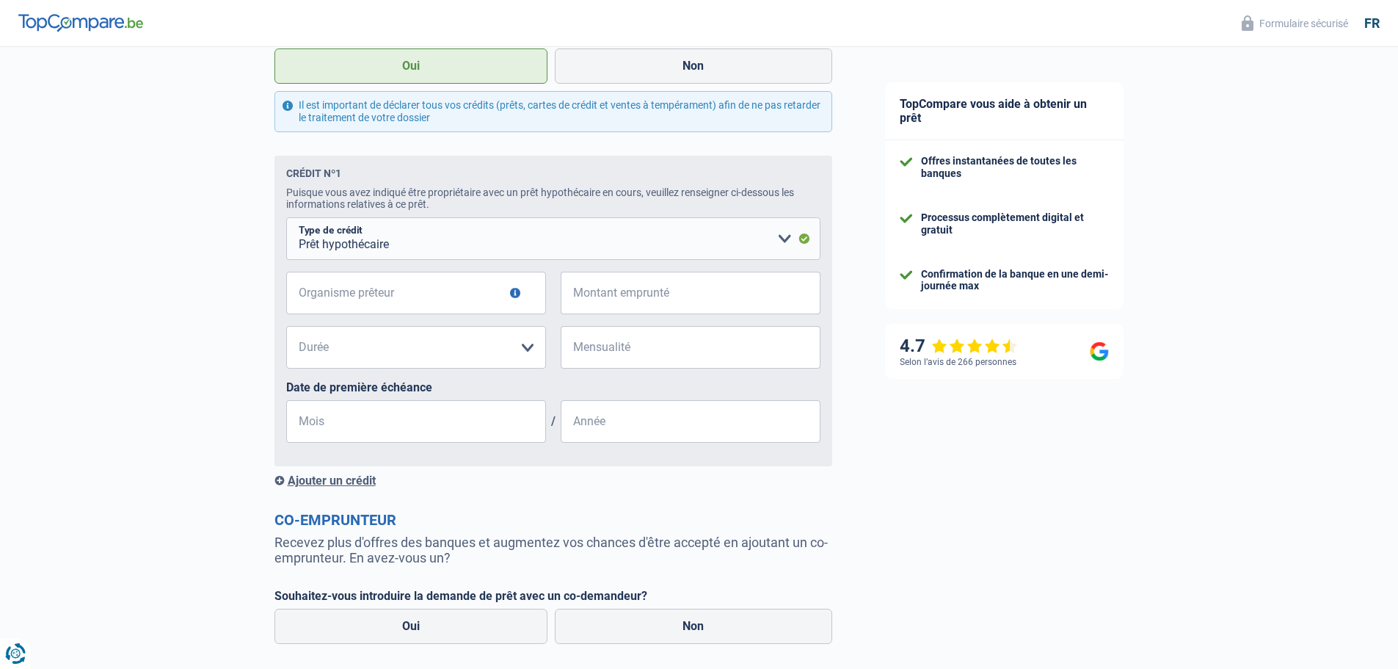
scroll to position [661, 0]
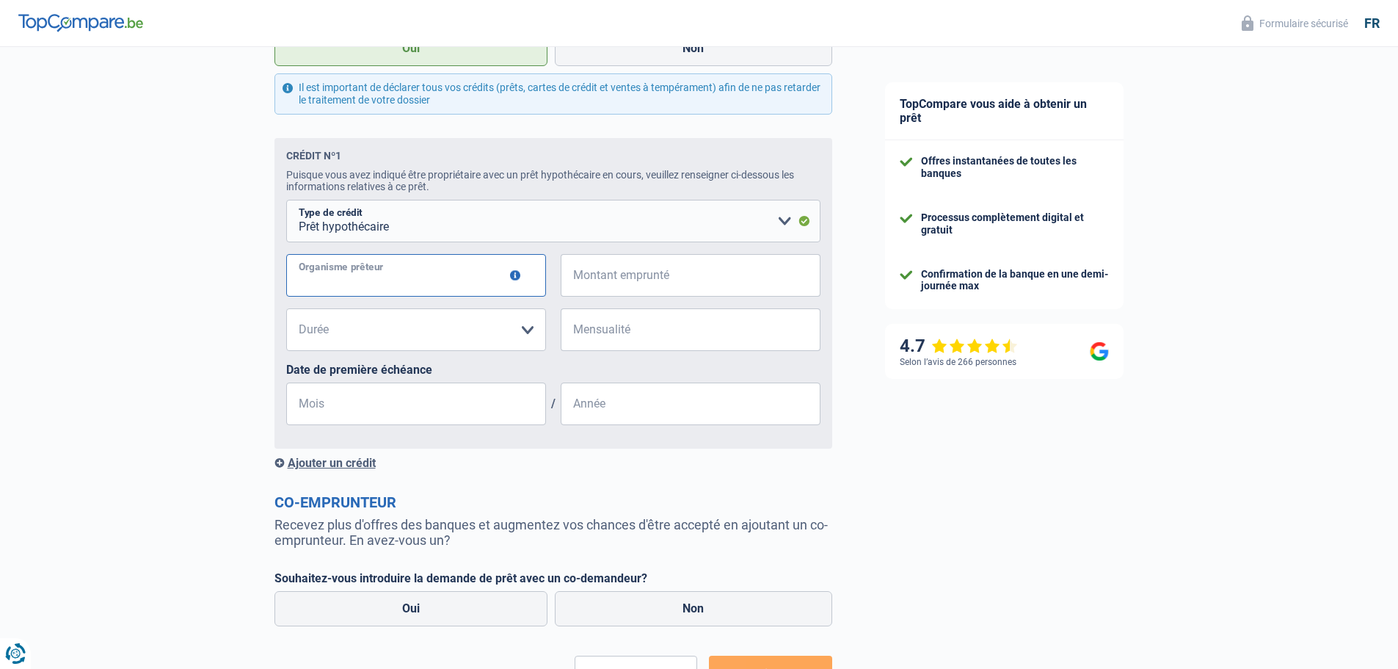
click at [421, 280] on input "Organisme prêteur" at bounding box center [416, 275] width 260 height 43
type input "Fortis"
click at [625, 273] on input "Montant emprunté" at bounding box center [700, 275] width 242 height 43
type input "127.000"
click at [531, 337] on select "120 mois 180 mois 240 mois 300 mois 360 mois 420 mois Veuillez sélectionner une…" at bounding box center [416, 329] width 260 height 43
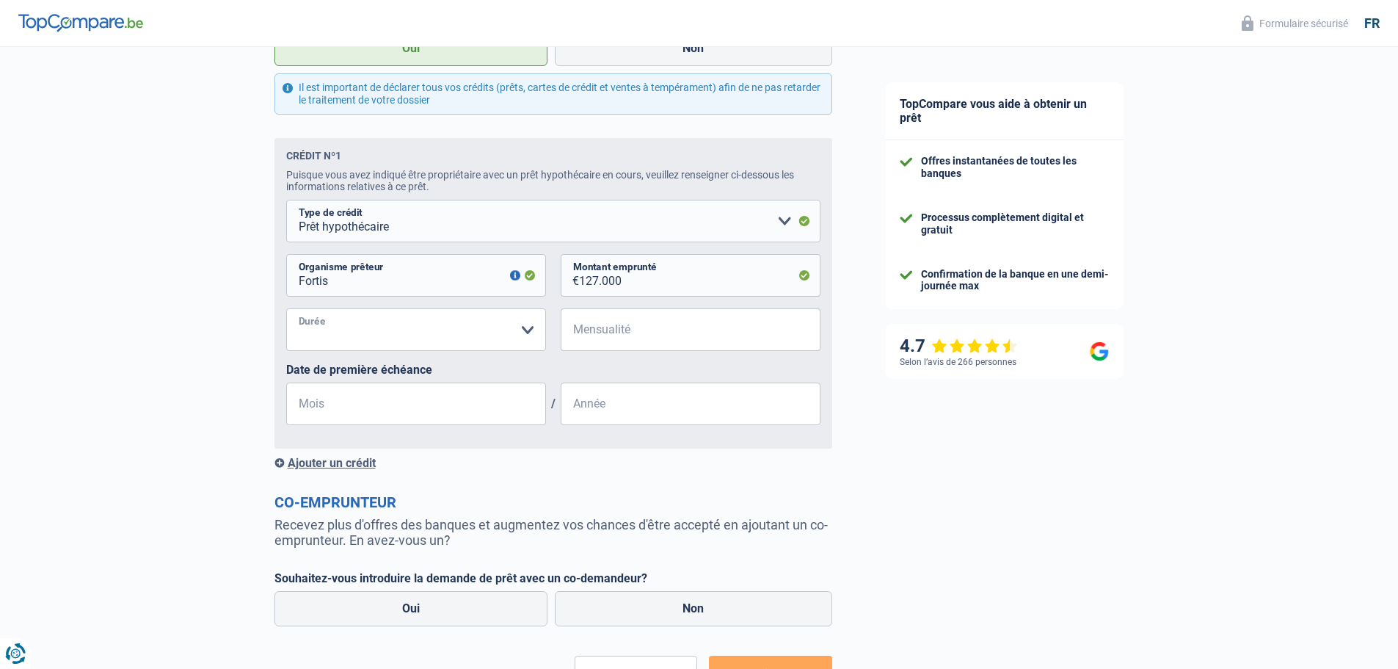
select select "120"
click at [286, 313] on select "120 mois 180 mois 240 mois 300 mois 360 mois 420 mois Veuillez sélectionner une…" at bounding box center [416, 329] width 260 height 43
click at [618, 334] on input "Mensualité" at bounding box center [700, 329] width 242 height 43
type input "969"
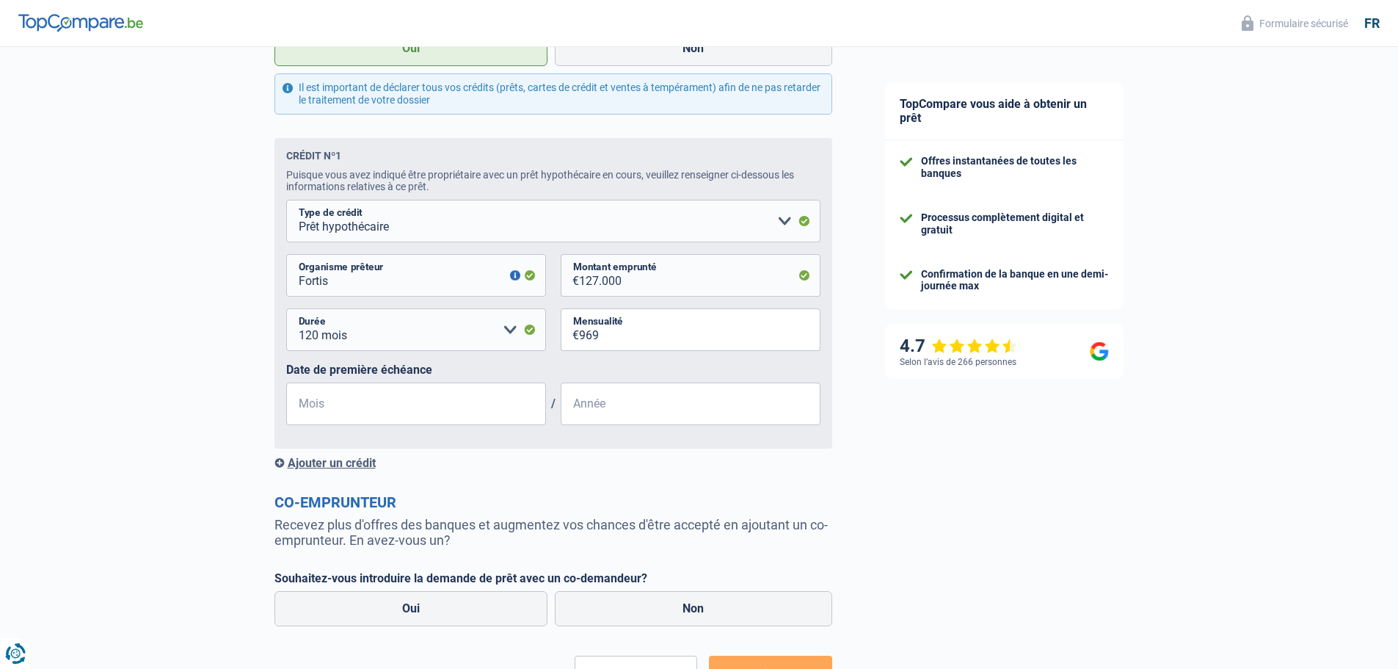
click at [195, 382] on div "Chance de réussite de votre simulation est de 80% 1 2 3 4 5 Rajoutez +10% en co…" at bounding box center [429, 76] width 859 height 1393
click at [416, 336] on select "120 mois 180 mois 240 mois 300 mois 360 mois 420 mois Veuillez sélectionner une…" at bounding box center [416, 329] width 260 height 43
select select "180"
click at [286, 313] on select "120 mois 180 mois 240 mois 300 mois 360 mois 420 mois Veuillez sélectionner une…" at bounding box center [416, 329] width 260 height 43
click at [215, 380] on div "Chance de réussite de votre simulation est de 80% 1 2 3 4 5 Rajoutez +10% en co…" at bounding box center [429, 76] width 859 height 1393
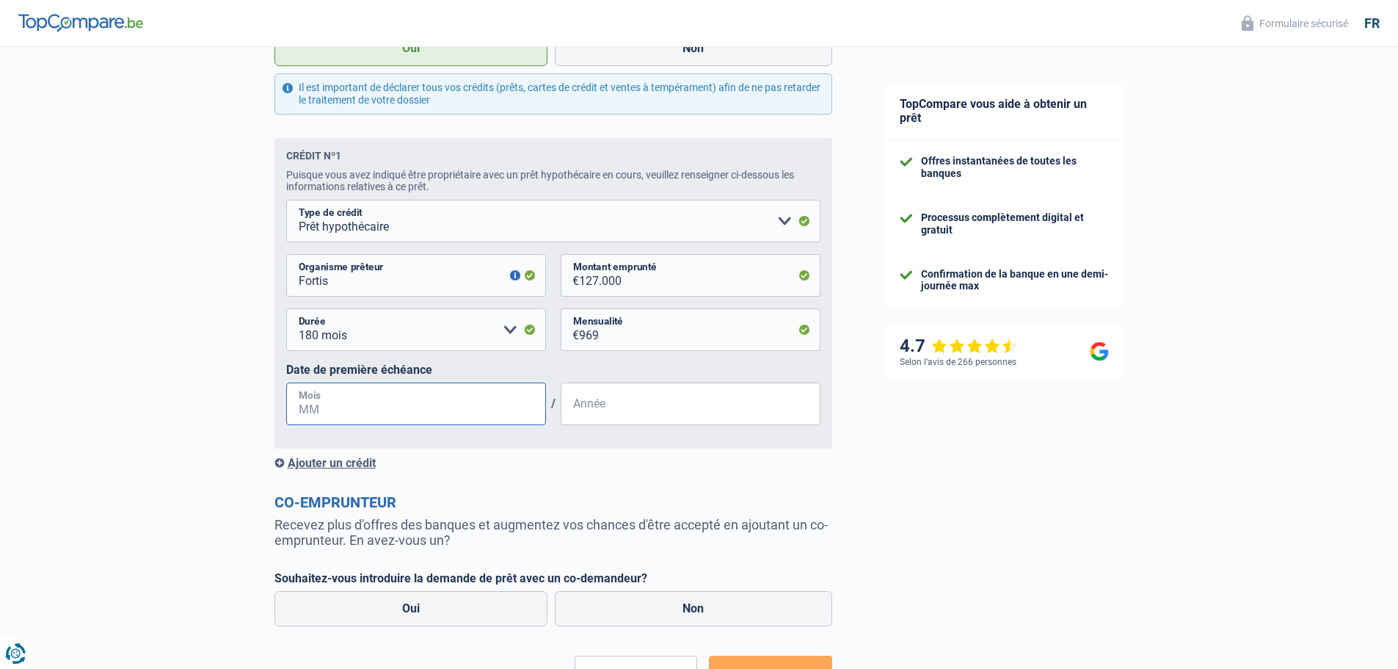
click at [362, 408] on input "Mois" at bounding box center [416, 403] width 260 height 43
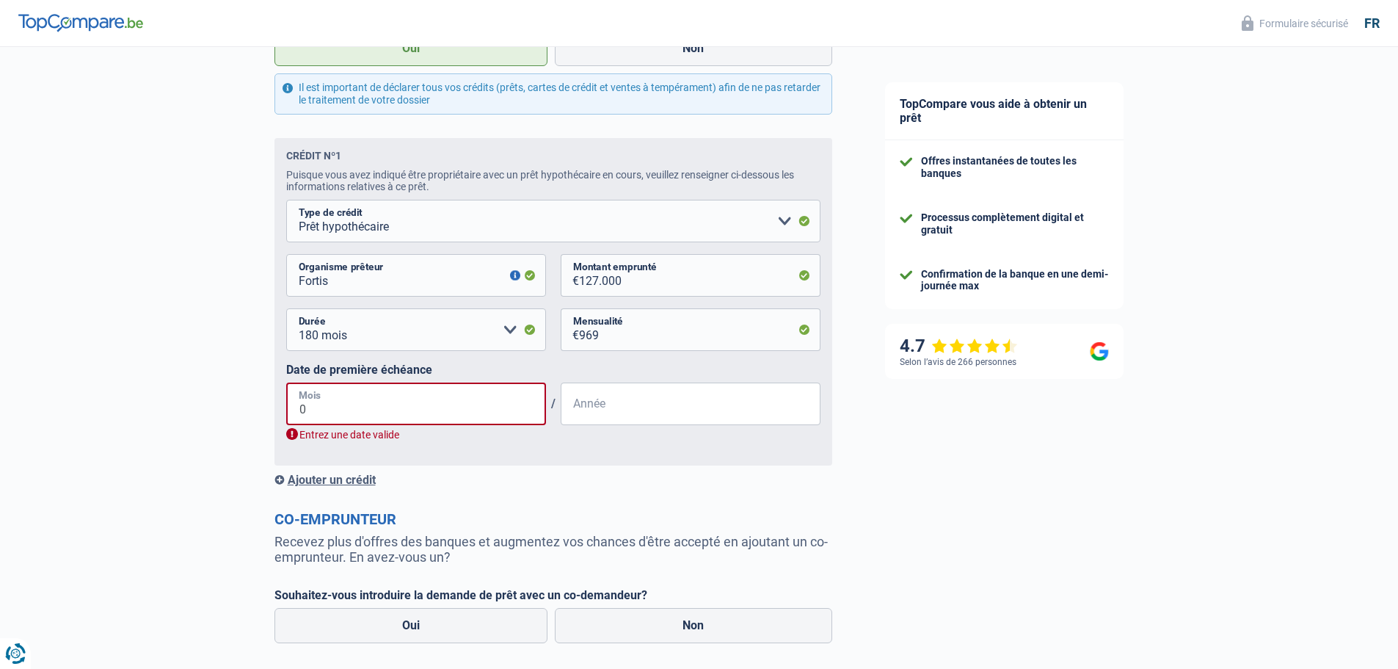
type input "06"
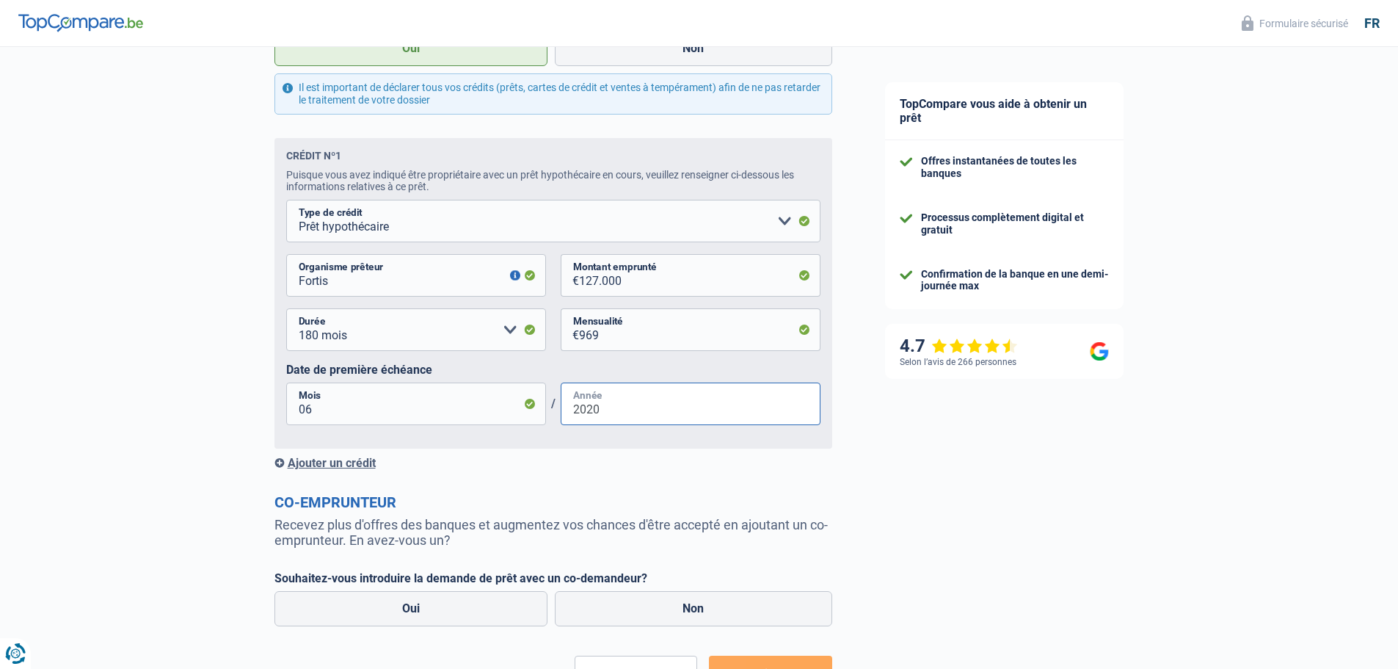
type input "2020"
click at [187, 429] on div "Chance de réussite de votre simulation est de 80% 1 2 3 4 5 Rajoutez +10% en co…" at bounding box center [429, 76] width 859 height 1393
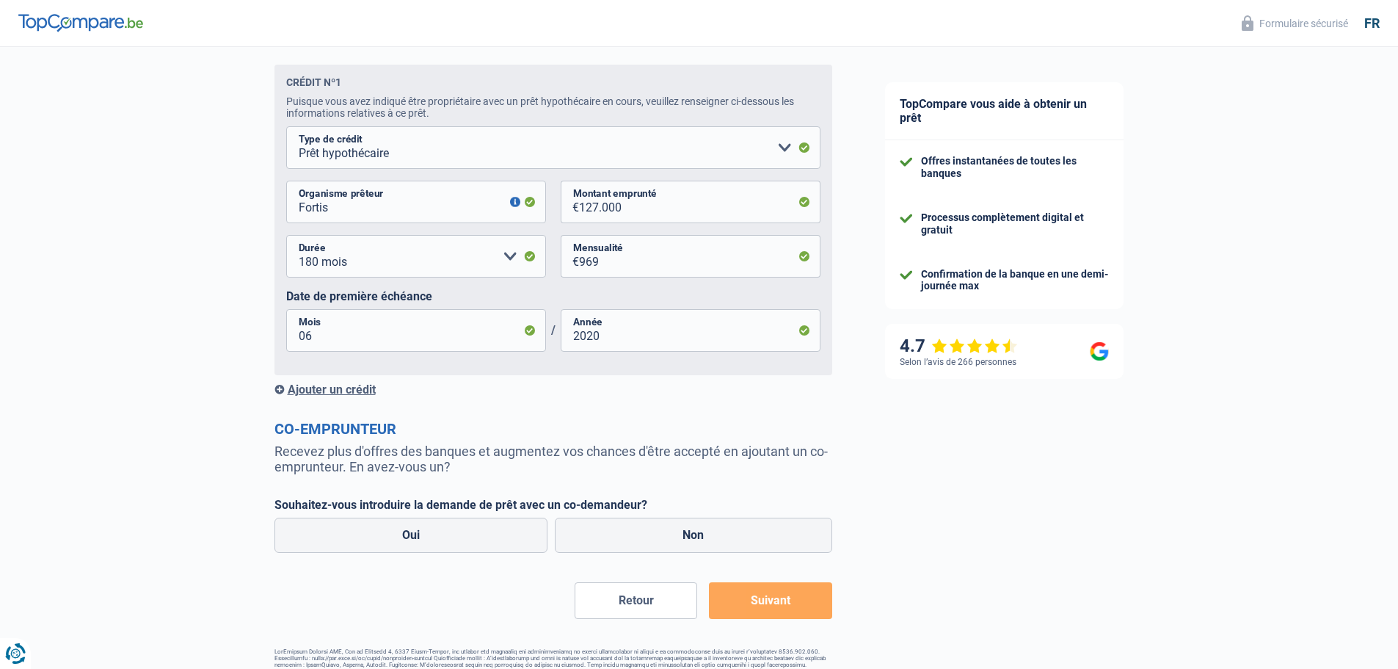
scroll to position [776, 0]
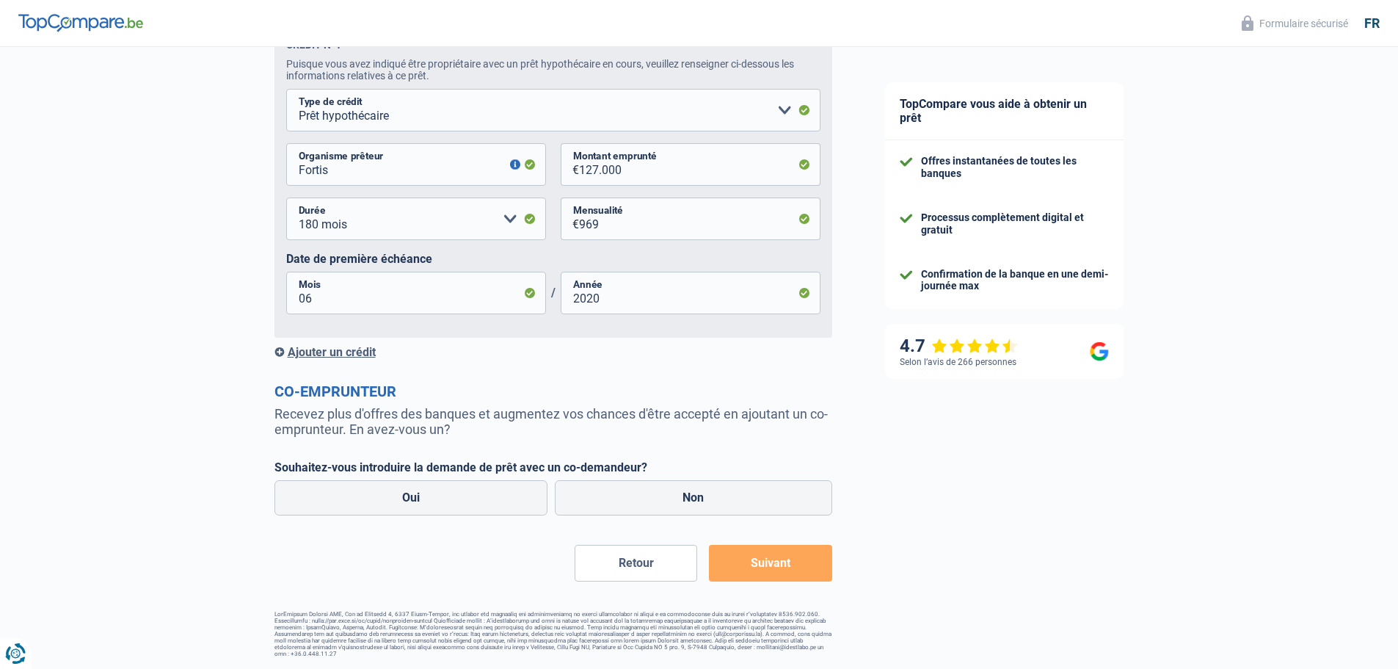
click at [326, 354] on div "Ajouter un crédit" at bounding box center [554, 352] width 558 height 14
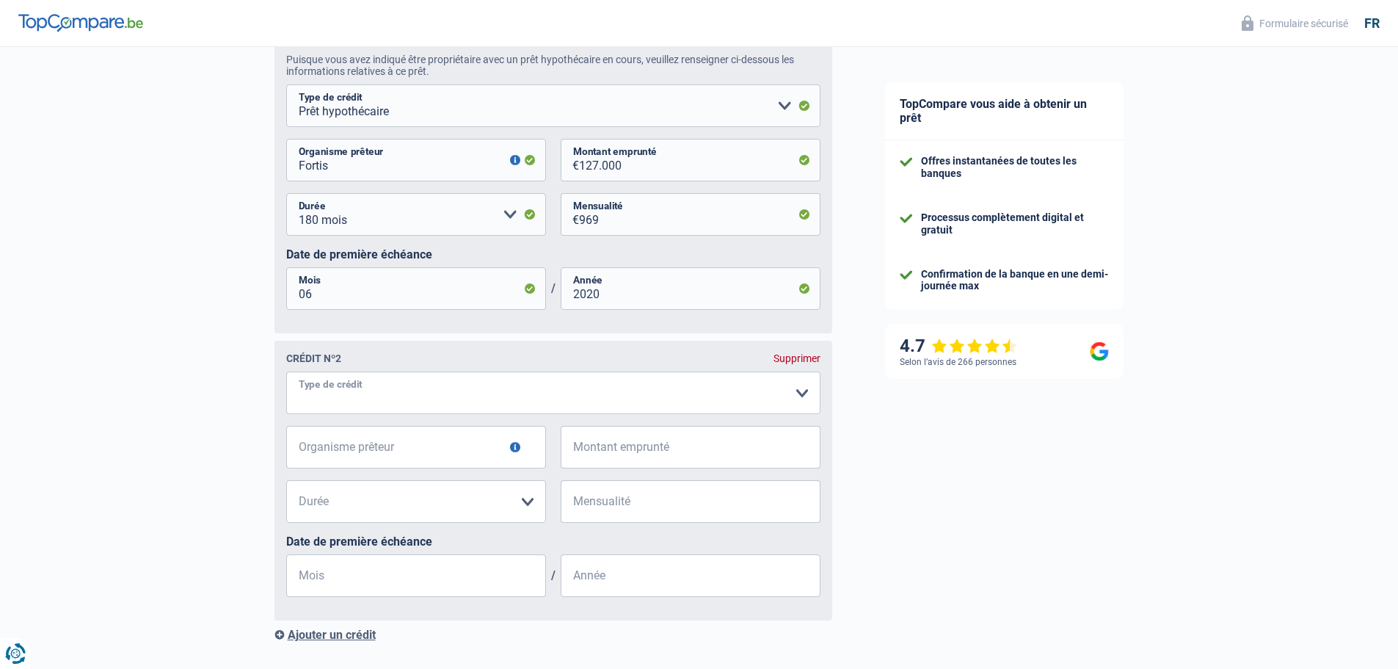
click at [434, 396] on select "Carte ou ouverture de crédit Prêt hypothécaire Vente à tempérament Prêt à tempé…" at bounding box center [553, 392] width 534 height 43
select select "renovationLoan"
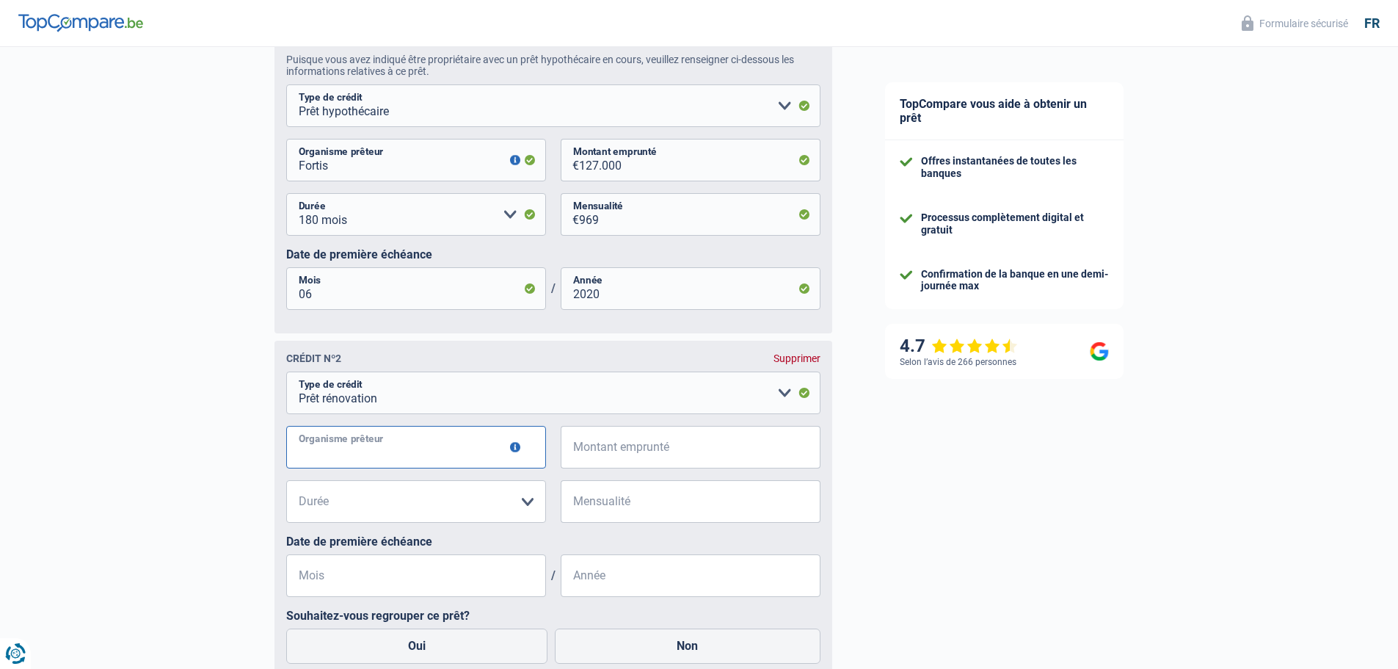
click at [380, 457] on input "Organisme prêteur" at bounding box center [416, 447] width 260 height 43
type input "fortis"
click at [661, 455] on input "Montant emprunté" at bounding box center [700, 447] width 242 height 43
type input "10.886"
click at [498, 500] on select "12 mois 18 mois 24 mois 30 mois 36 mois 42 mois 48 mois 60 mois Veuillez sélect…" at bounding box center [416, 501] width 260 height 43
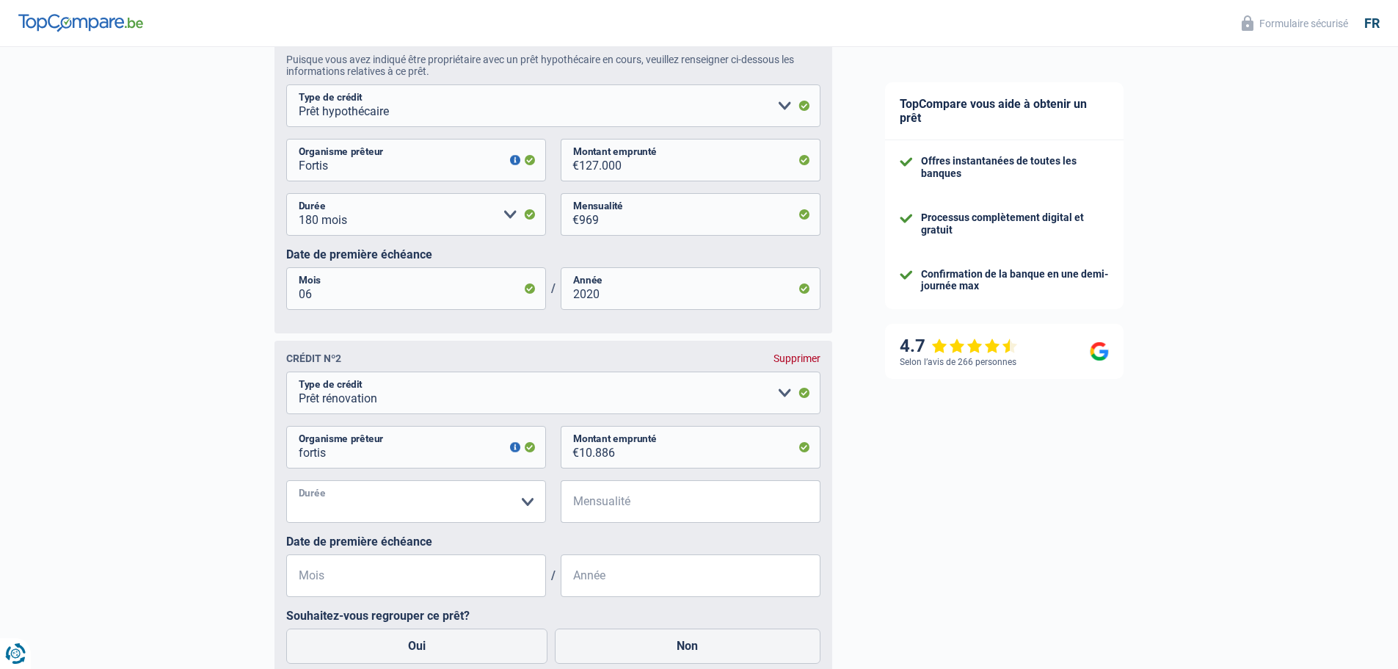
select select "36"
click at [286, 485] on select "12 mois 18 mois 24 mois 30 mois 36 mois 42 mois 48 mois 60 mois Veuillez sélect…" at bounding box center [416, 501] width 260 height 43
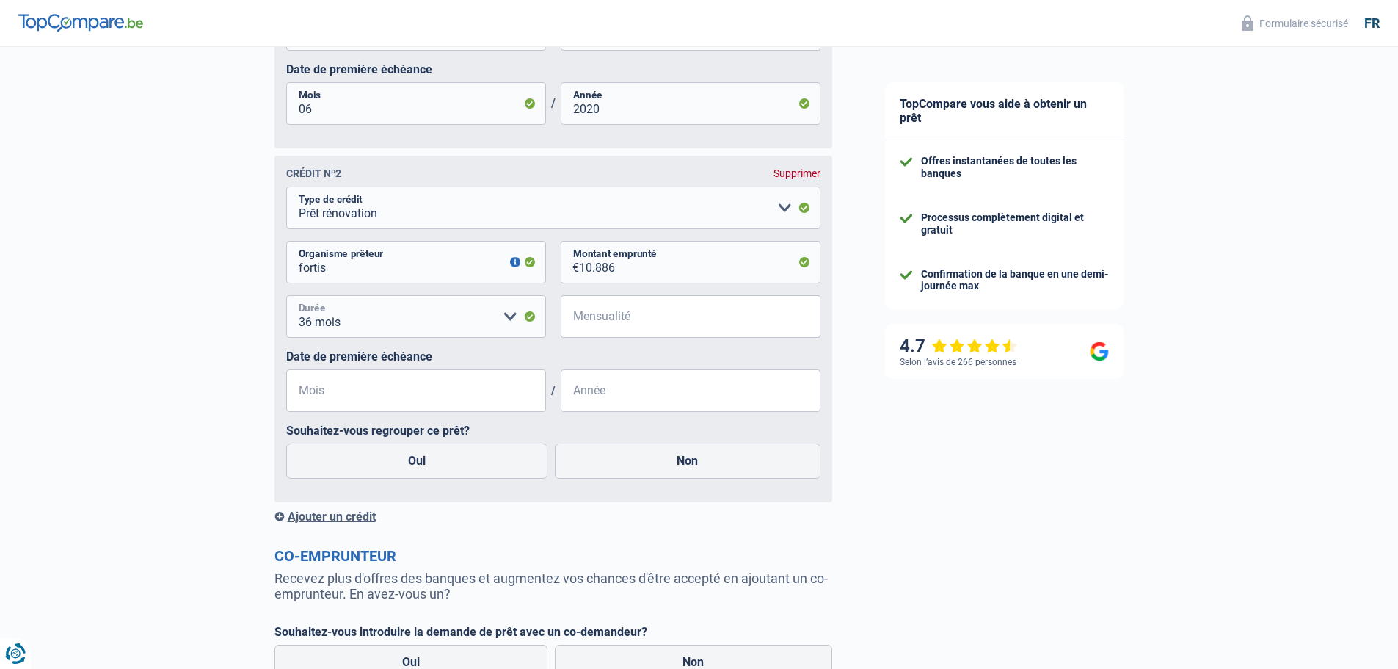
scroll to position [996, 0]
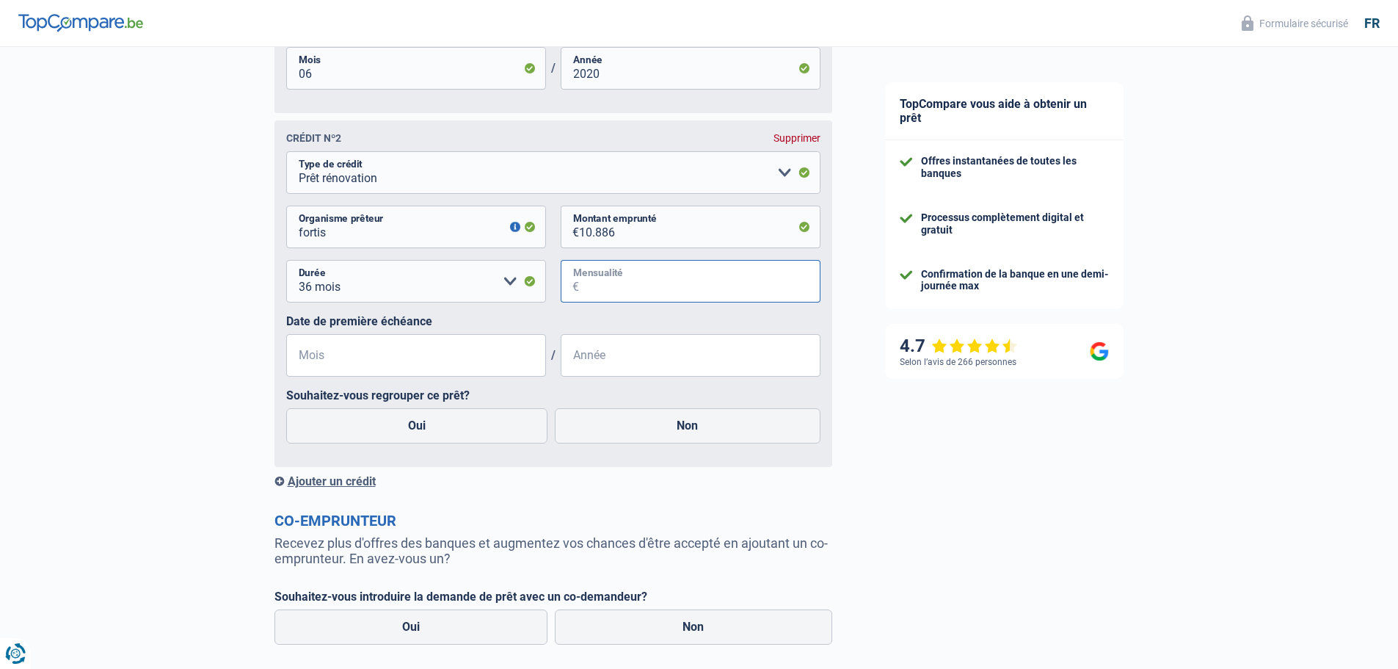
click at [606, 290] on input "Mensualité" at bounding box center [700, 281] width 242 height 43
type input "235"
click at [327, 364] on input "Mois" at bounding box center [416, 355] width 260 height 43
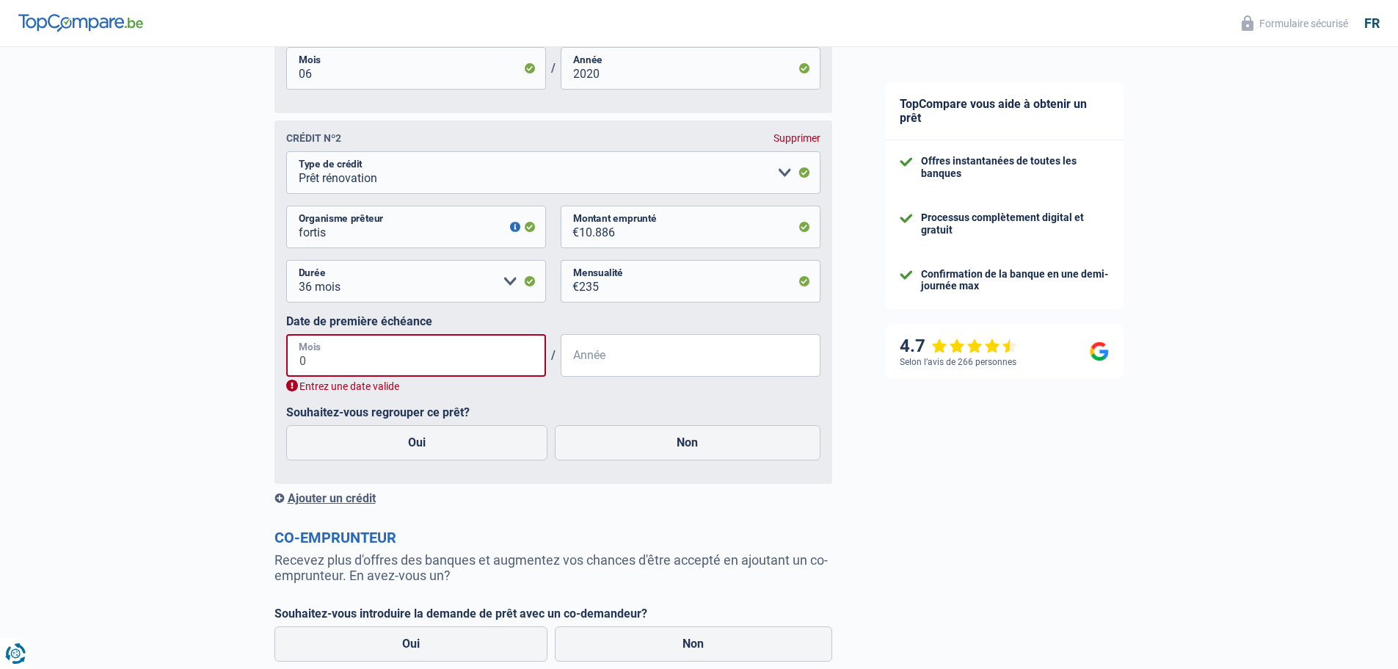
type input "07"
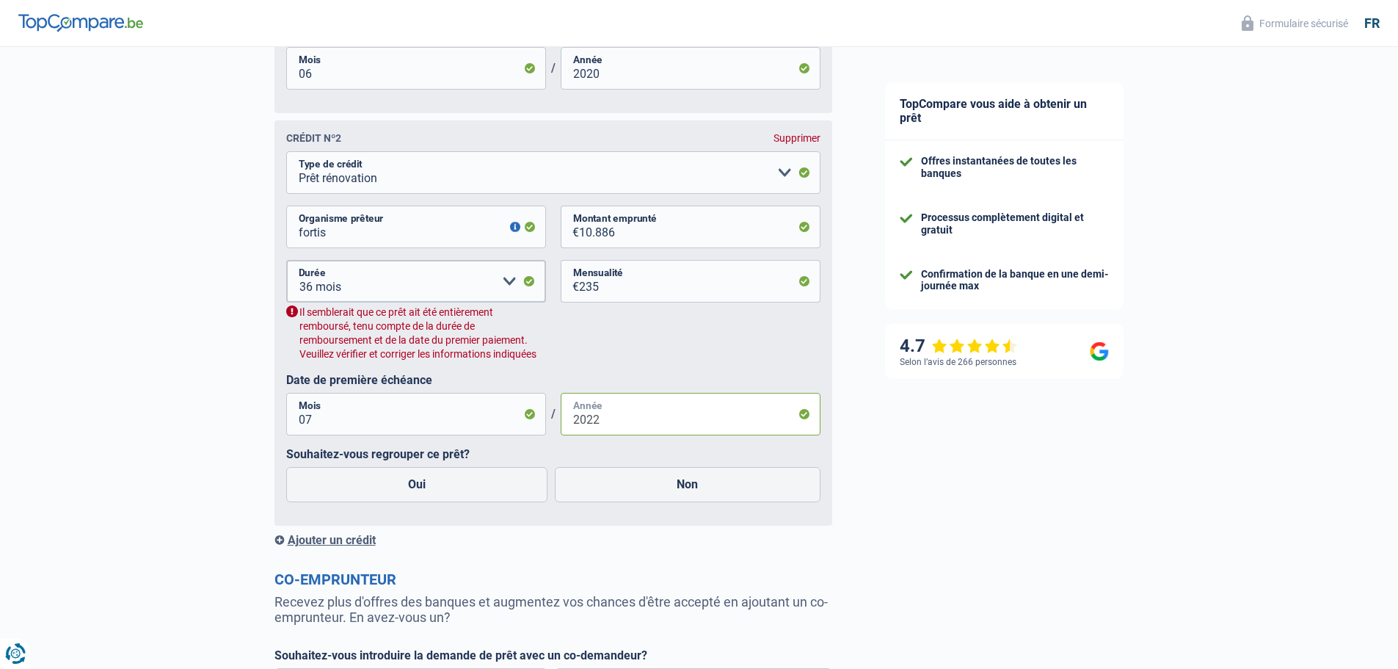
type input "2022"
click at [429, 291] on select "12 mois 18 mois 24 mois 30 mois 36 mois 42 mois 48 mois 60 mois Veuillez sélect…" at bounding box center [416, 281] width 260 height 43
select select "48"
click at [286, 265] on select "12 mois 18 mois 24 mois 30 mois 36 mois 42 mois 48 mois 60 mois Veuillez sélect…" at bounding box center [416, 281] width 260 height 43
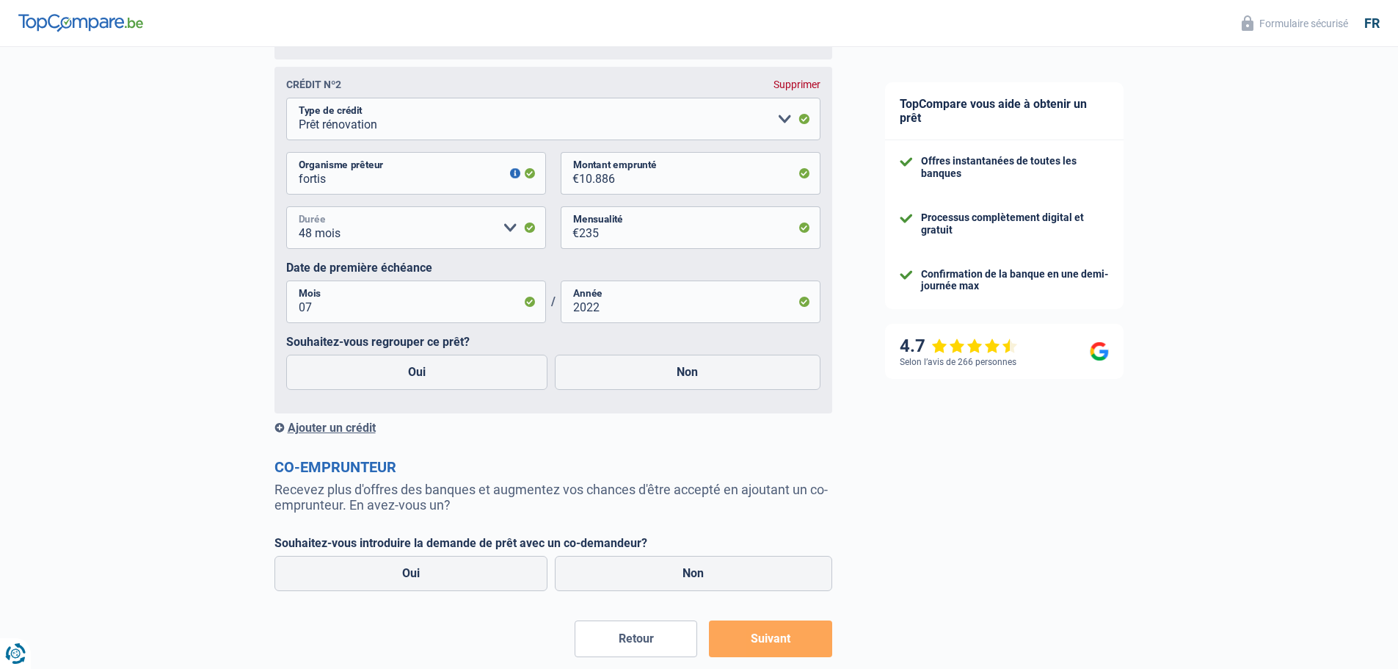
scroll to position [1130, 0]
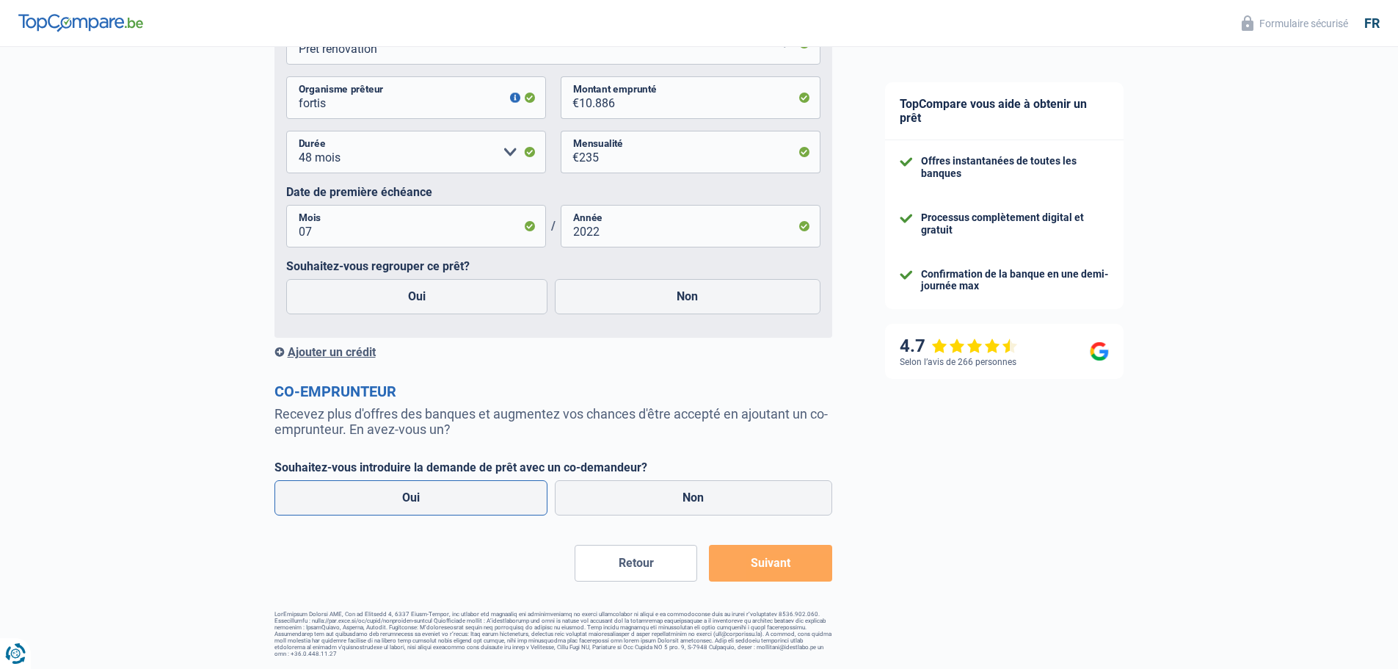
click at [405, 507] on label "Oui" at bounding box center [412, 497] width 274 height 35
click at [405, 507] on input "Oui" at bounding box center [412, 497] width 274 height 35
radio input "true"
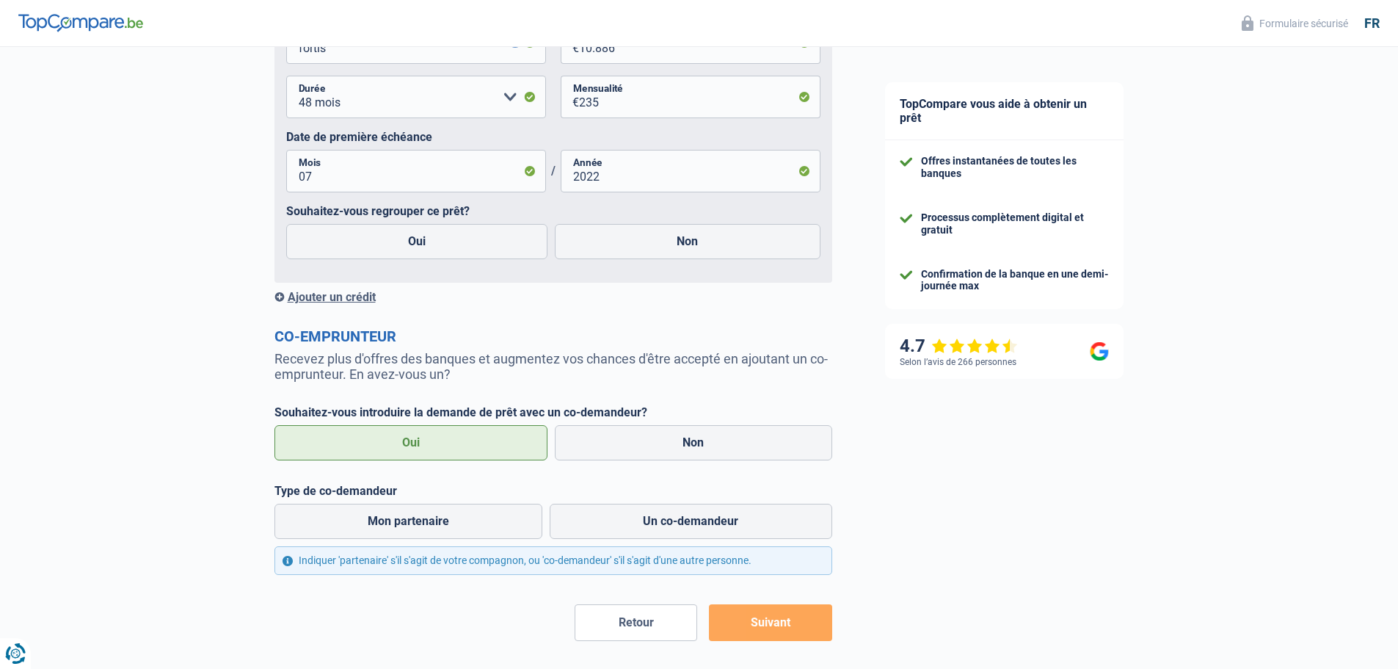
scroll to position [1245, 0]
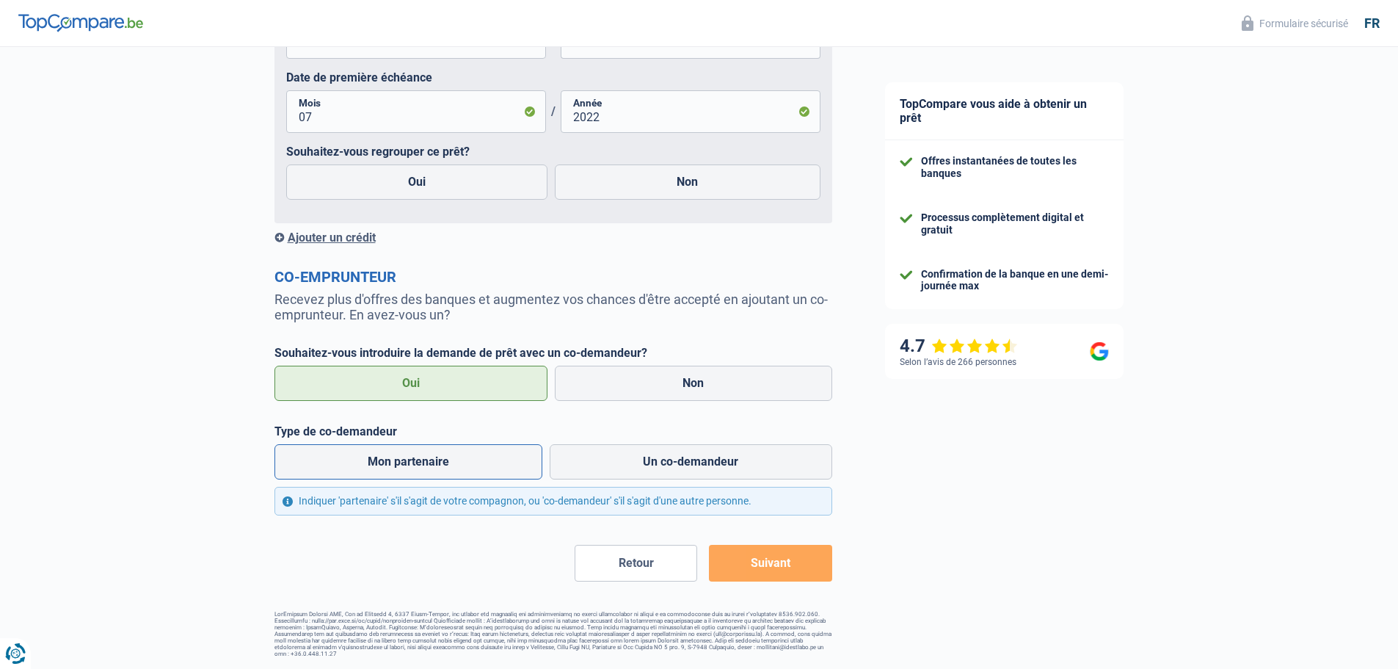
click at [413, 462] on label "Mon partenaire" at bounding box center [409, 461] width 269 height 35
click at [413, 462] on input "Mon partenaire" at bounding box center [409, 461] width 269 height 35
radio input "true"
click at [764, 562] on button "Suivant" at bounding box center [770, 563] width 123 height 37
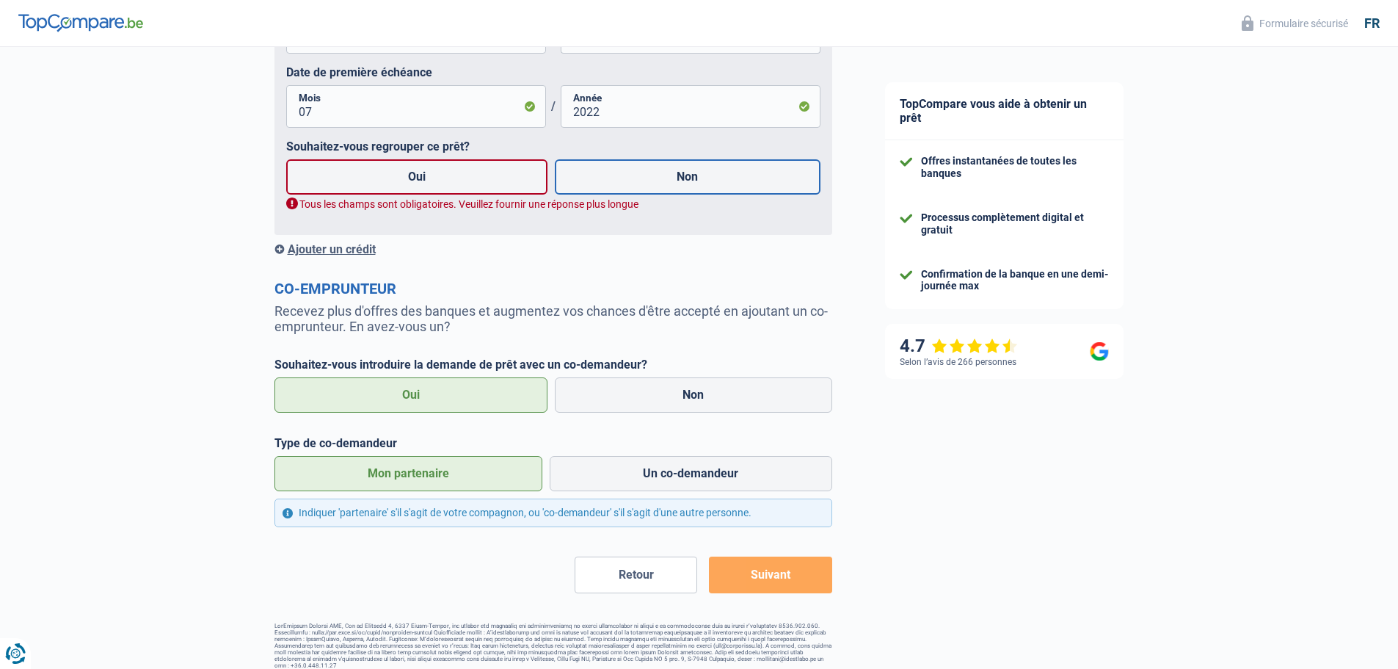
click at [622, 185] on label "Non" at bounding box center [688, 176] width 266 height 35
click at [622, 185] on input "Non" at bounding box center [688, 176] width 266 height 35
radio input "true"
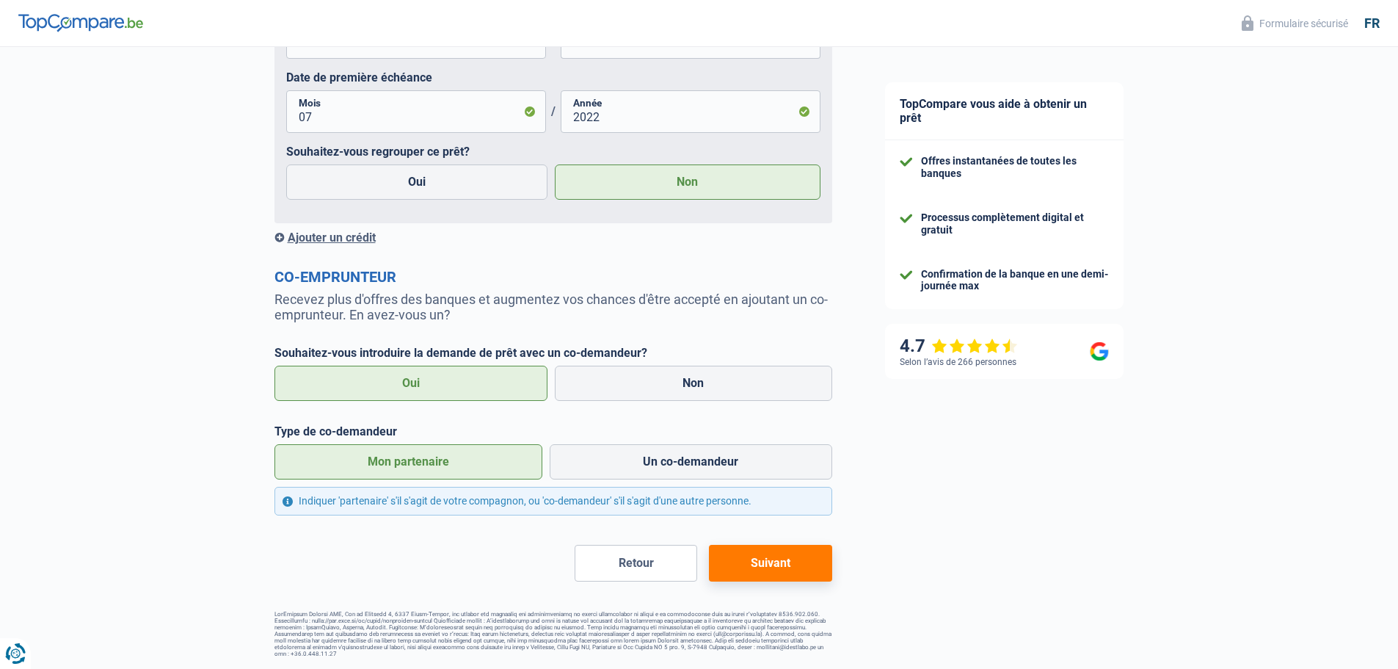
click at [767, 564] on button "Suivant" at bounding box center [770, 563] width 123 height 37
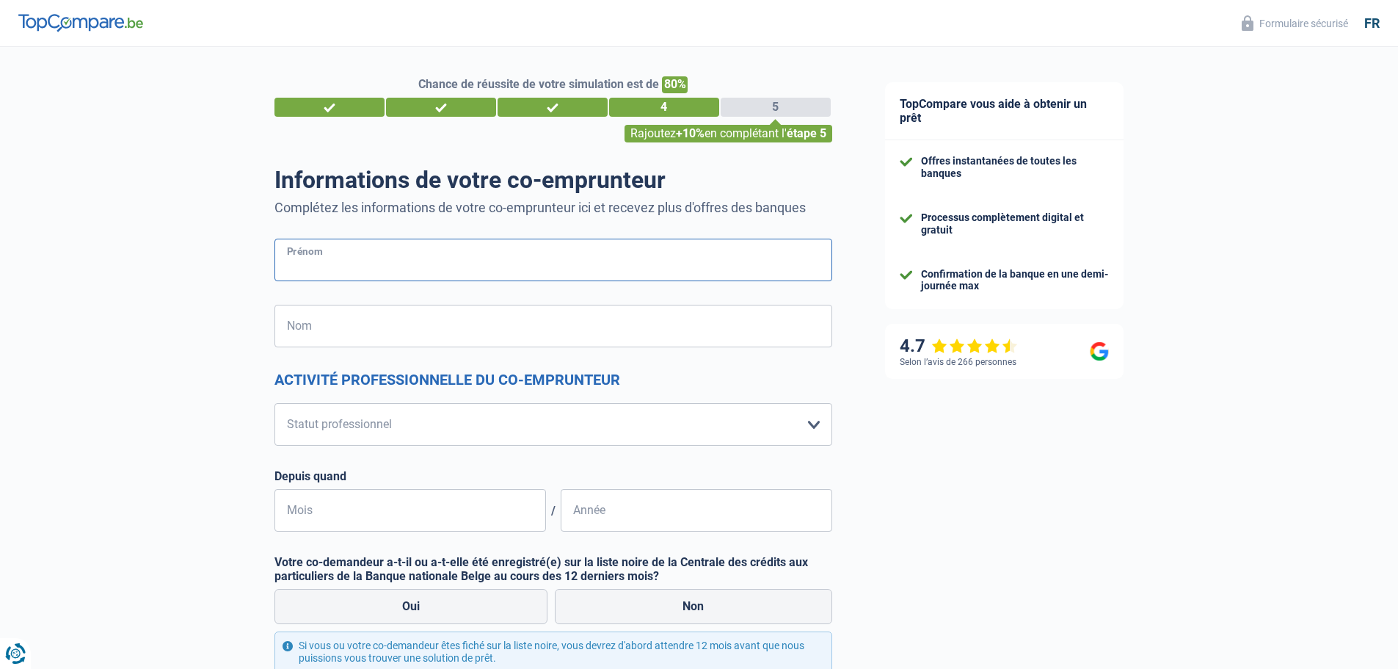
click at [354, 267] on input "Prénom" at bounding box center [554, 260] width 558 height 43
type input "[PERSON_NAME]"
type input "Laplanche"
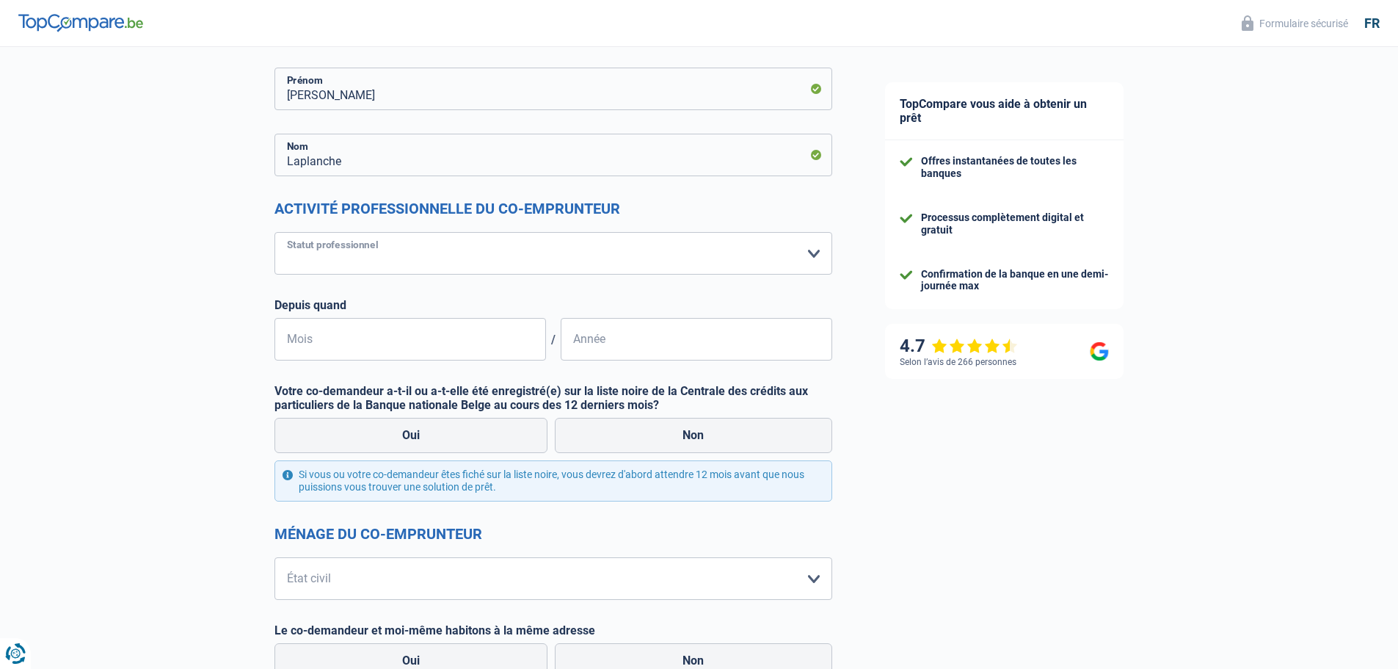
scroll to position [220, 0]
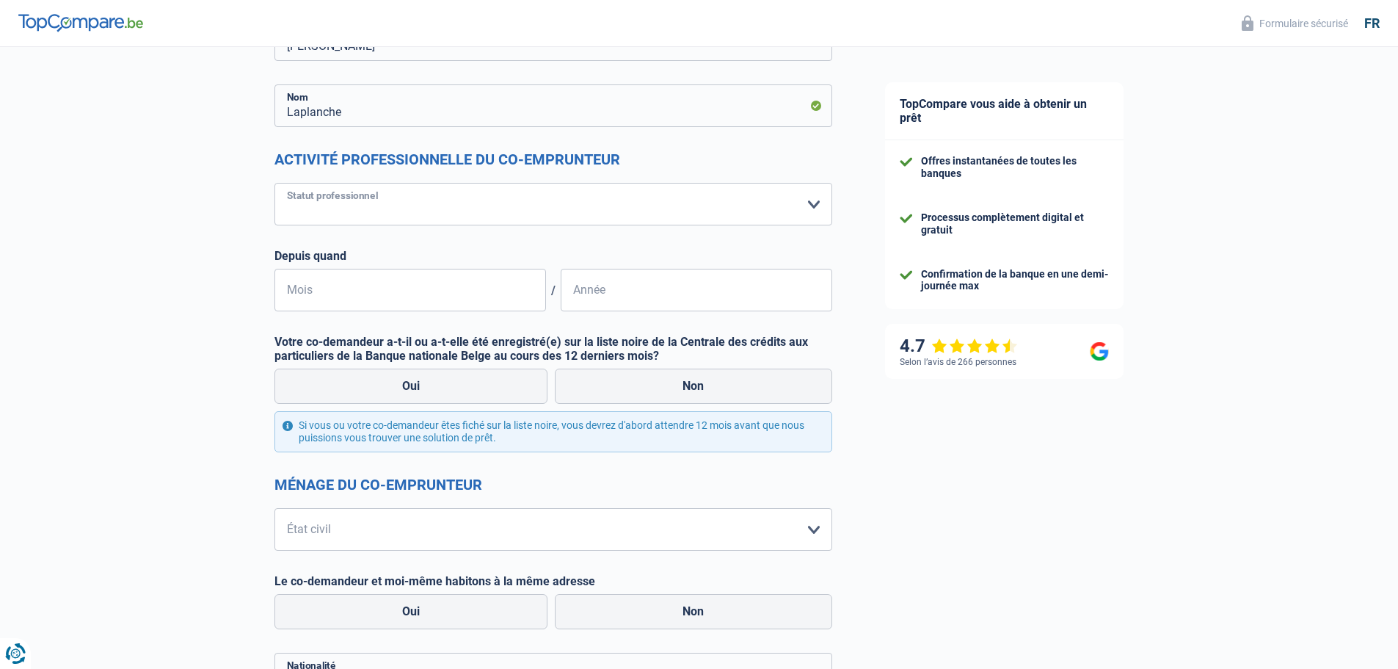
click at [387, 208] on select "Ouvrier Employé privé Employé public Invalide Indépendant Pensionné Chômeur Mut…" at bounding box center [554, 204] width 558 height 43
select select "privateEmployee"
click at [275, 184] on select "Ouvrier Employé privé Employé public Invalide Indépendant Pensionné Chômeur Mut…" at bounding box center [554, 204] width 558 height 43
select select "netSalary"
select select "mealVouchers"
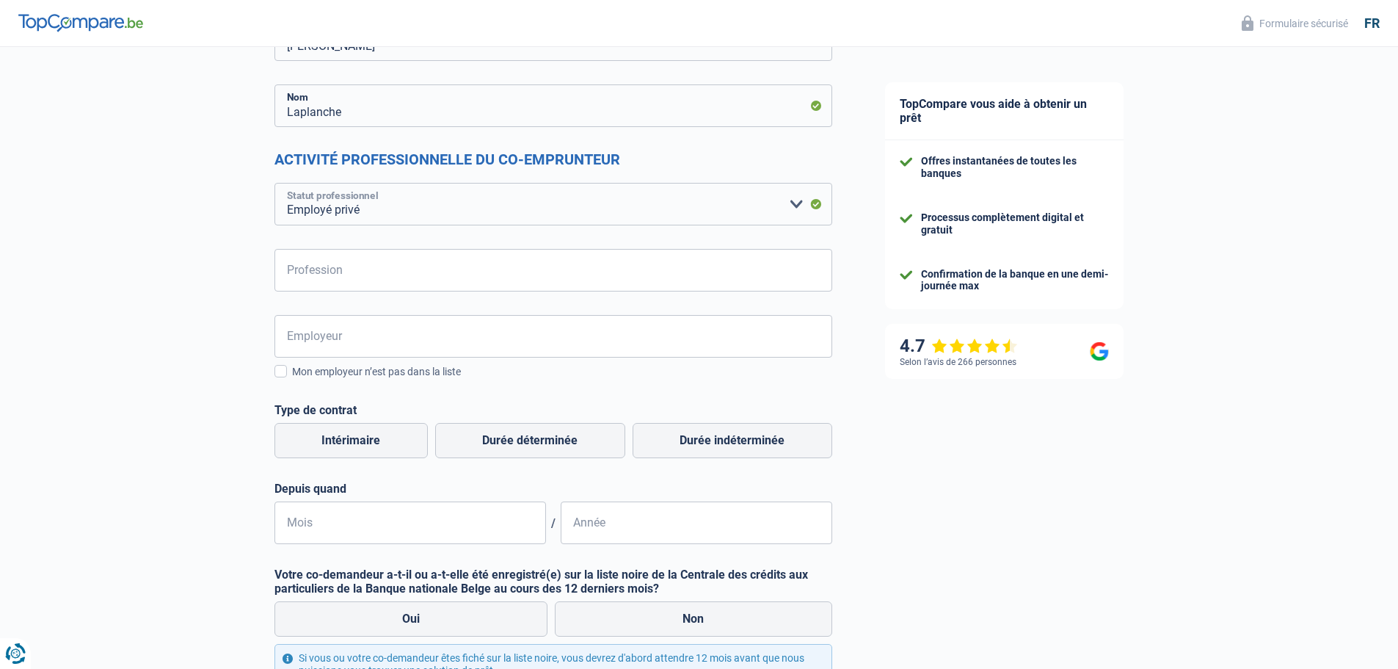
click at [340, 204] on select "Ouvrier Employé privé Employé public Invalide Indépendant Pensionné Chômeur Mut…" at bounding box center [554, 204] width 558 height 43
select select "independent"
click at [275, 184] on select "Ouvrier Employé privé Employé public Invalide Indépendant Pensionné Chômeur Mut…" at bounding box center [554, 204] width 558 height 43
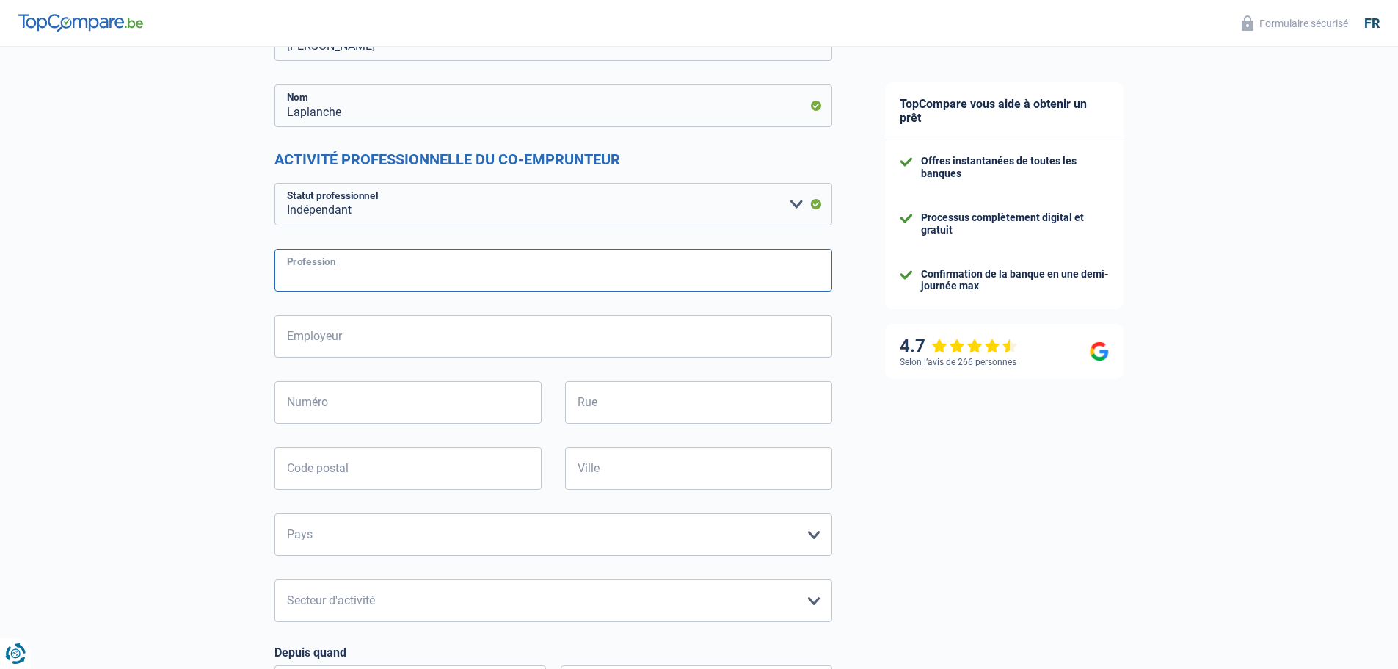
click at [354, 272] on input "Profession" at bounding box center [554, 270] width 558 height 43
type input "Gérante d'entreprise"
type input "JMND LEERNES SRL"
type input "20a"
type input "rue de Marchienne"
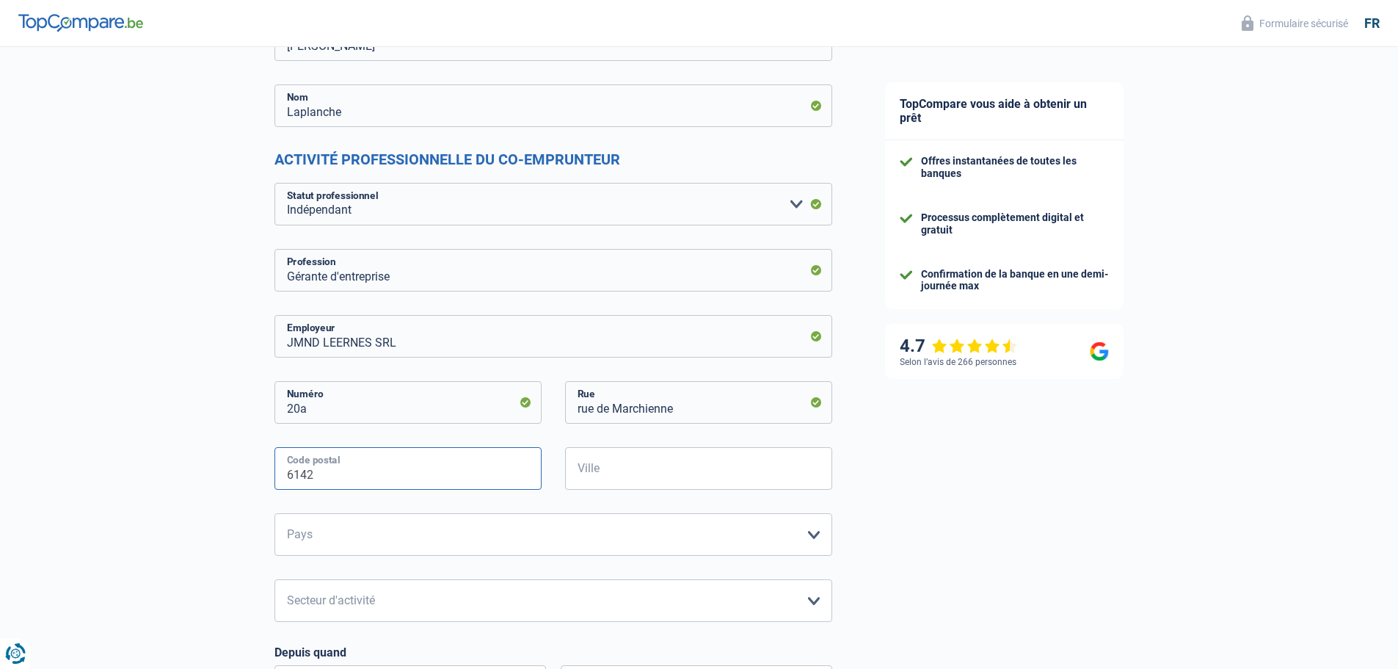
type input "6142"
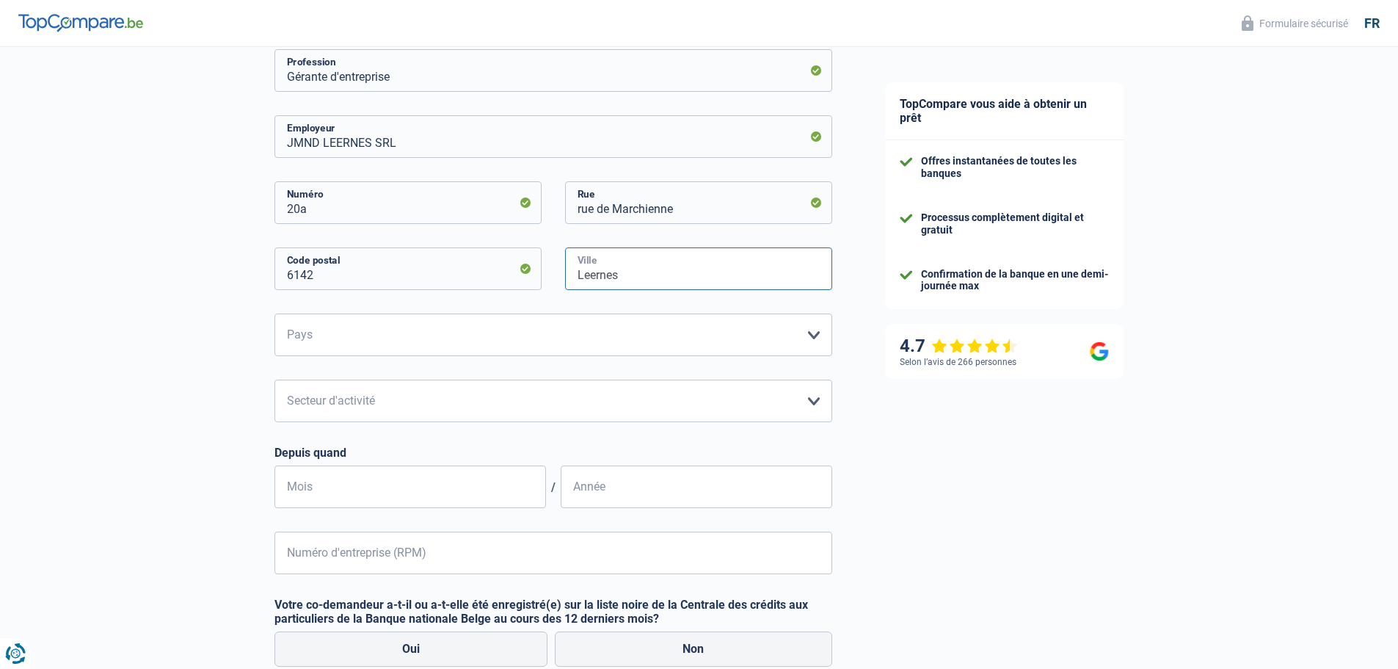
scroll to position [440, 0]
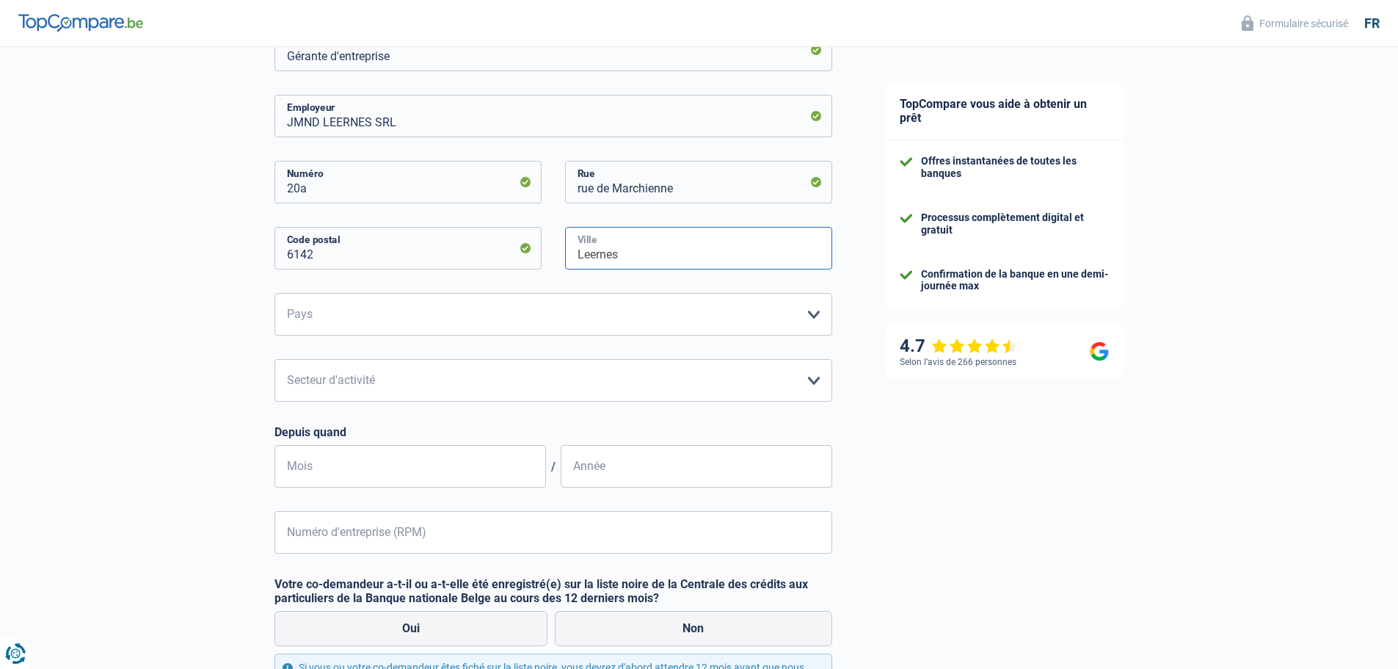
type input "Leernes"
select select "BE"
click at [355, 380] on select "Agriculture/Pêche Industrie Horeca Courier/Fitness/Taxi Construction Banques/As…" at bounding box center [554, 380] width 558 height 43
select select "smallCompanies"
click at [275, 360] on select "Agriculture/Pêche Industrie Horeca Courier/Fitness/Taxi Construction Banques/As…" at bounding box center [554, 380] width 558 height 43
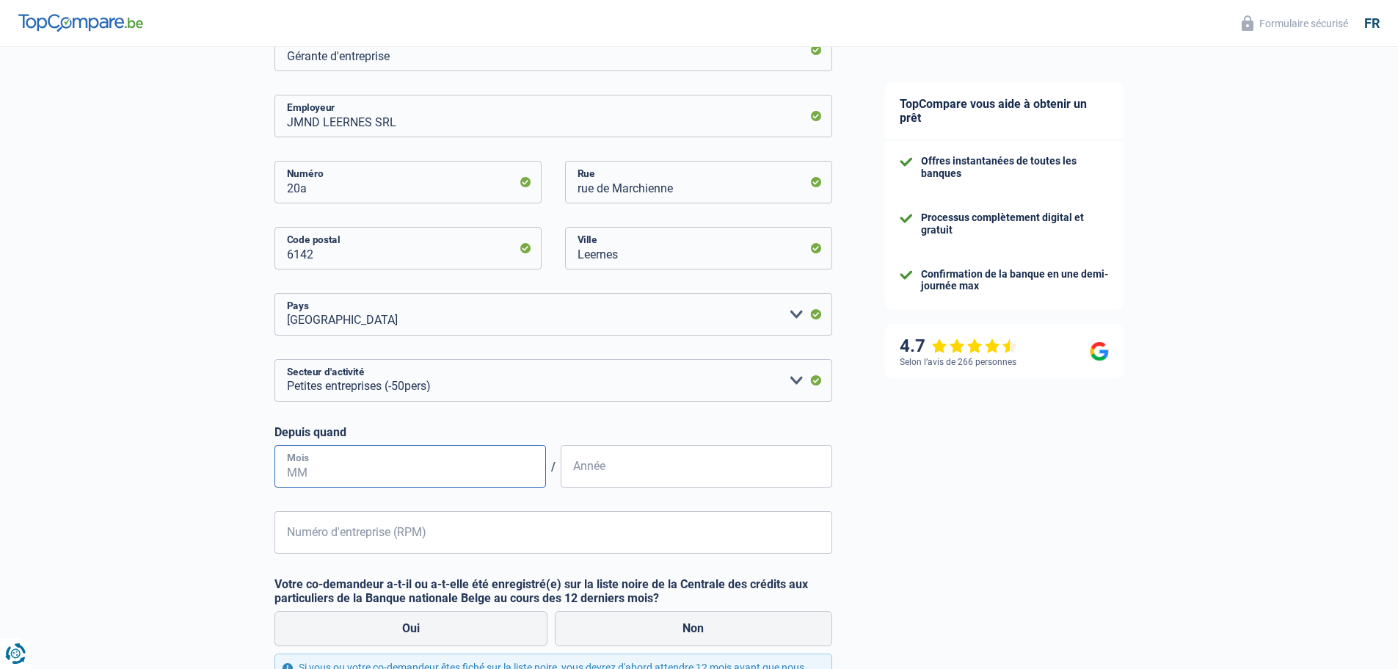
click at [343, 466] on input "Mois" at bounding box center [411, 466] width 272 height 43
type input "09"
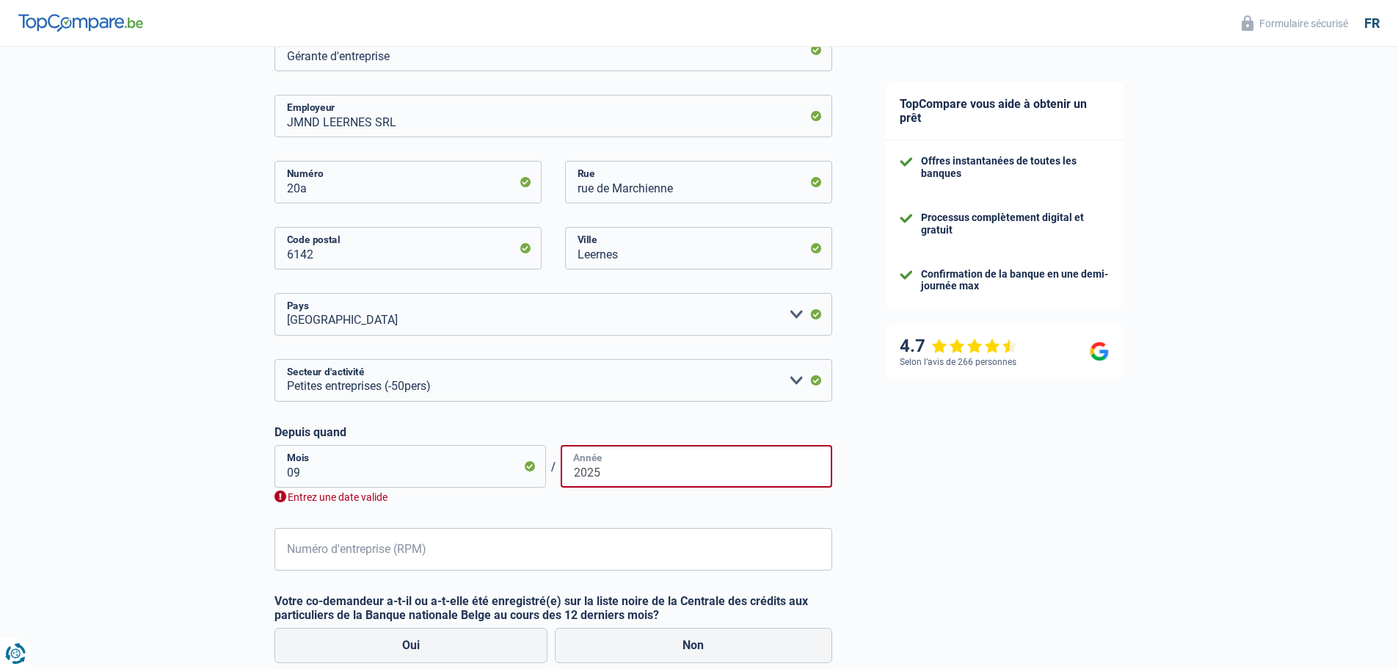
type input "2025"
click at [328, 464] on input "09" at bounding box center [411, 466] width 272 height 43
type input "08"
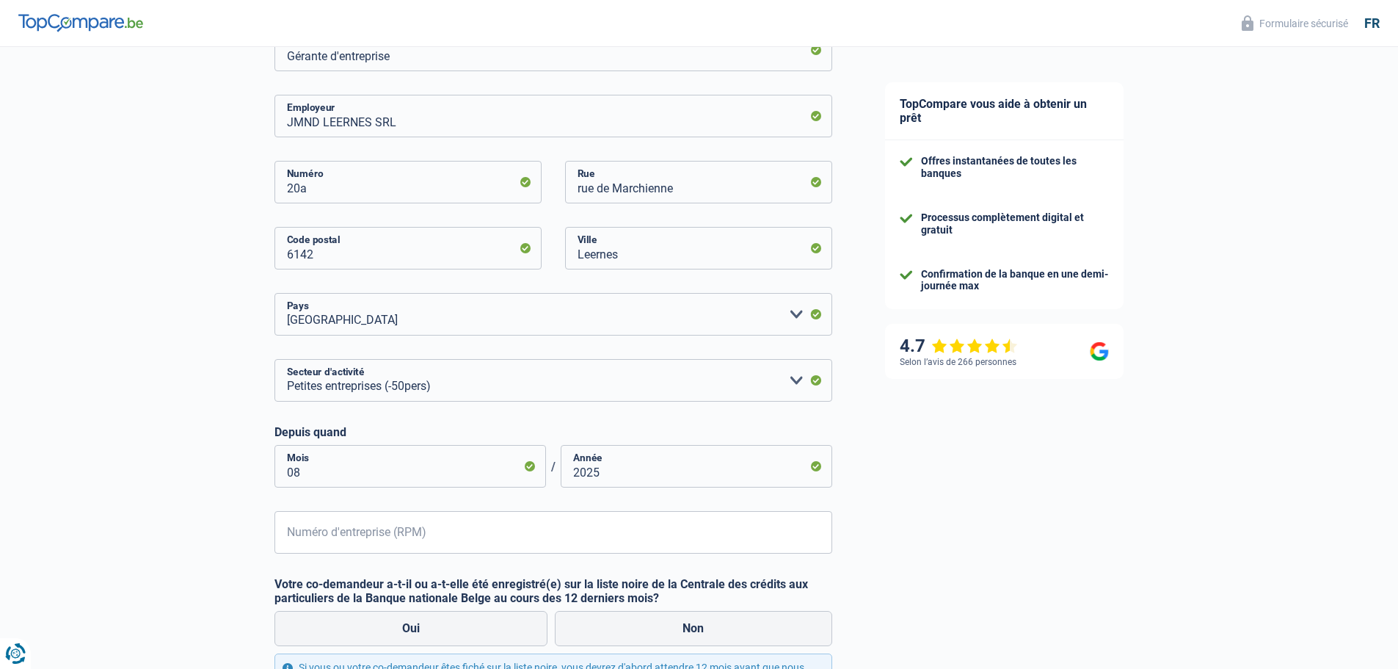
click at [203, 512] on div "Chance de réussite de votre simulation est de 80% 1 2 3 4 5 Rajoutez +10% en co…" at bounding box center [429, 668] width 859 height 2134
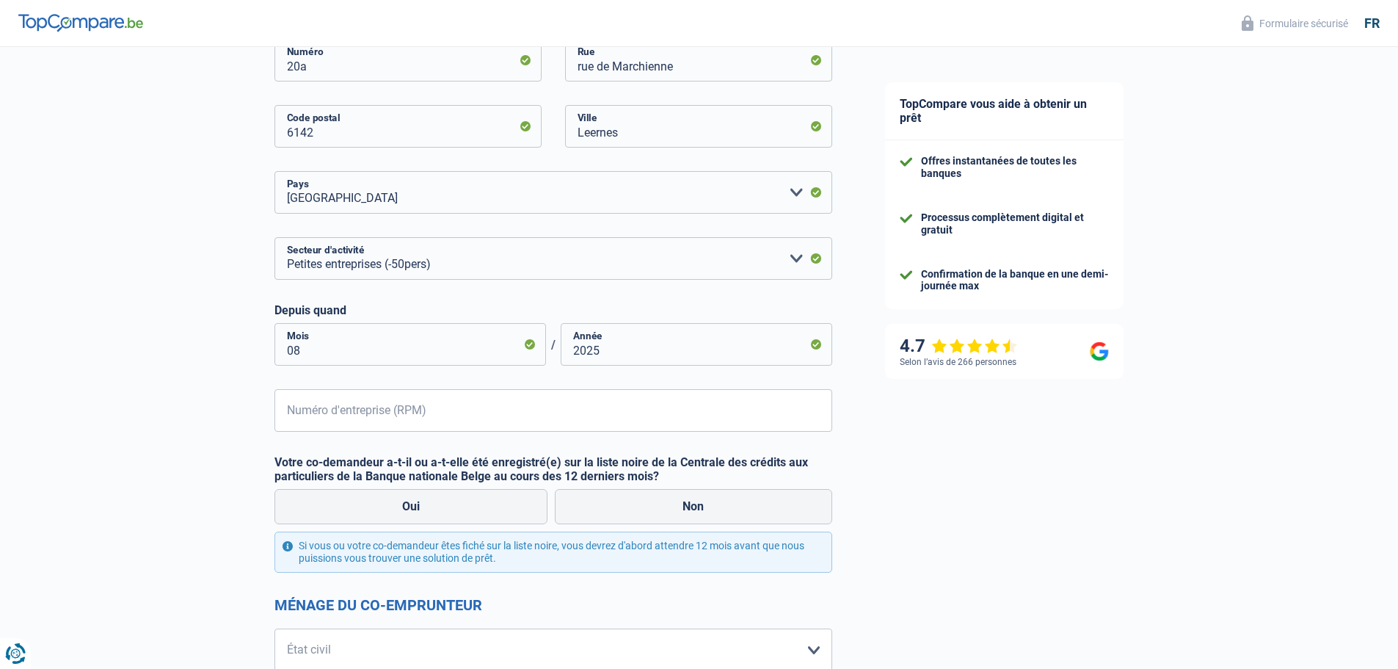
scroll to position [587, 0]
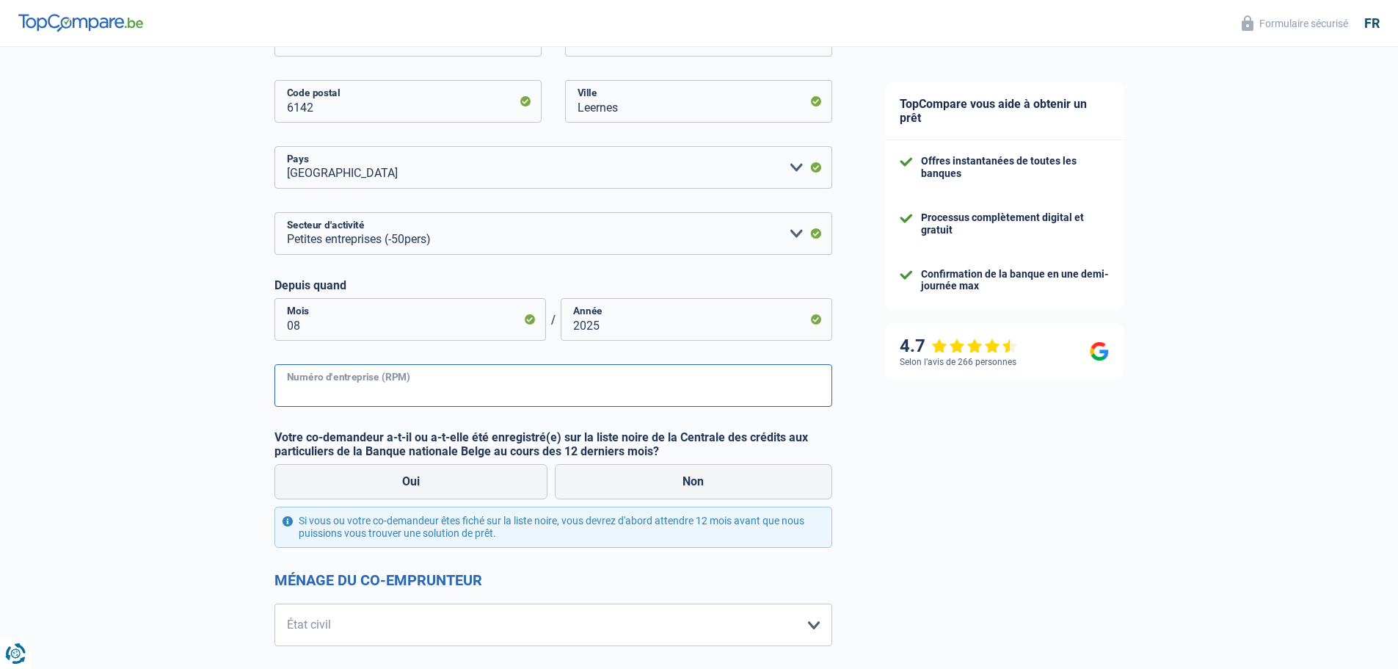
click at [341, 391] on input "Numéro d'entreprise (RPM)" at bounding box center [554, 385] width 558 height 43
type input "0542611862"
click at [203, 444] on div "Chance de réussite de votre simulation est de 80% 1 2 3 4 5 Rajoutez +10% en co…" at bounding box center [429, 521] width 859 height 2134
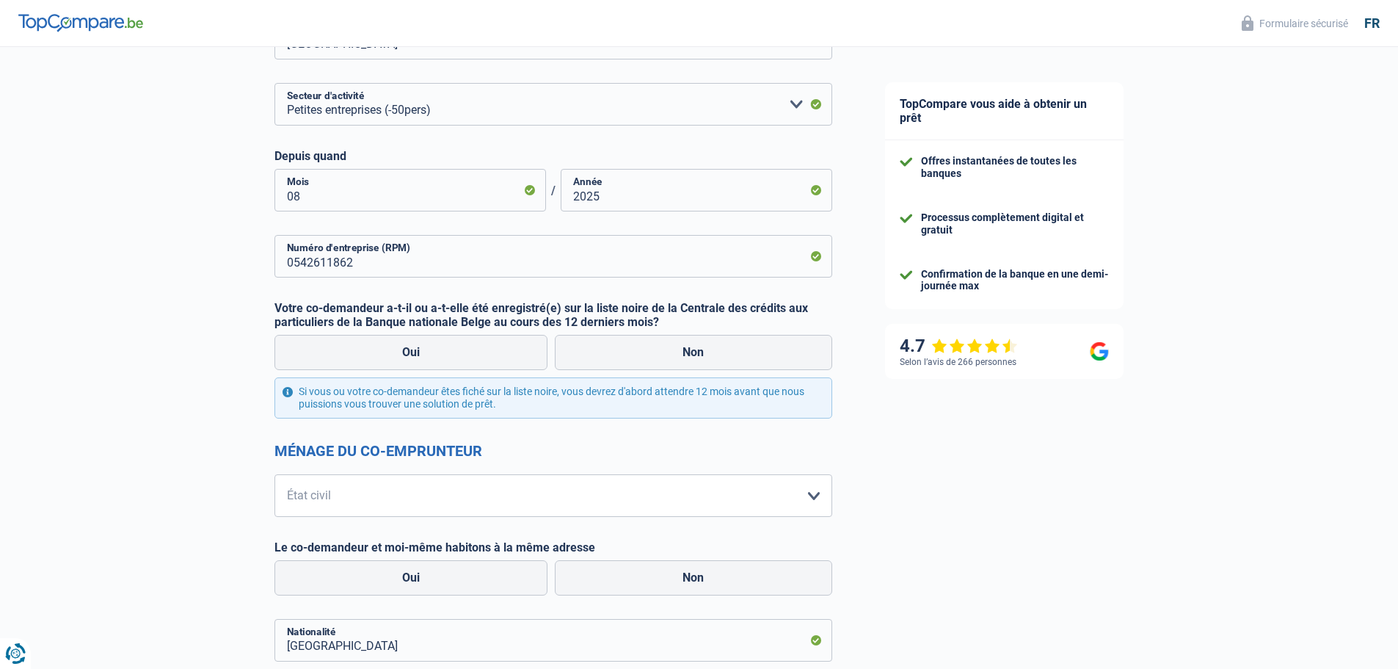
scroll to position [734, 0]
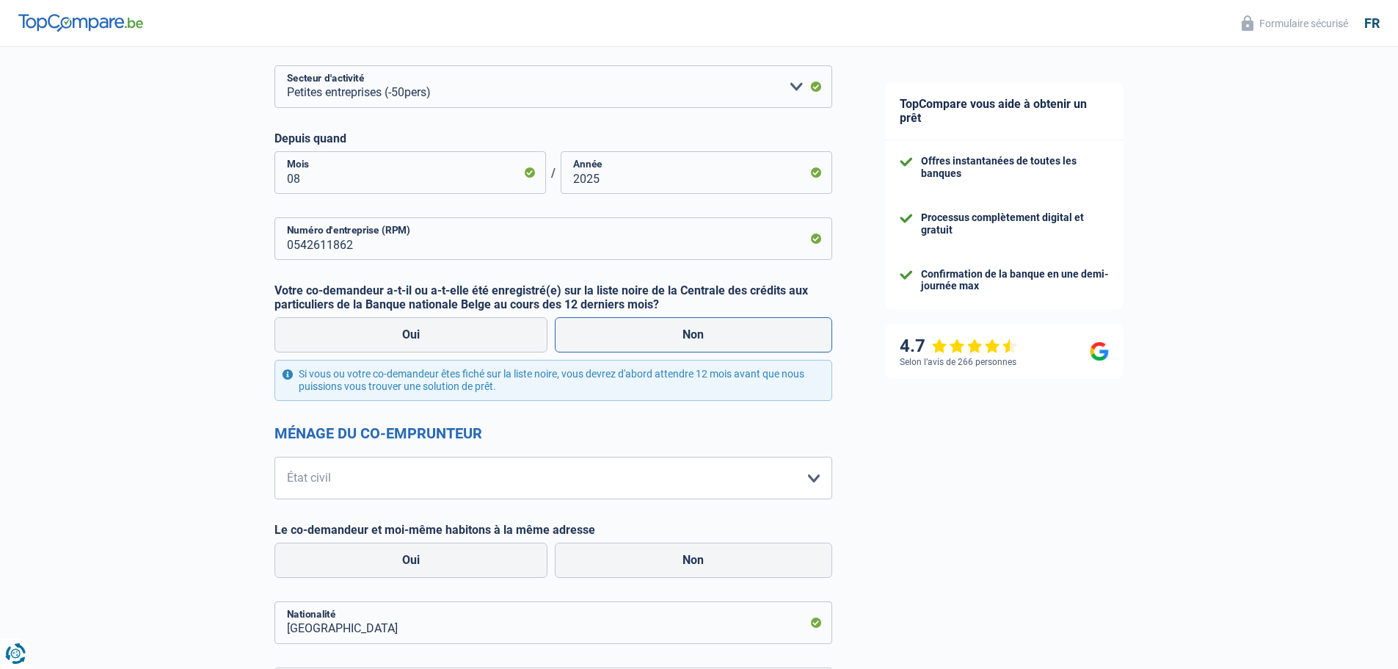
click at [719, 337] on label "Non" at bounding box center [693, 334] width 277 height 35
click at [719, 337] on input "Non" at bounding box center [693, 334] width 277 height 35
radio input "true"
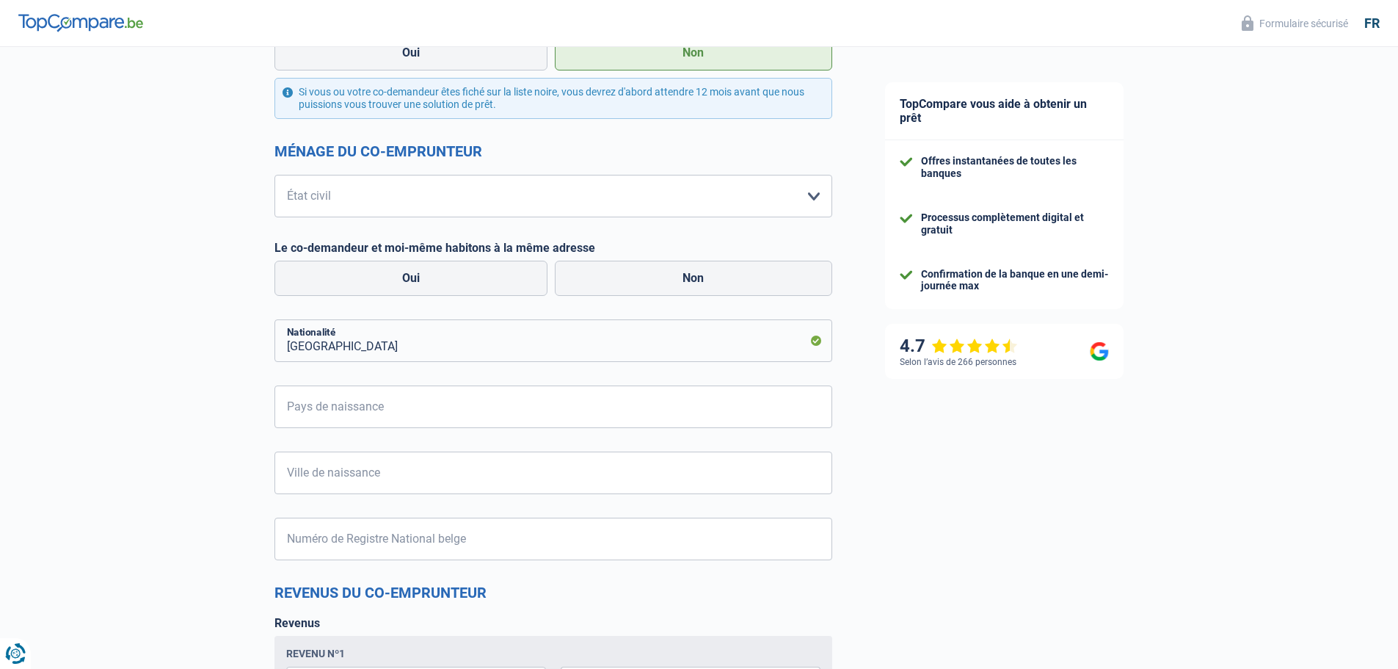
scroll to position [1028, 0]
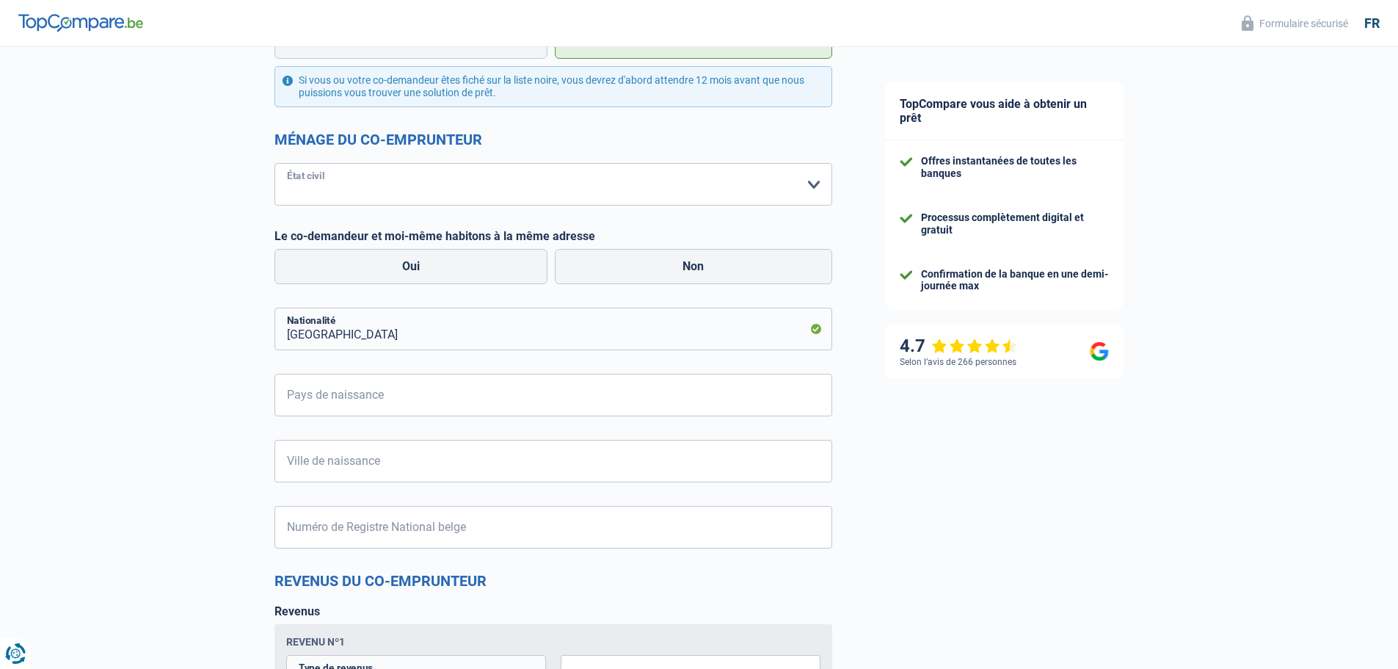
click at [423, 186] on select "[PERSON_NAME](e) Cohabitant(e) légal(e) Divorcé(e) Veuf(ve) Séparé (de fait) Ve…" at bounding box center [554, 184] width 558 height 43
select select "cohabitation"
click at [275, 163] on select "[PERSON_NAME](e) Cohabitant(e) légal(e) Divorcé(e) Veuf(ve) Séparé (de fait) Ve…" at bounding box center [554, 184] width 558 height 43
click at [438, 266] on label "Oui" at bounding box center [412, 266] width 274 height 35
click at [438, 266] on input "Oui" at bounding box center [412, 266] width 274 height 35
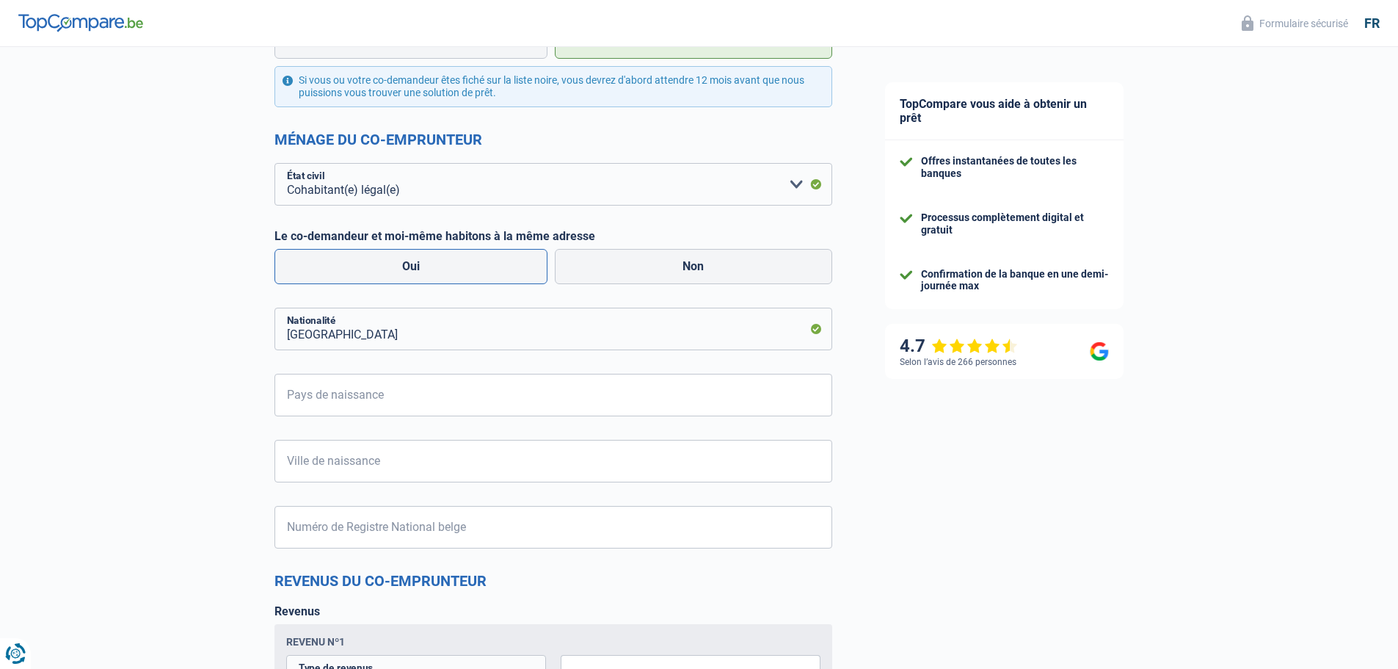
radio input "true"
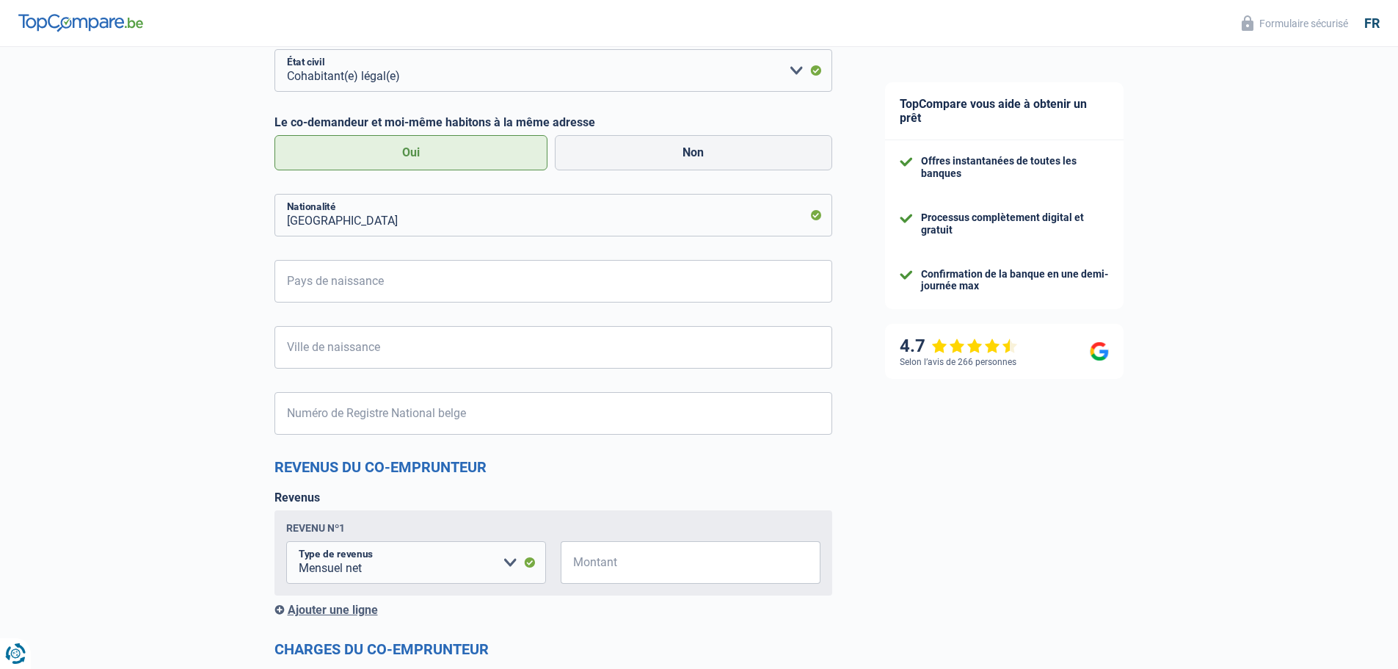
scroll to position [1175, 0]
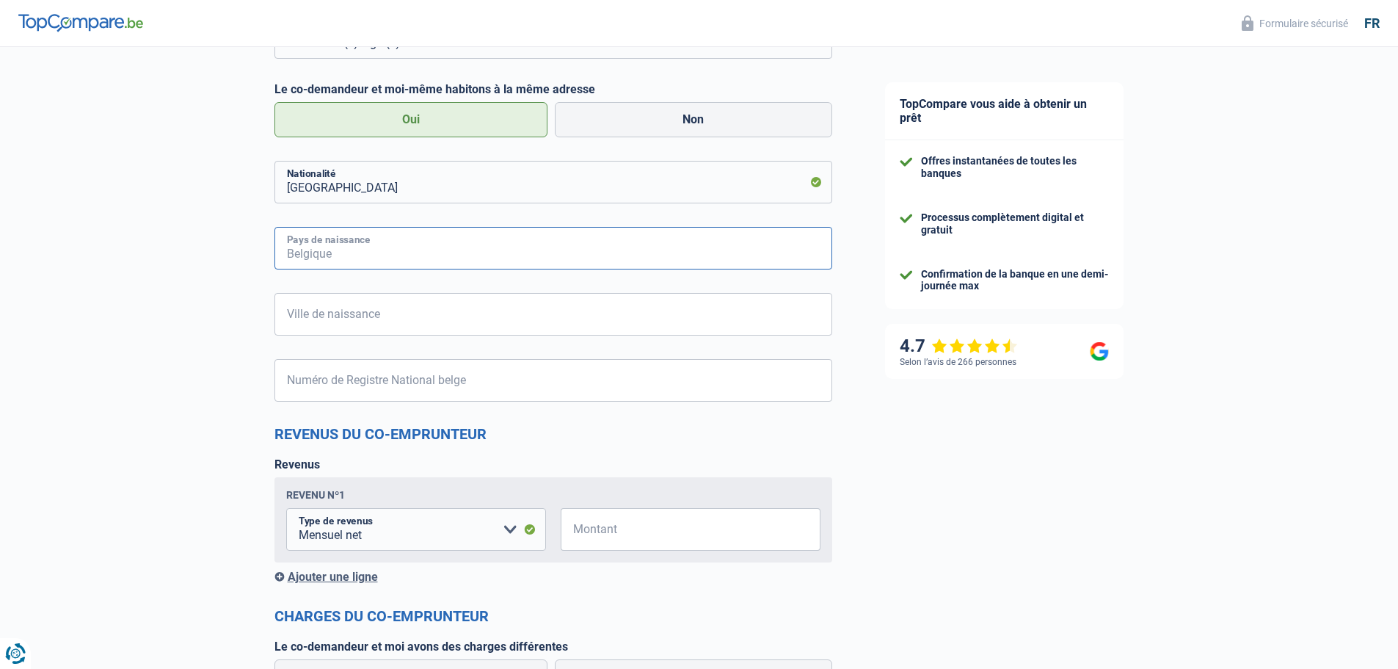
click at [362, 239] on input "Pays de naissance" at bounding box center [554, 248] width 558 height 43
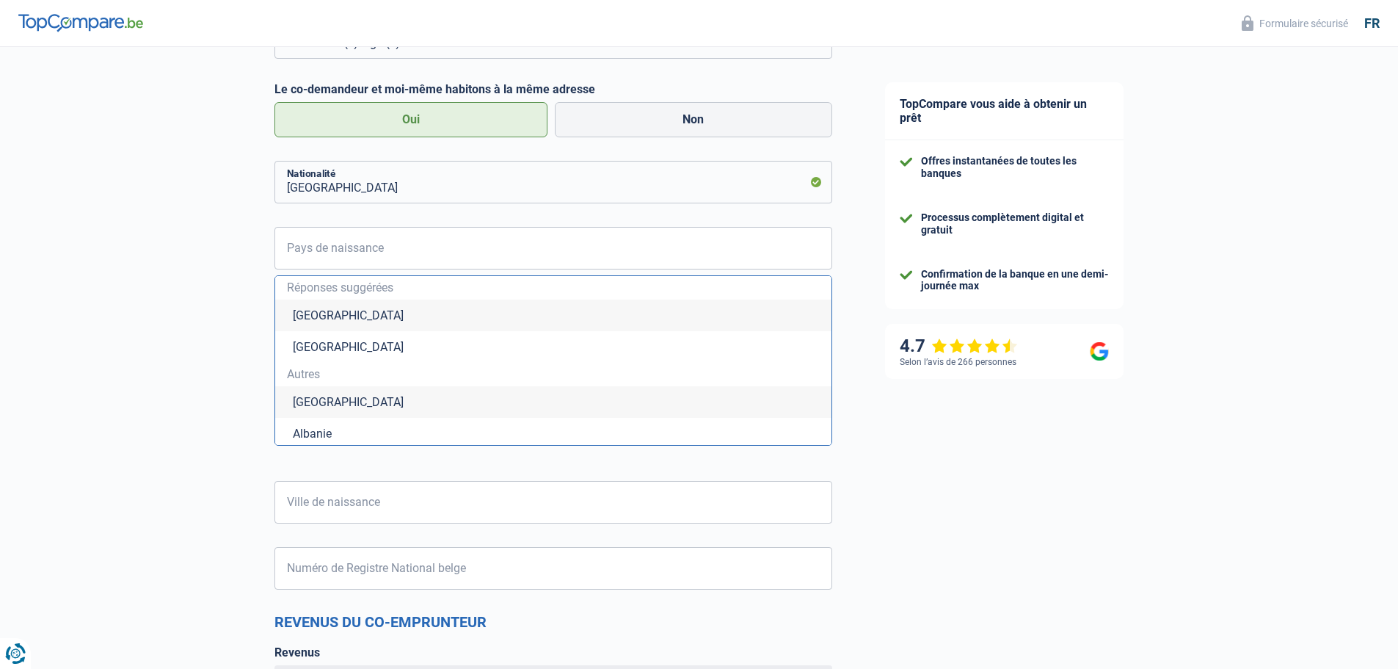
click at [340, 308] on li "[GEOGRAPHIC_DATA]" at bounding box center [553, 316] width 556 height 32
type input "[GEOGRAPHIC_DATA]"
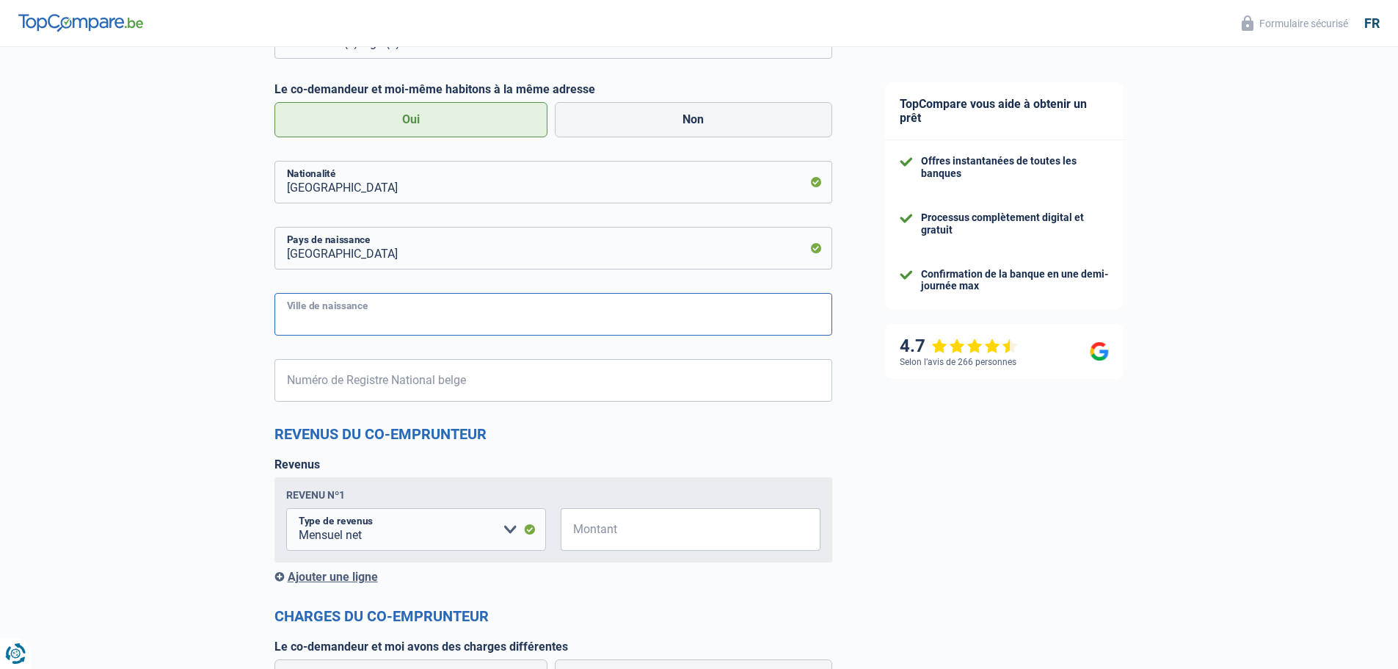
click at [338, 317] on input "Ville de naissance" at bounding box center [554, 314] width 558 height 43
type input "CHarleroi"
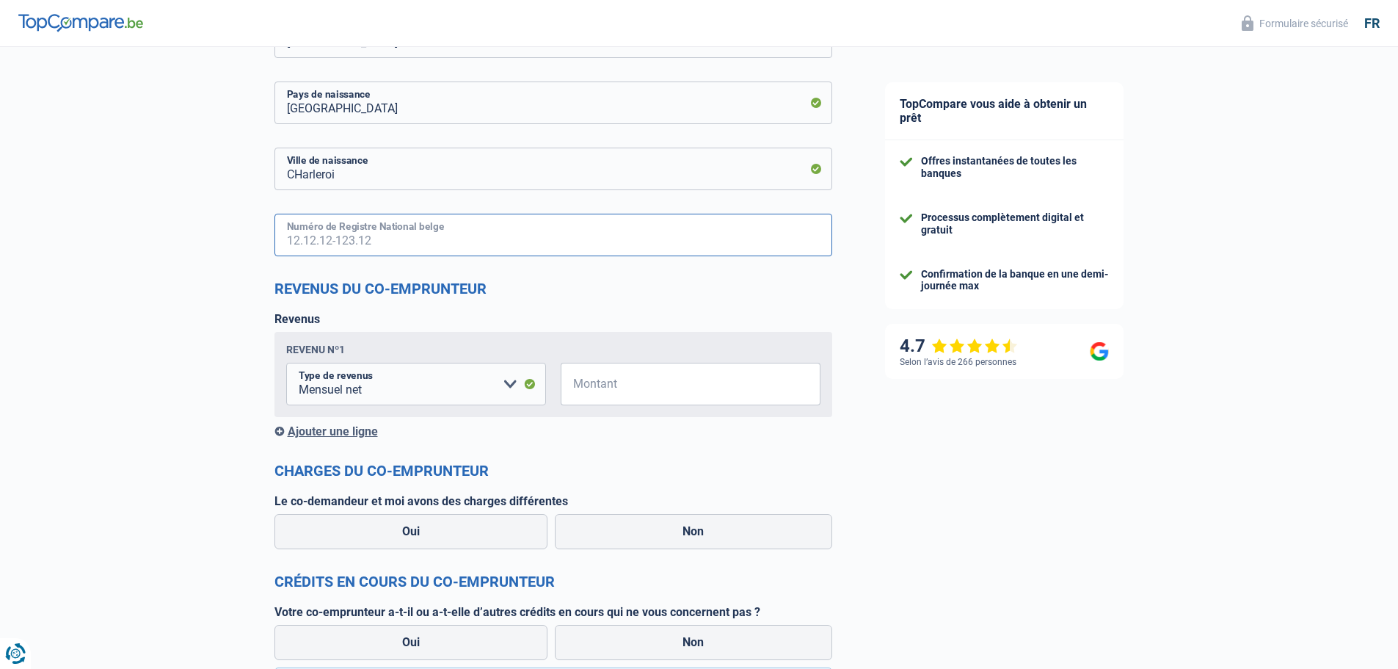
scroll to position [1321, 0]
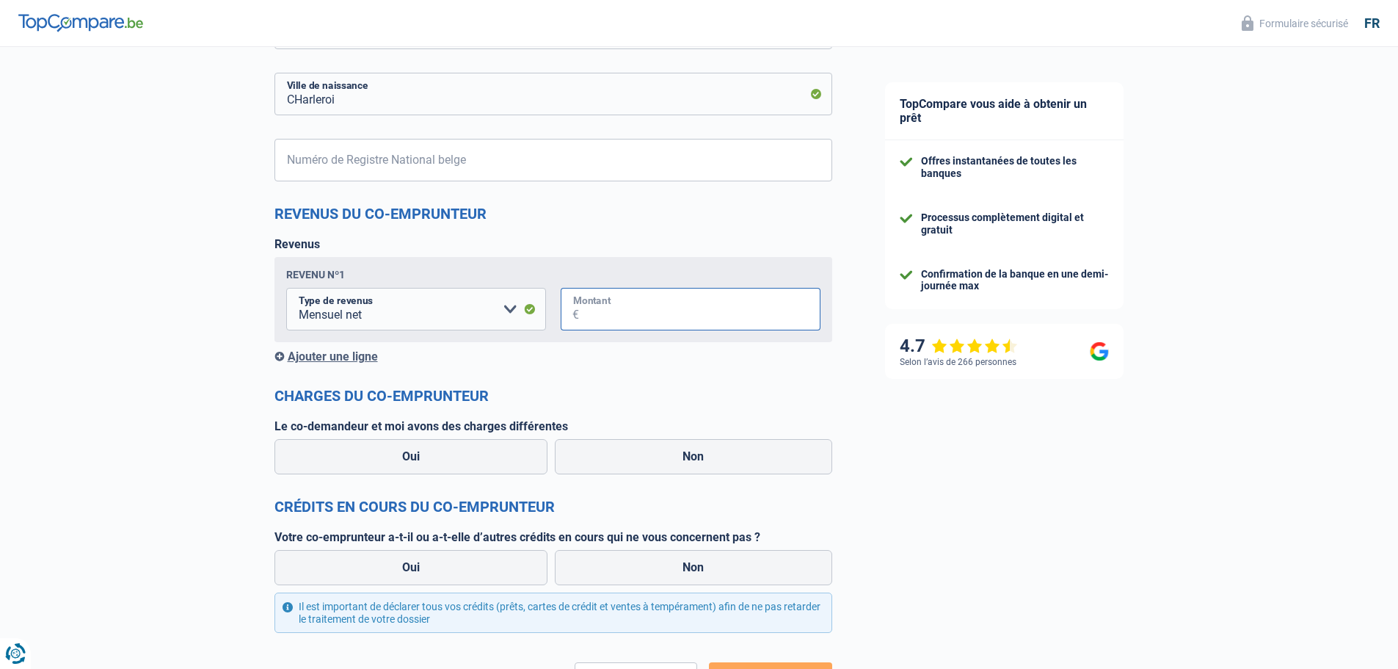
click at [616, 313] on input "Montant" at bounding box center [700, 309] width 242 height 43
type input "1.900"
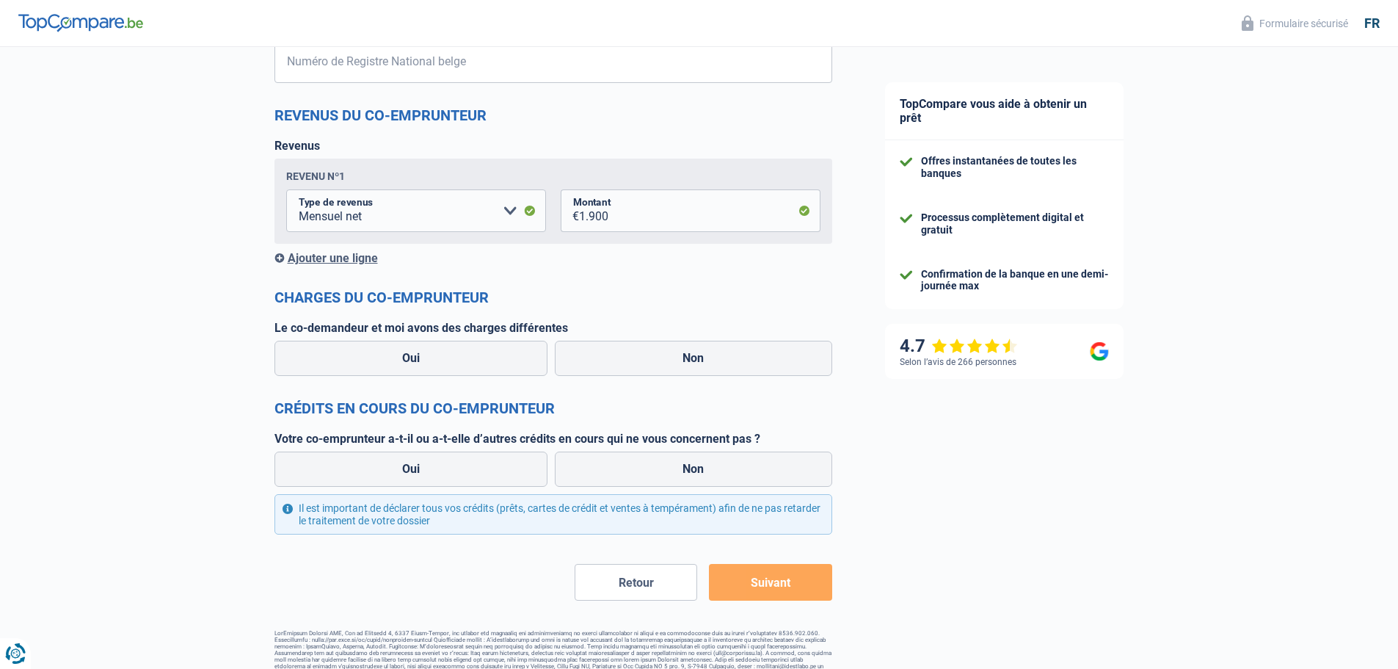
scroll to position [1511, 0]
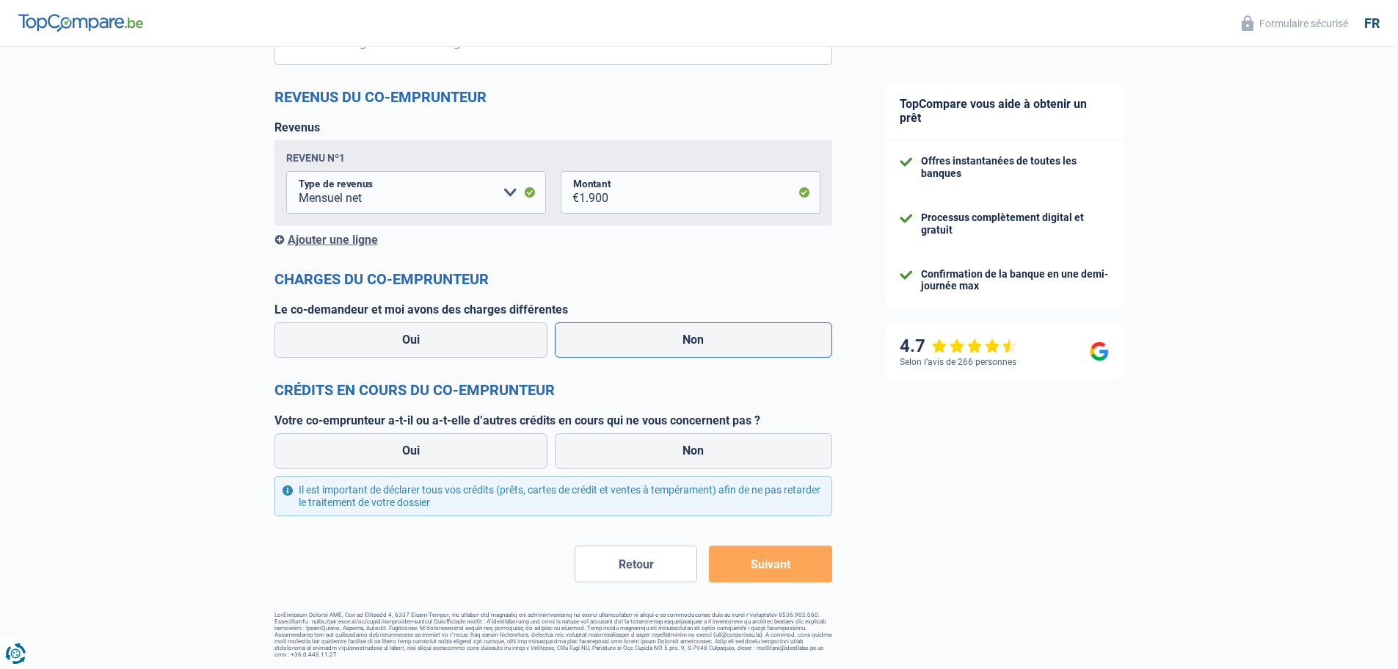
click at [672, 341] on label "Non" at bounding box center [693, 339] width 277 height 35
click at [672, 341] on input "Non" at bounding box center [693, 339] width 277 height 35
radio input "true"
click at [512, 450] on label "Oui" at bounding box center [412, 450] width 274 height 35
click at [512, 450] on input "Oui" at bounding box center [412, 450] width 274 height 35
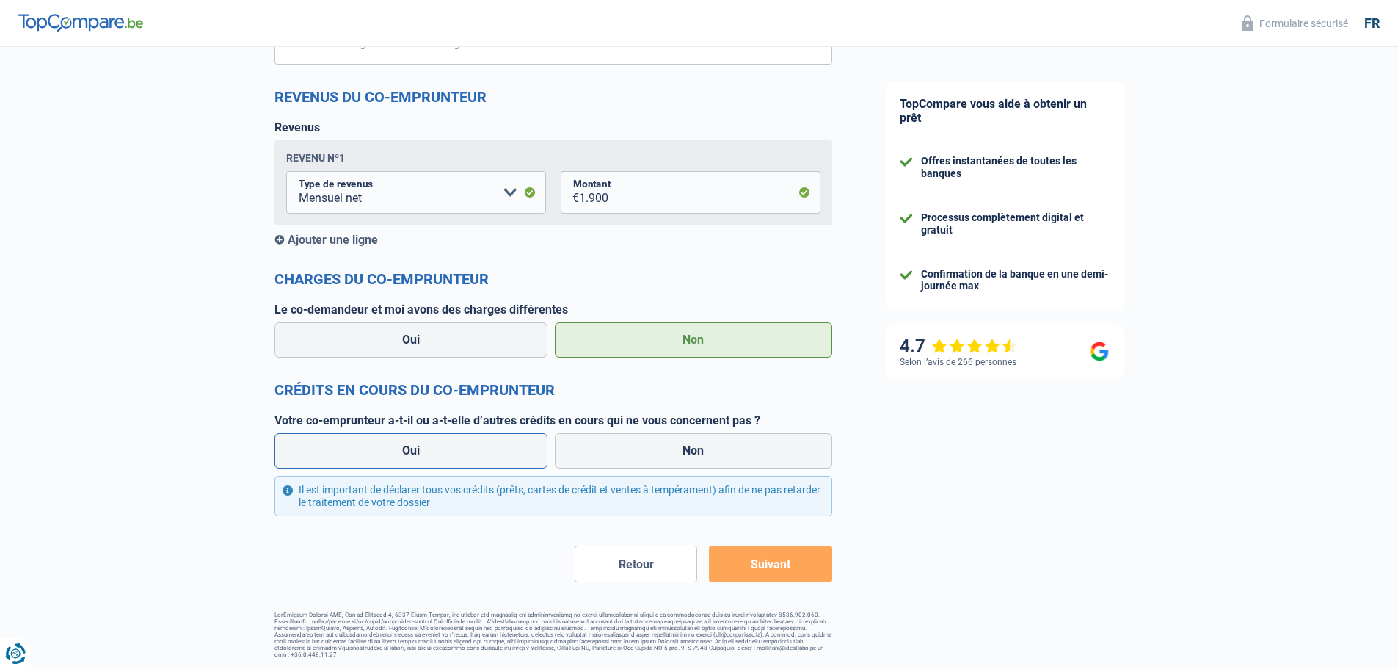
radio input "true"
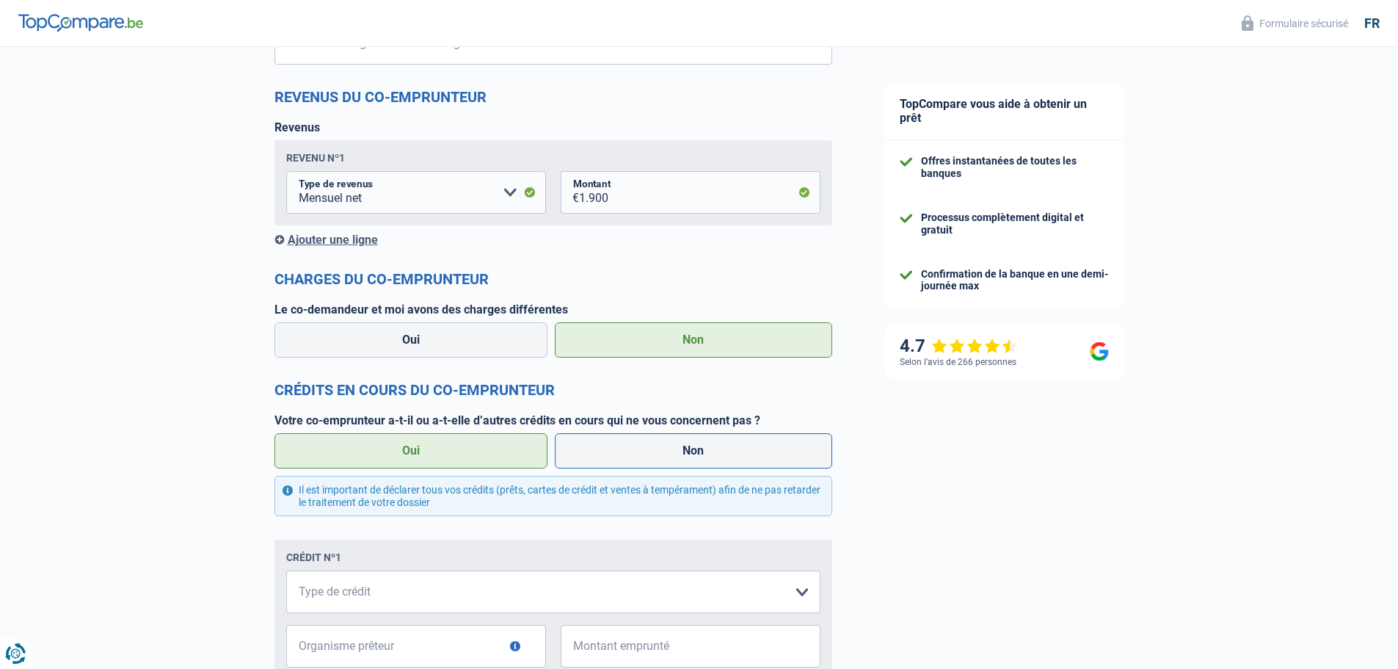
click at [622, 451] on label "Non" at bounding box center [693, 450] width 277 height 35
click at [622, 451] on input "Non" at bounding box center [693, 450] width 277 height 35
radio input "true"
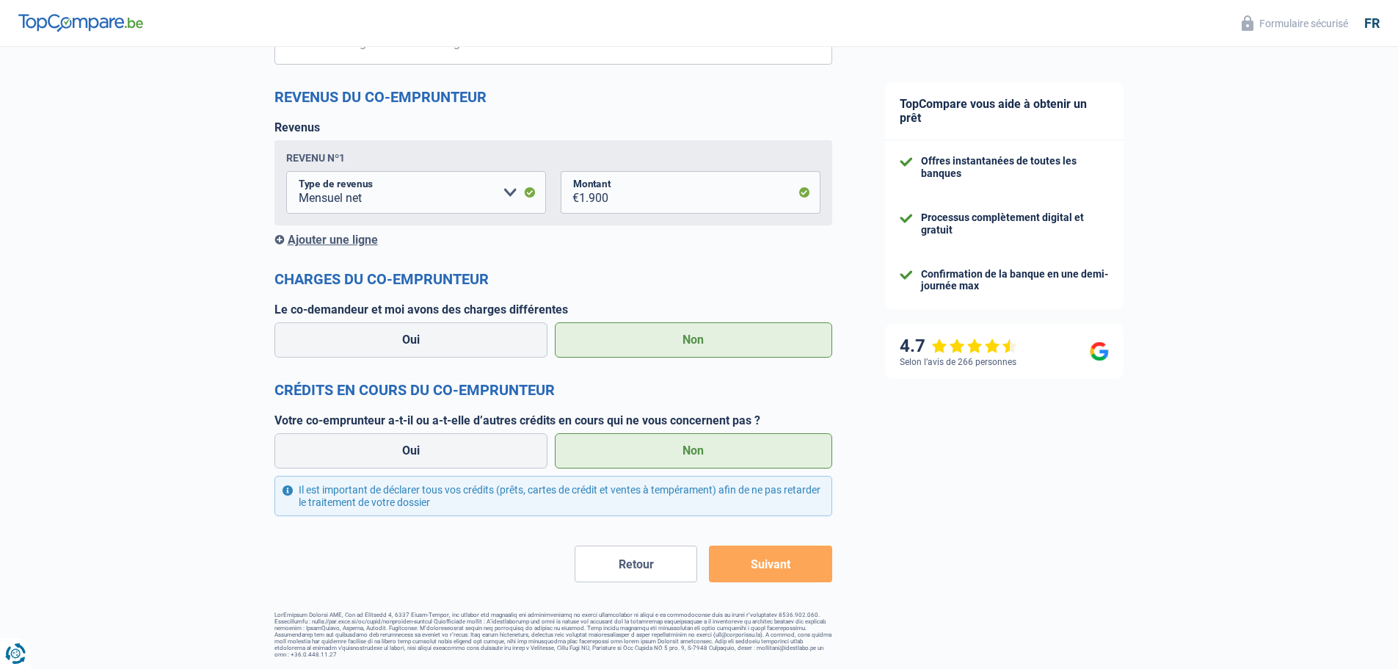
click at [769, 575] on button "Suivant" at bounding box center [770, 563] width 123 height 37
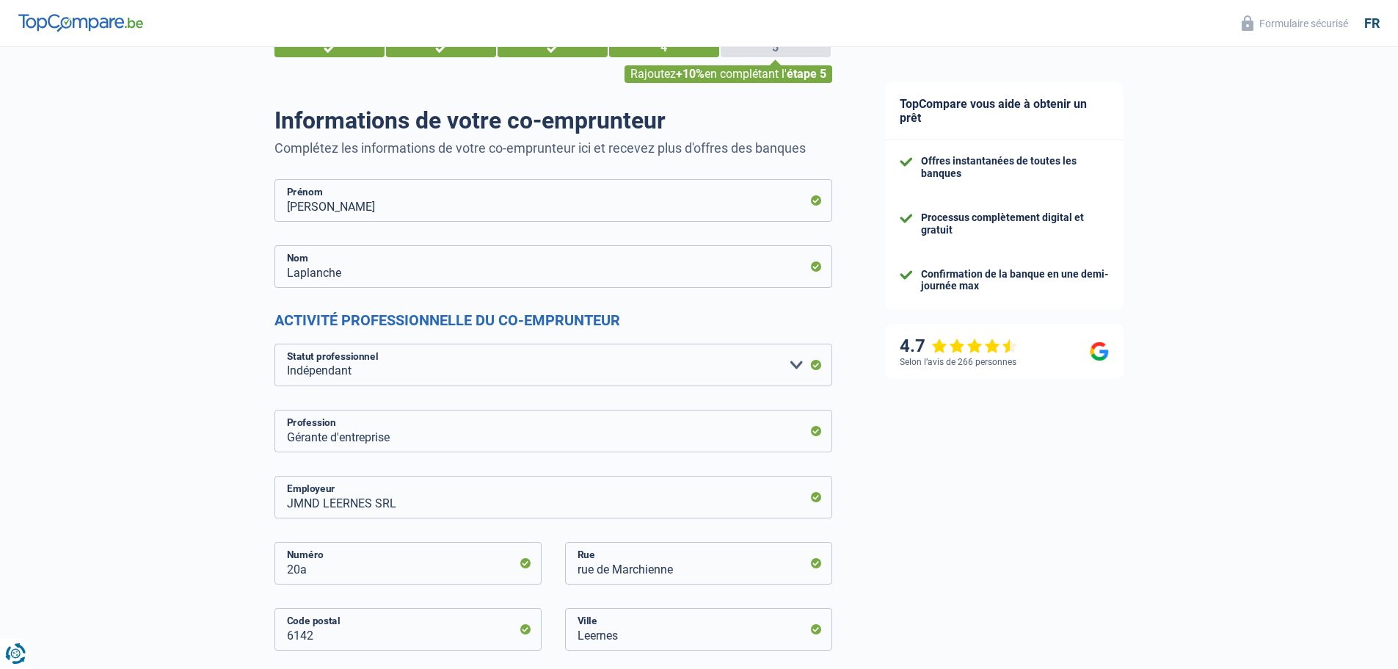
scroll to position [0, 0]
